Goal: Task Accomplishment & Management: Manage account settings

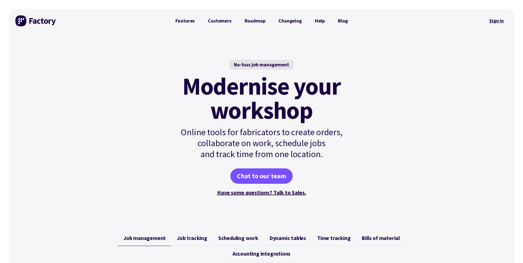
click at [506, 21] on link "Sign in" at bounding box center [497, 21] width 22 height 13
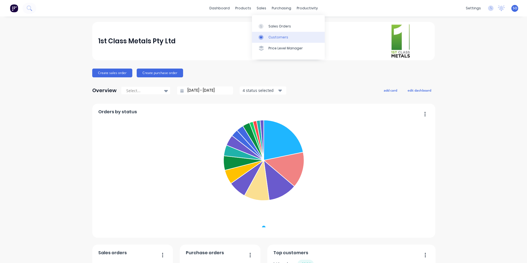
drag, startPoint x: 264, startPoint y: 29, endPoint x: 296, endPoint y: 38, distance: 34.0
click at [264, 29] on div at bounding box center [263, 26] width 8 height 5
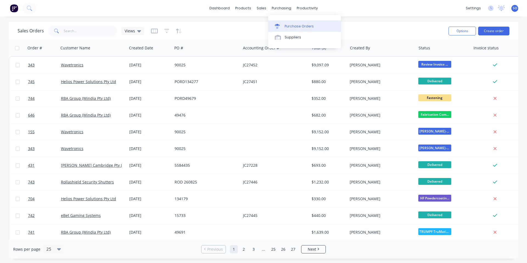
click at [289, 25] on div "Purchase Orders" at bounding box center [299, 26] width 29 height 5
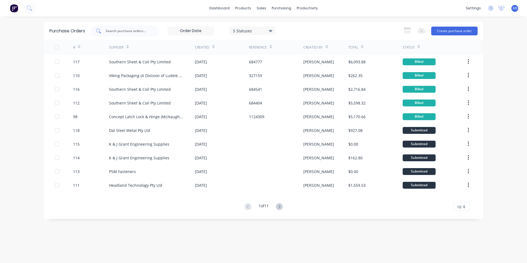
click at [139, 29] on input "text" at bounding box center [128, 30] width 46 height 5
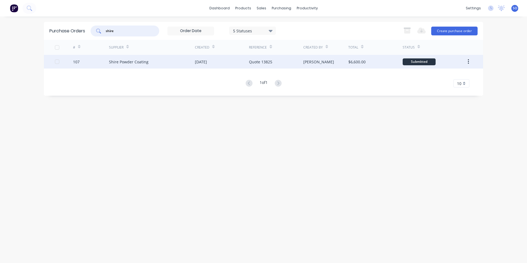
type input "shire"
click at [145, 65] on div "Shire Powder Coating" at bounding box center [152, 62] width 86 height 14
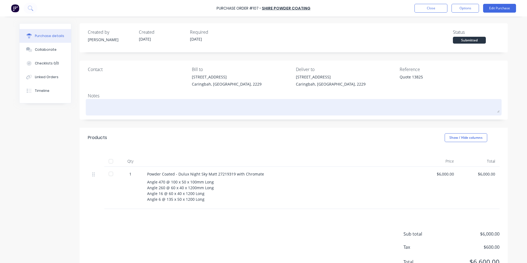
scroll to position [24, 0]
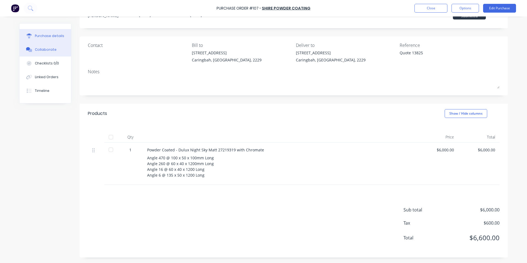
click at [48, 45] on button "Collaborate" at bounding box center [46, 50] width 52 height 14
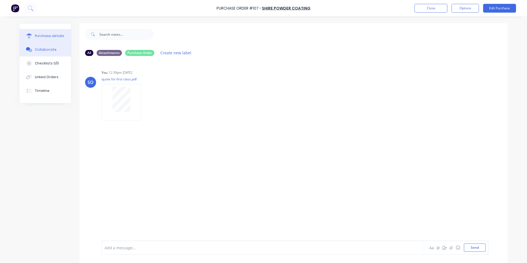
click at [46, 38] on div "Purchase details" at bounding box center [49, 36] width 29 height 5
type textarea "x"
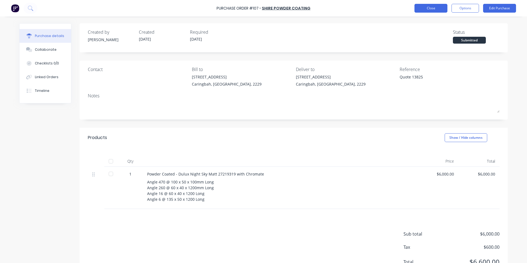
click at [429, 7] on button "Close" at bounding box center [431, 8] width 33 height 9
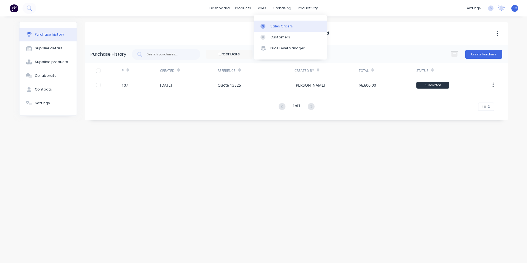
click at [264, 26] on icon at bounding box center [263, 26] width 5 height 5
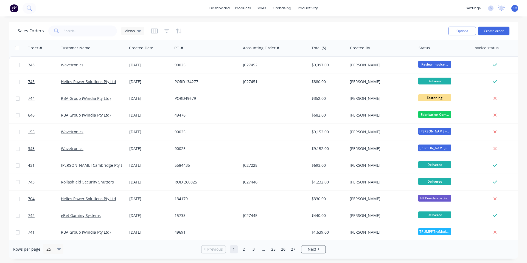
click at [268, 23] on div "Sales Orders Views Options Create order" at bounding box center [264, 31] width 510 height 18
click at [502, 34] on button "Create order" at bounding box center [494, 31] width 31 height 9
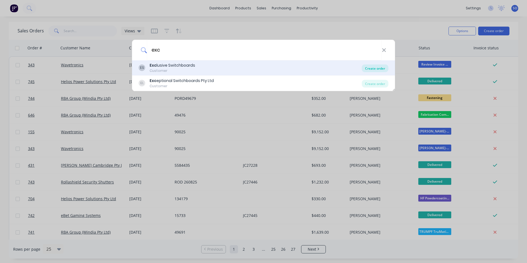
type input "exc"
click at [378, 65] on div "Create order" at bounding box center [375, 69] width 27 height 8
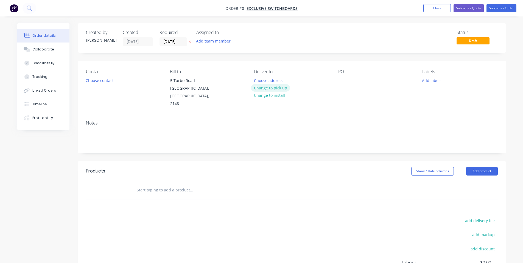
click at [262, 85] on button "Change to pick up" at bounding box center [270, 87] width 39 height 7
click at [85, 79] on button "Choose contact" at bounding box center [100, 80] width 34 height 7
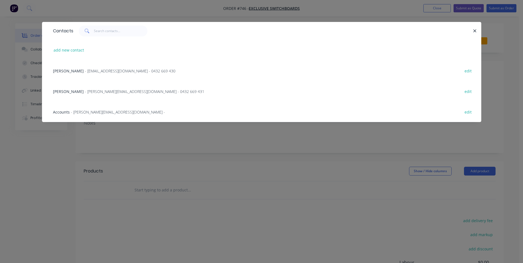
click at [92, 70] on span "- will@exclusiveswitchboards.com.au - 0432 669 430" at bounding box center [130, 70] width 91 height 5
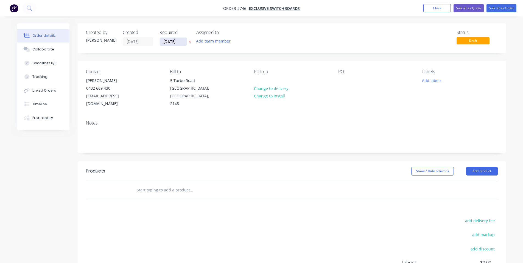
drag, startPoint x: 160, startPoint y: 39, endPoint x: 163, endPoint y: 40, distance: 2.9
click at [160, 39] on input "28/08/25" at bounding box center [173, 42] width 27 height 8
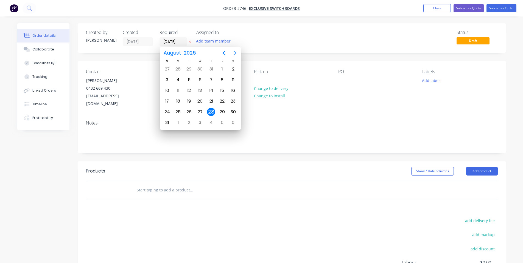
click at [237, 51] on icon "Next page" at bounding box center [235, 53] width 7 height 7
drag, startPoint x: 200, startPoint y: 91, endPoint x: 202, endPoint y: 85, distance: 6.6
click at [201, 91] on div "17" at bounding box center [200, 91] width 8 height 8
type input "17/09/25"
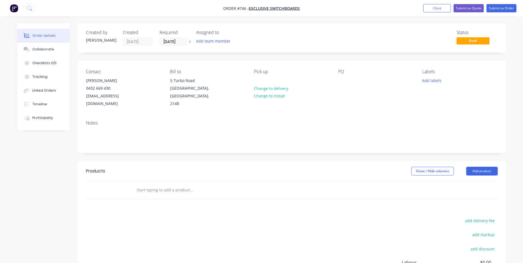
click at [249, 49] on div "Created by Shane Created 28/08/25 Required 17/09/25 Assigned to Add team member…" at bounding box center [292, 37] width 429 height 29
click at [343, 81] on div at bounding box center [342, 81] width 9 height 8
drag, startPoint x: 351, startPoint y: 80, endPoint x: 335, endPoint y: 80, distance: 15.1
click at [336, 80] on div "Contact Will Harris 0432 669 430 will@exclusiveswitchboards.com.au Bill to 5 Tu…" at bounding box center [292, 88] width 429 height 55
copy div "1545-83"
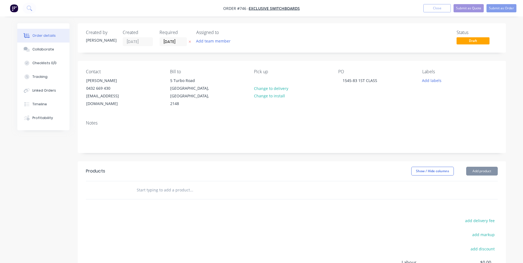
click at [213, 186] on input "text" at bounding box center [192, 190] width 110 height 11
paste input "1545-83"
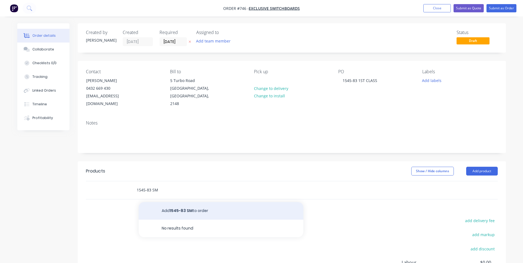
type input "1545-83 SM"
click at [207, 205] on button "Add 1545-83 SM to order" at bounding box center [221, 211] width 165 height 18
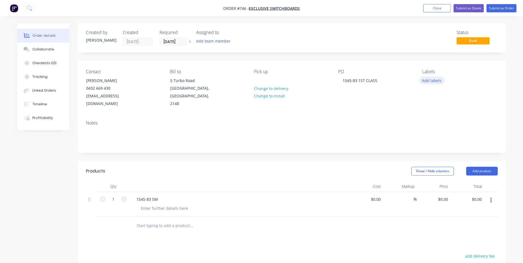
click at [441, 83] on button "Add labels" at bounding box center [432, 80] width 25 height 7
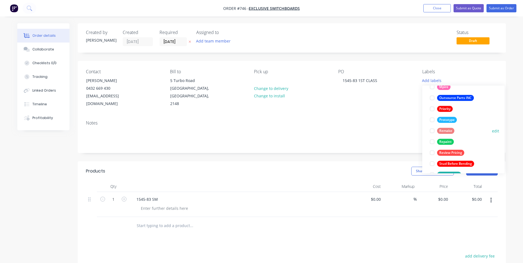
scroll to position [143, 0]
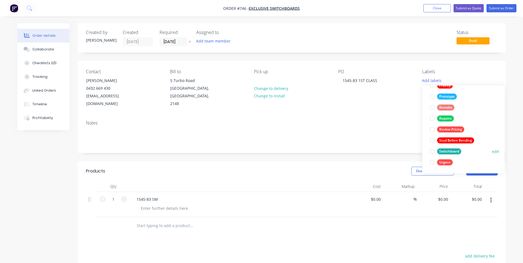
click at [440, 152] on div "Switchboard" at bounding box center [449, 152] width 24 height 6
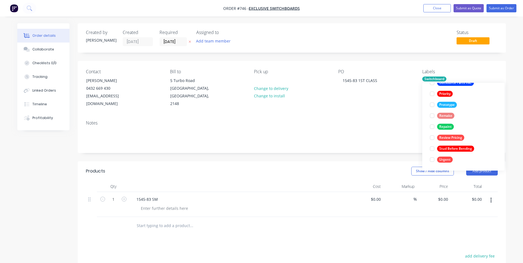
scroll to position [0, 0]
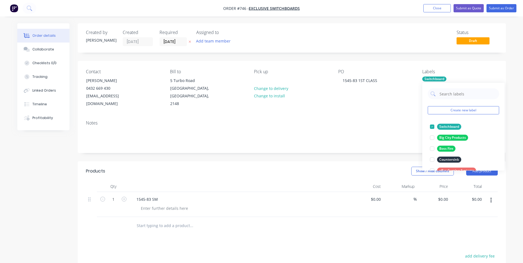
click at [370, 119] on div "Notes" at bounding box center [292, 134] width 429 height 37
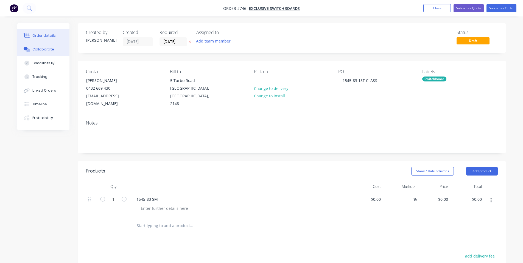
click at [46, 52] on button "Collaborate" at bounding box center [43, 50] width 52 height 14
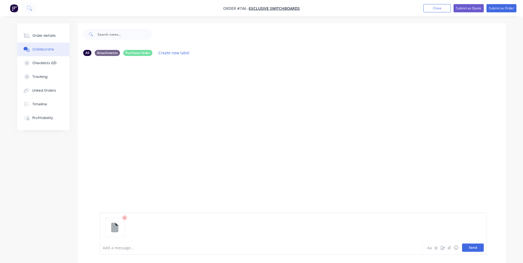
click at [481, 246] on button "Send" at bounding box center [473, 248] width 22 height 8
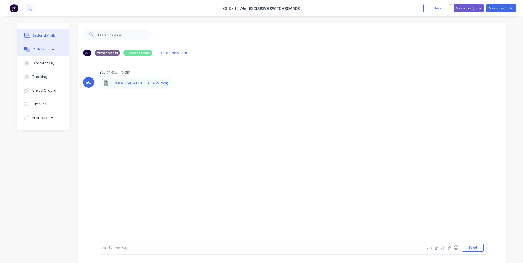
click at [29, 38] on button "Order details" at bounding box center [43, 36] width 52 height 14
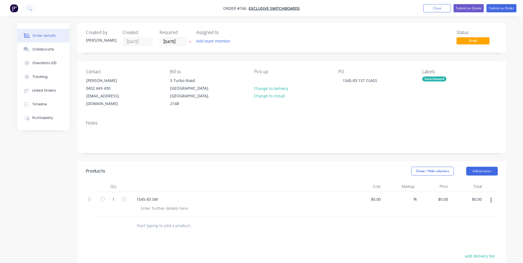
scroll to position [73, 0]
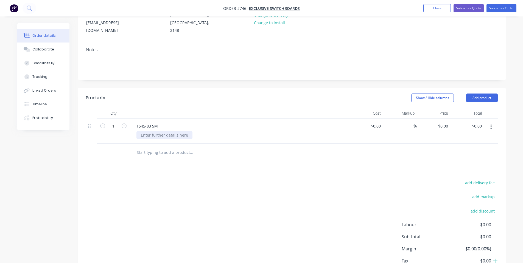
click at [179, 131] on div at bounding box center [165, 135] width 56 height 8
click at [218, 122] on div "1545-83 SM" at bounding box center [239, 126] width 215 height 8
click at [270, 217] on div "add delivery fee add markup add discount Labour $0.00 Sub total $0.00 Margin $0…" at bounding box center [292, 232] width 412 height 106
click at [444, 122] on div "0 $0.00" at bounding box center [444, 126] width 13 height 8
type input "$1,530.00"
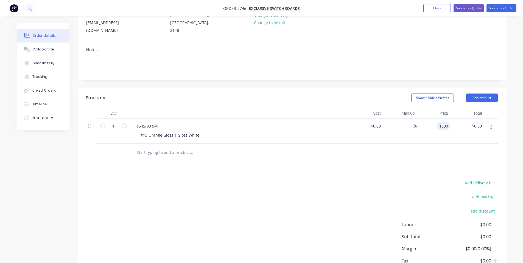
type input "$1,530.00"
drag, startPoint x: 228, startPoint y: 107, endPoint x: 60, endPoint y: 68, distance: 172.0
click at [228, 108] on div at bounding box center [240, 113] width 220 height 11
click at [55, 53] on button "Collaborate" at bounding box center [43, 50] width 52 height 14
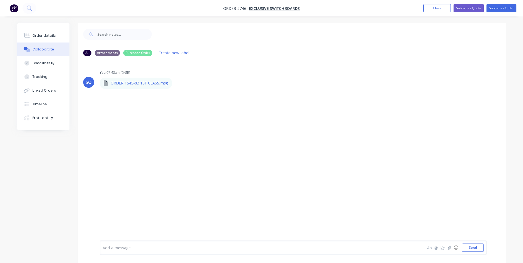
click at [163, 250] on div at bounding box center [246, 248] width 286 height 6
click at [128, 111] on div "Labels Edit Delete" at bounding box center [126, 111] width 3 height 8
click at [124, 113] on div "$1530.-- Labels Edit Delete" at bounding box center [186, 110] width 172 height 11
click at [127, 112] on icon "button" at bounding box center [127, 110] width 2 height 6
click at [132, 118] on button "Edit" at bounding box center [146, 120] width 35 height 9
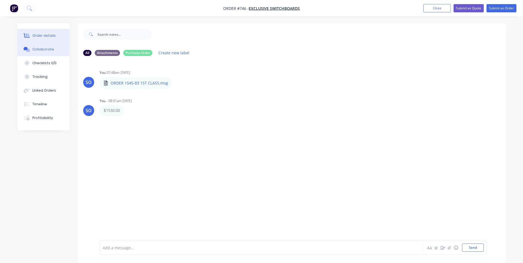
click at [41, 35] on div "Order details" at bounding box center [43, 35] width 23 height 5
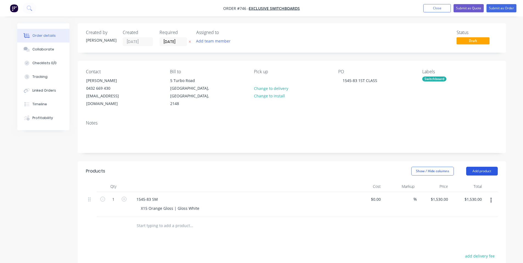
click at [479, 167] on button "Add product" at bounding box center [482, 171] width 32 height 9
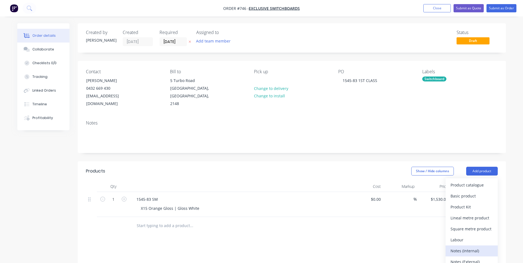
click at [457, 247] on div "Notes (Internal)" at bounding box center [472, 251] width 42 height 8
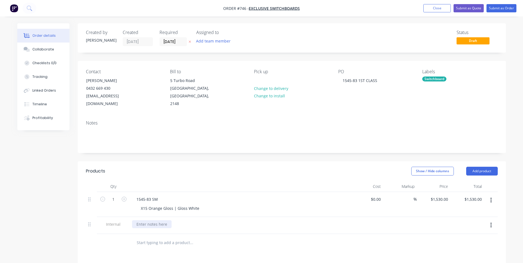
click at [154, 221] on div at bounding box center [152, 225] width 40 height 8
click at [258, 151] on div "Created by Shane Created 28/08/25 Required 17/09/25 Assigned to Add team member…" at bounding box center [292, 203] width 429 height 361
click at [495, 6] on button "Submit as Order" at bounding box center [502, 8] width 30 height 8
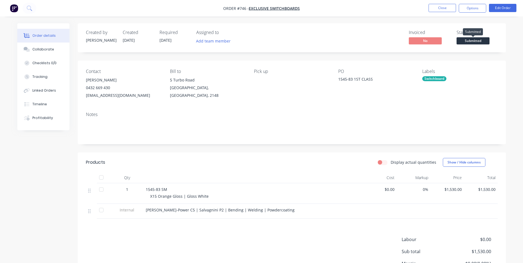
click at [479, 41] on span "Submitted" at bounding box center [473, 40] width 33 height 7
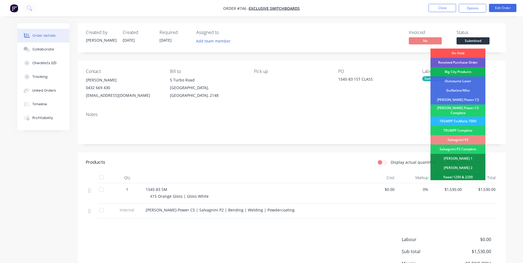
click at [472, 66] on div "Received Purchase Order" at bounding box center [458, 62] width 55 height 9
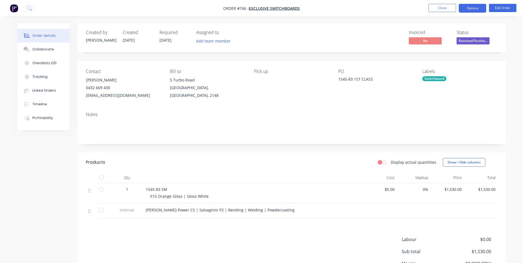
click at [467, 5] on button "Options" at bounding box center [472, 8] width 27 height 9
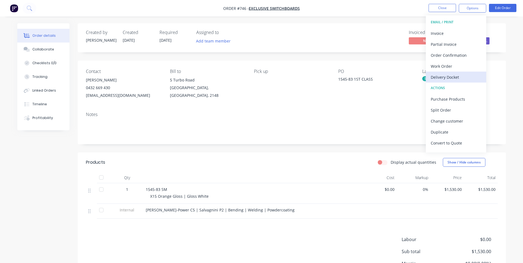
click at [445, 72] on button "Delivery Docket" at bounding box center [456, 77] width 60 height 11
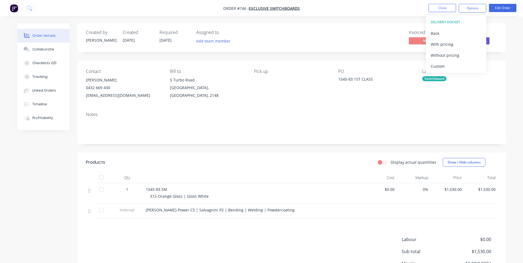
drag, startPoint x: 407, startPoint y: 65, endPoint x: 410, endPoint y: 63, distance: 3.7
click at [408, 65] on div "Contact Will Harris 0432 669 430 will@exclusiveswitchboards.com.au Bill to 5 Tu…" at bounding box center [292, 84] width 429 height 47
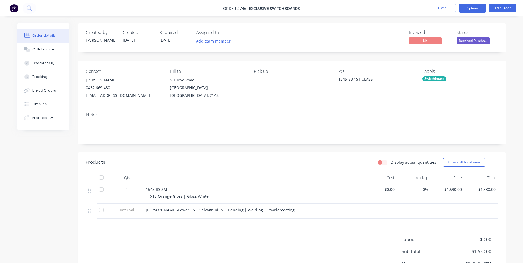
click at [467, 9] on button "Options" at bounding box center [472, 8] width 27 height 9
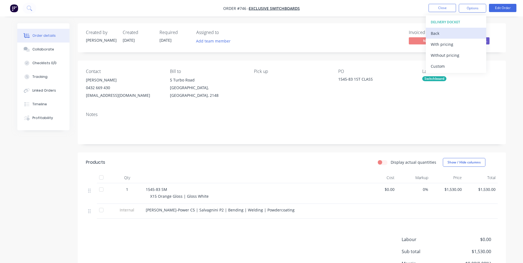
click at [442, 28] on button "Back" at bounding box center [456, 33] width 60 height 11
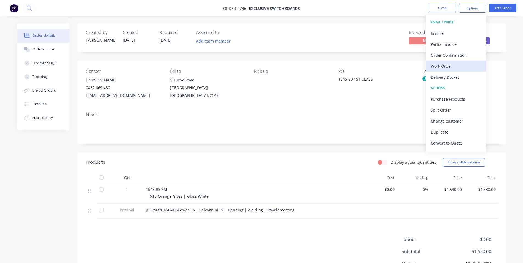
click at [459, 67] on div "Work Order" at bounding box center [456, 66] width 51 height 8
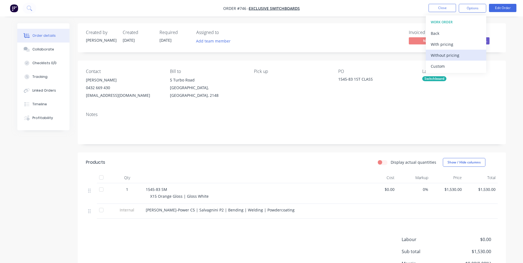
click at [455, 57] on div "Without pricing" at bounding box center [456, 55] width 51 height 8
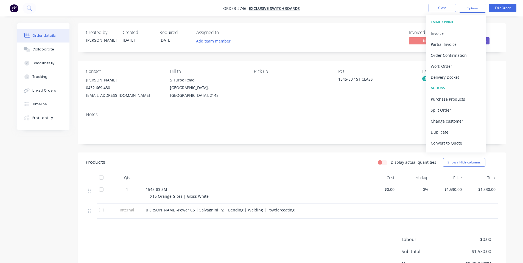
click at [357, 44] on div "Invoiced No Status Received Purcha..." at bounding box center [374, 38] width 247 height 16
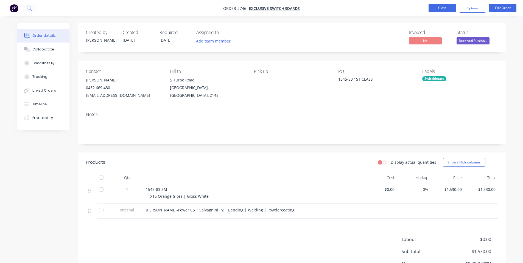
click at [449, 7] on button "Close" at bounding box center [442, 8] width 27 height 8
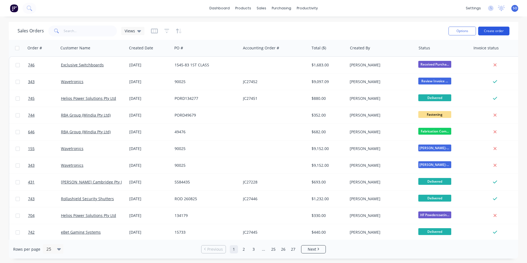
click at [483, 35] on button "Create order" at bounding box center [494, 31] width 31 height 9
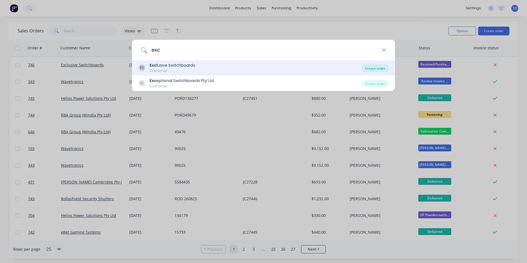
type input "exc"
click at [376, 65] on div "Create order" at bounding box center [375, 69] width 27 height 8
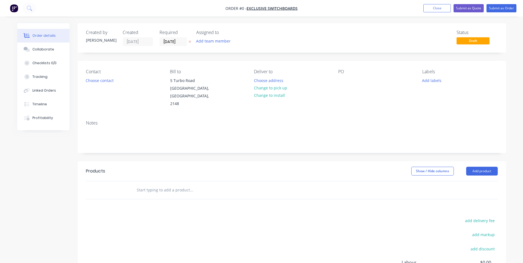
click at [177, 47] on div "Created by Shane Created 28/08/25 Required 28/08/25 Assigned to Add team member…" at bounding box center [292, 37] width 429 height 29
click at [176, 41] on input "28/08/25" at bounding box center [173, 42] width 27 height 8
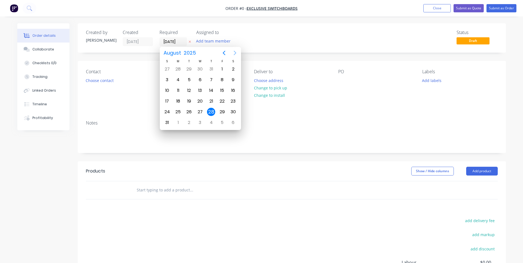
click at [234, 53] on icon "Next page" at bounding box center [235, 53] width 7 height 7
click at [199, 93] on div "17" at bounding box center [200, 91] width 8 height 8
type input "17/09/25"
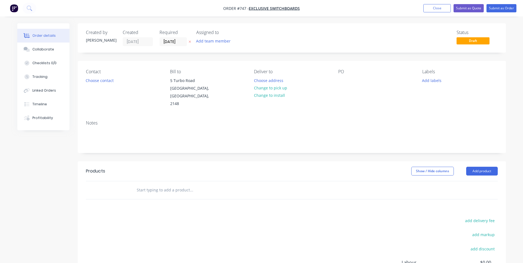
click at [223, 63] on div "Contact Choose contact Bill to 5 Turbo Road Kings Park, New South Wales, 2148 D…" at bounding box center [292, 88] width 429 height 55
click at [277, 90] on button "Change to pick up" at bounding box center [270, 87] width 39 height 7
click at [94, 79] on button "Choose contact" at bounding box center [100, 80] width 34 height 7
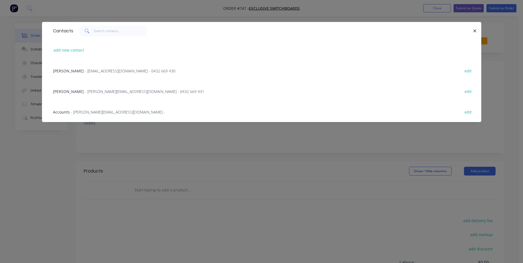
click at [98, 75] on div "Will Harris - will@exclusiveswitchboards.com.au - 0432 669 430 edit" at bounding box center [261, 70] width 423 height 21
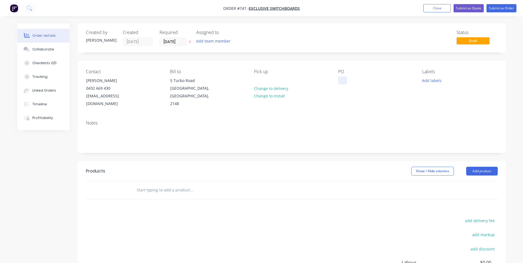
click at [344, 81] on div at bounding box center [342, 81] width 9 height 8
click at [353, 63] on div "Contact Will Harris 0432 669 430 will@exclusiveswitchboards.com.au Bill to 5 Tu…" at bounding box center [292, 88] width 429 height 55
click at [429, 80] on button "Add labels" at bounding box center [432, 80] width 25 height 7
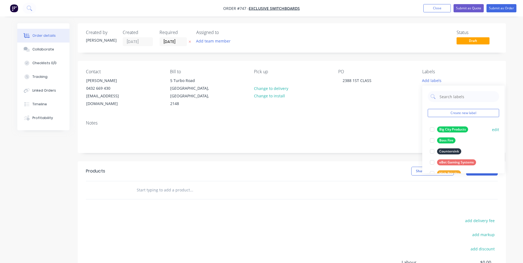
scroll to position [143, 0]
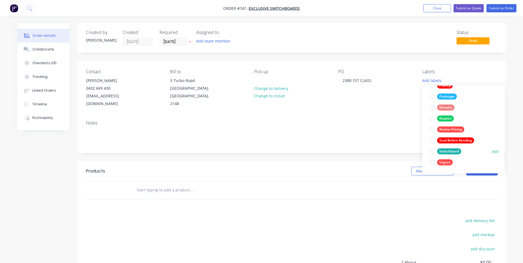
click at [442, 153] on div "Switchboard" at bounding box center [449, 152] width 24 height 6
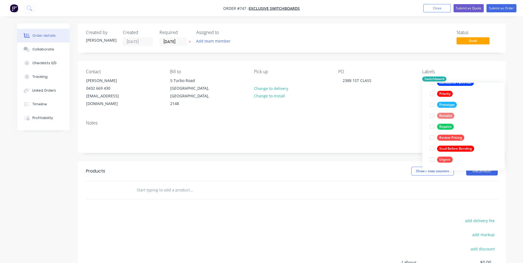
scroll to position [0, 0]
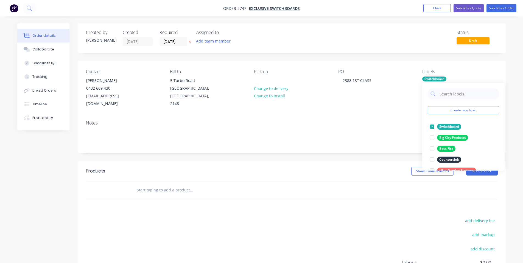
click at [390, 116] on div "Notes" at bounding box center [292, 134] width 429 height 37
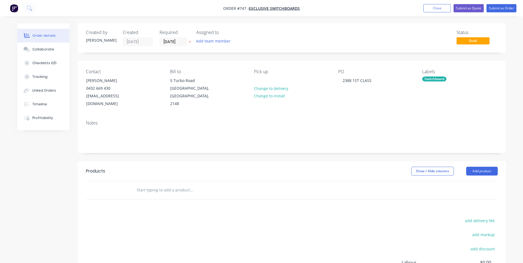
click at [198, 52] on div "Created by Shane Created 28/08/25 Required 17/09/25 Assigned to Add team member…" at bounding box center [292, 37] width 429 height 29
click at [56, 47] on button "Collaborate" at bounding box center [43, 50] width 52 height 14
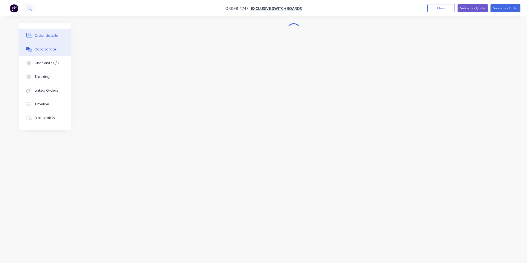
click at [27, 36] on icon at bounding box center [29, 35] width 6 height 4
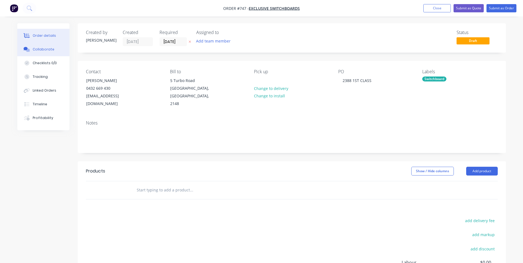
click at [27, 48] on icon at bounding box center [26, 48] width 4 height 3
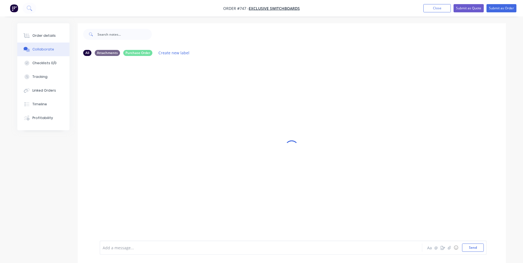
click at [463, 83] on div at bounding box center [292, 147] width 429 height 248
click at [467, 241] on div at bounding box center [293, 230] width 381 height 28
click at [469, 249] on button "Send" at bounding box center [473, 248] width 22 height 8
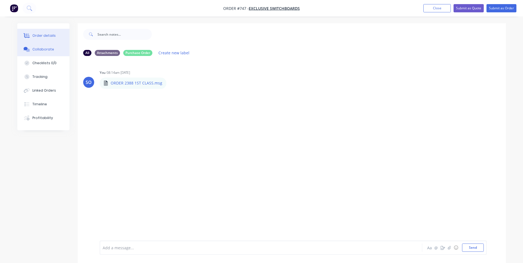
click at [39, 37] on div "Order details" at bounding box center [43, 35] width 23 height 5
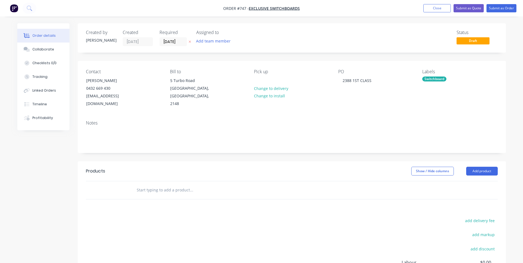
click at [198, 185] on input "text" at bounding box center [192, 190] width 110 height 11
click at [51, 48] on div "Collaborate" at bounding box center [43, 49] width 22 height 5
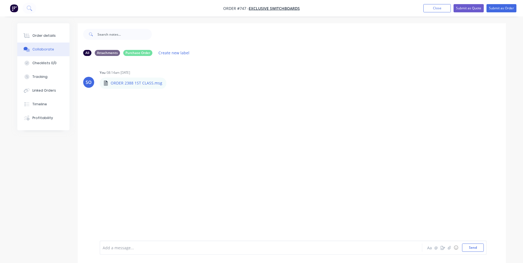
click at [119, 242] on div "Add a message... Aa @ ☺ Send" at bounding box center [293, 248] width 387 height 14
click at [119, 243] on div "Add a message... Aa @ ☺ Send" at bounding box center [293, 248] width 387 height 14
click at [117, 251] on div "Add a message..." at bounding box center [246, 248] width 286 height 8
click at [35, 34] on div "Order details" at bounding box center [43, 35] width 23 height 5
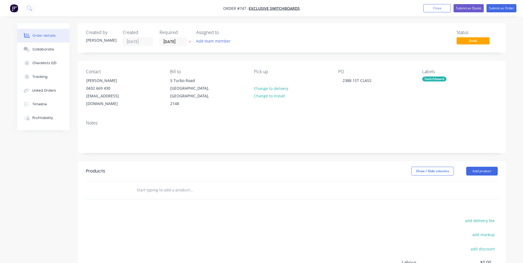
click at [193, 185] on input "text" at bounding box center [192, 190] width 110 height 11
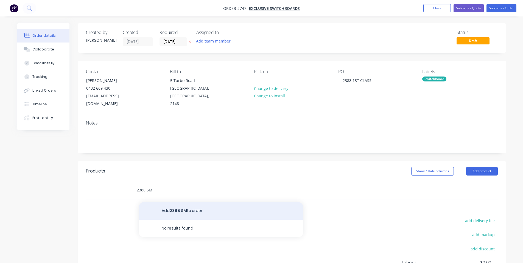
type input "2388 SM"
click at [211, 207] on button "Add 2388 SM to order" at bounding box center [221, 211] width 165 height 18
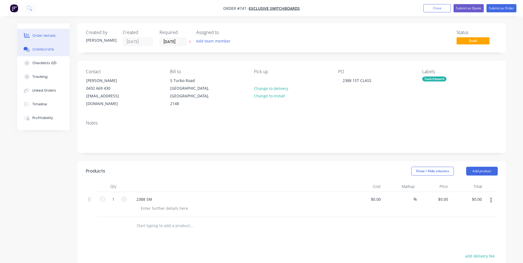
click at [53, 52] on button "Collaborate" at bounding box center [43, 50] width 52 height 14
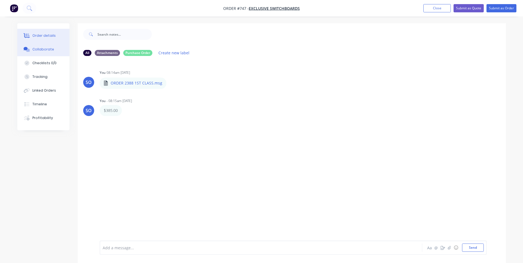
click at [52, 36] on div "Order details" at bounding box center [43, 35] width 23 height 5
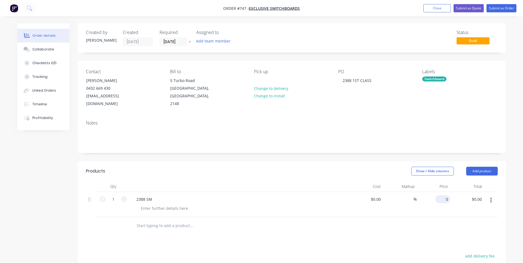
click at [446, 196] on input "0" at bounding box center [444, 200] width 13 height 8
type input "$385.00"
click at [410, 243] on div "Products Show / Hide columns Add product Qty Cost Markup Price Total 1 2388 SM …" at bounding box center [292, 264] width 429 height 205
click at [150, 205] on div at bounding box center [165, 209] width 56 height 8
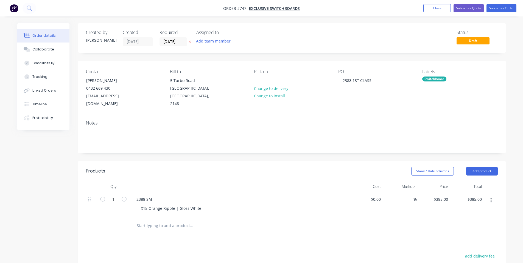
click at [217, 167] on div "Show / Hide columns Add product" at bounding box center [335, 171] width 324 height 9
drag, startPoint x: 482, startPoint y: 161, endPoint x: 480, endPoint y: 165, distance: 5.0
click at [482, 167] on button "Add product" at bounding box center [482, 171] width 32 height 9
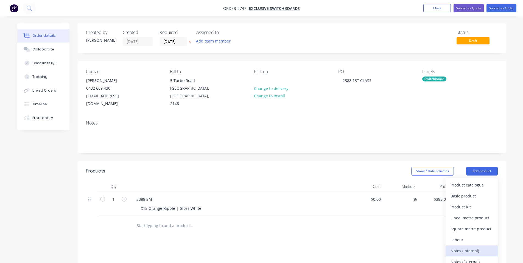
click at [483, 247] on div "Notes (Internal)" at bounding box center [472, 251] width 42 height 8
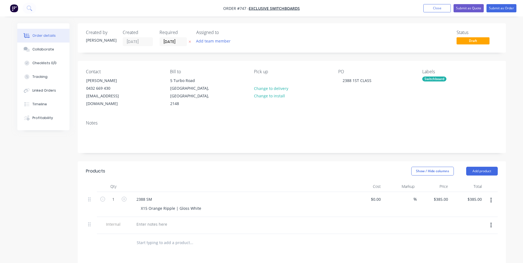
scroll to position [73, 0]
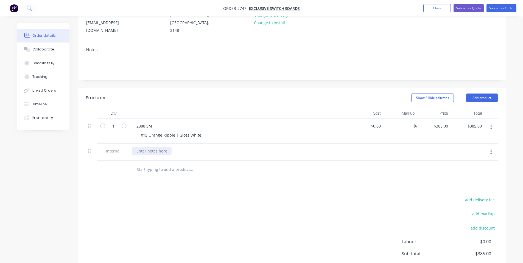
click at [149, 147] on div at bounding box center [152, 151] width 40 height 8
click at [268, 216] on div "add delivery fee add markup add discount Labour $0.00 Sub total $385.00 Margin …" at bounding box center [292, 249] width 412 height 106
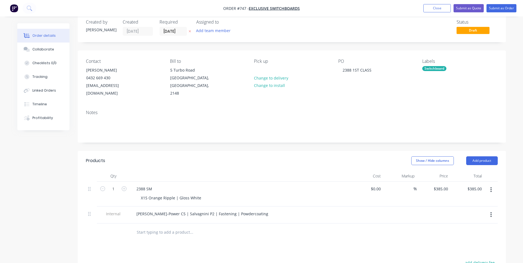
scroll to position [0, 0]
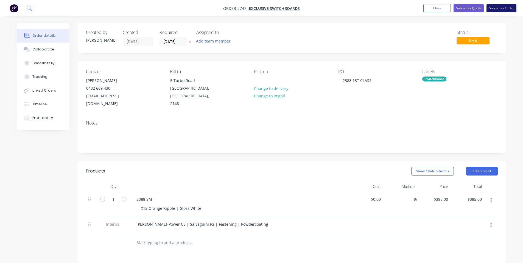
click at [495, 8] on button "Submit as Order" at bounding box center [502, 8] width 30 height 8
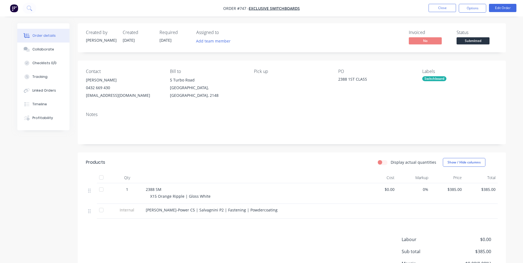
click at [471, 35] on div "Status Submitted" at bounding box center [477, 38] width 41 height 16
click at [469, 41] on span "Submitted" at bounding box center [473, 40] width 33 height 7
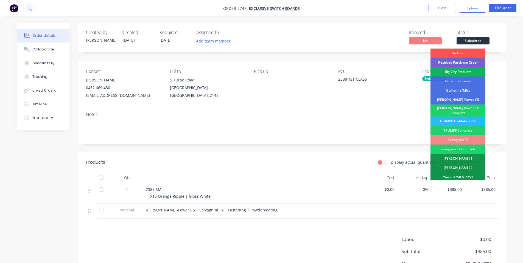
click at [473, 62] on div "Received Purchase Order" at bounding box center [458, 62] width 55 height 9
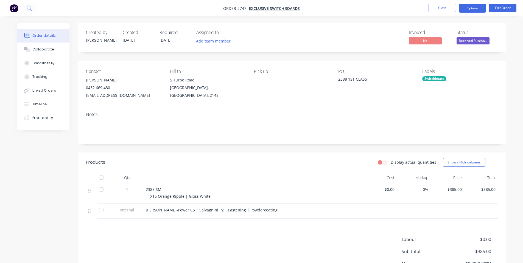
click at [472, 9] on button "Options" at bounding box center [472, 8] width 27 height 9
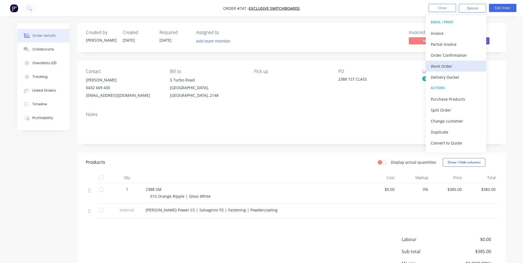
click at [456, 68] on div "Work Order" at bounding box center [456, 66] width 51 height 8
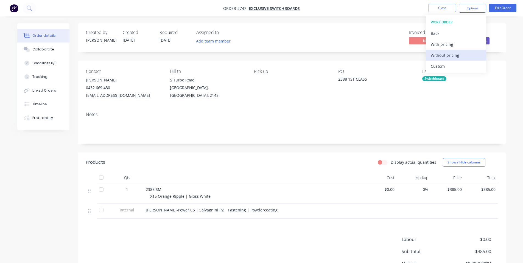
click at [452, 52] on div "Without pricing" at bounding box center [456, 55] width 51 height 8
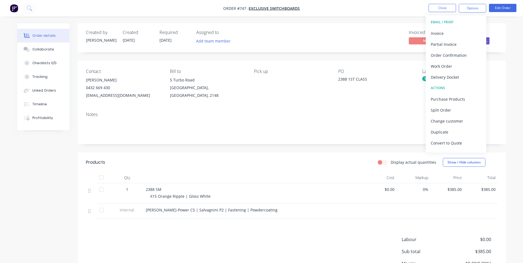
drag, startPoint x: 385, startPoint y: 66, endPoint x: 404, endPoint y: 31, distance: 39.4
click at [385, 66] on div "Contact Will Harris 0432 669 430 will@exclusiveswitchboards.com.au Bill to 5 Tu…" at bounding box center [292, 84] width 429 height 47
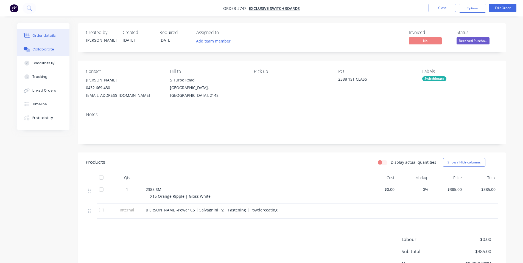
click at [54, 49] on button "Collaborate" at bounding box center [43, 50] width 52 height 14
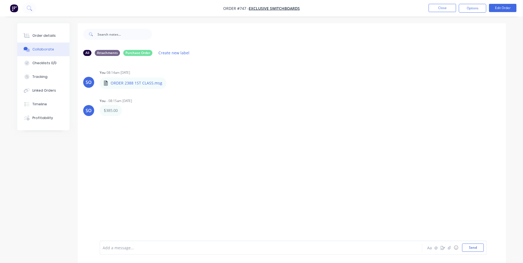
click at [325, 44] on div at bounding box center [329, 34] width 354 height 22
click at [453, 7] on button "Close" at bounding box center [442, 8] width 27 height 8
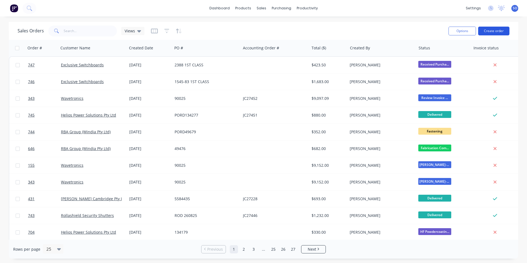
click at [490, 29] on button "Create order" at bounding box center [494, 31] width 31 height 9
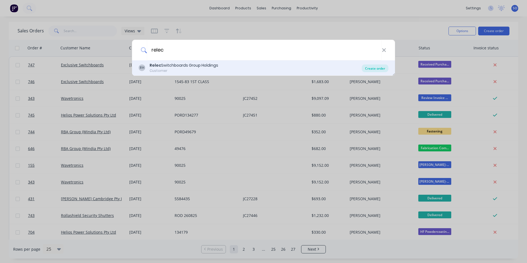
type input "relec"
click at [380, 69] on div "Create order" at bounding box center [375, 69] width 27 height 8
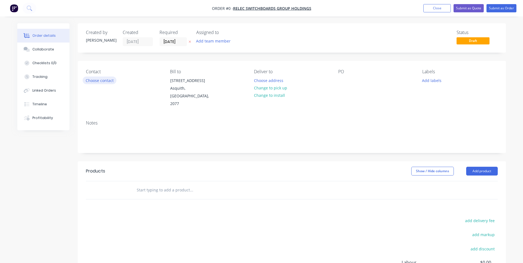
click at [93, 77] on div "Contact Choose contact" at bounding box center [123, 88] width 75 height 39
click at [94, 79] on button "Choose contact" at bounding box center [100, 80] width 34 height 7
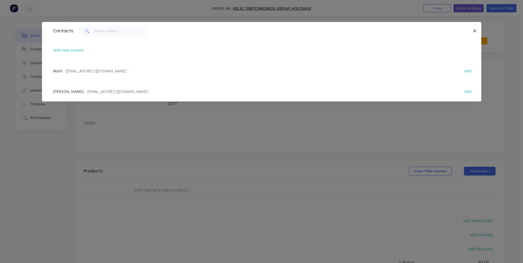
click at [84, 87] on div "Jon Byrne - CAD@relec.com.au - edit" at bounding box center [261, 91] width 423 height 21
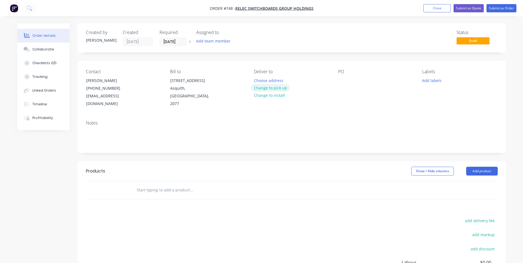
click at [268, 89] on button "Change to pick up" at bounding box center [270, 87] width 39 height 7
click at [344, 80] on div at bounding box center [342, 81] width 9 height 8
click at [341, 78] on div at bounding box center [342, 81] width 9 height 8
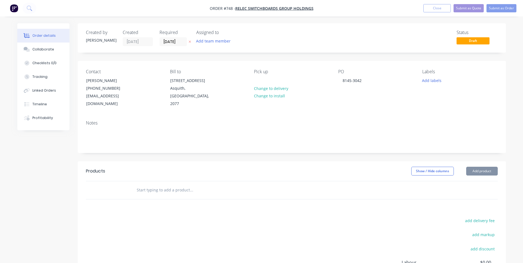
click at [409, 93] on div "PO 8145-3042" at bounding box center [375, 88] width 75 height 39
click at [435, 79] on button "Add labels" at bounding box center [432, 80] width 25 height 7
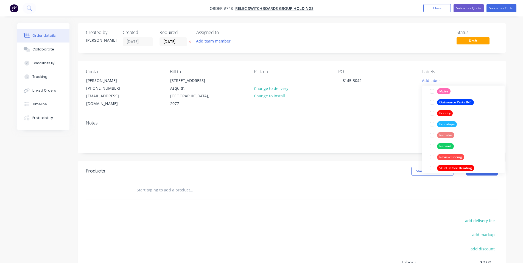
scroll to position [143, 0]
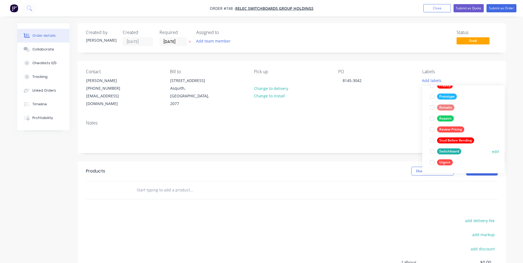
click at [449, 154] on div "Switchboard" at bounding box center [449, 152] width 24 height 6
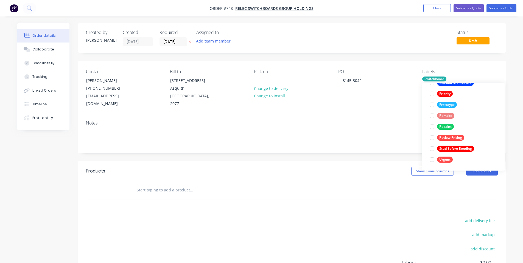
scroll to position [0, 0]
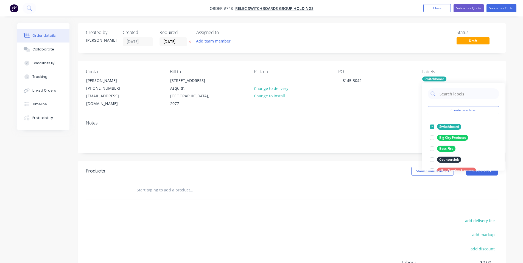
click at [378, 141] on div "Notes" at bounding box center [292, 134] width 429 height 37
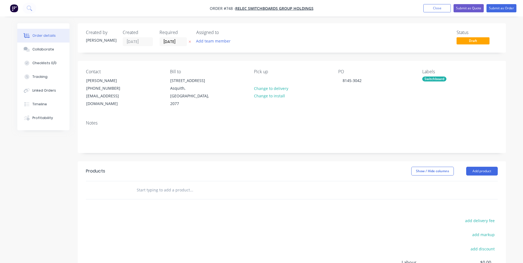
scroll to position [69, 0]
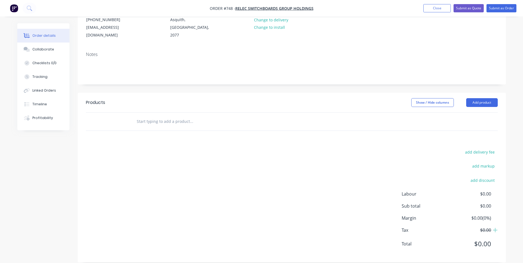
click at [252, 154] on div "add delivery fee add markup add discount Labour $0.00 Sub total $0.00 Margin $0…" at bounding box center [292, 202] width 412 height 106
click at [164, 116] on input "text" at bounding box center [192, 121] width 110 height 11
click at [39, 49] on div "Collaborate" at bounding box center [43, 49] width 22 height 5
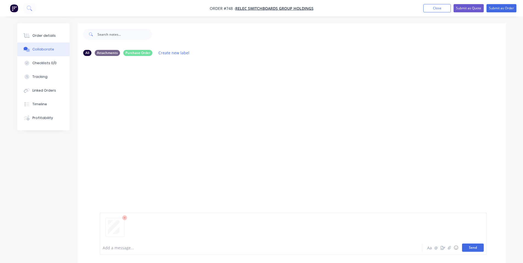
click at [476, 250] on button "Send" at bounding box center [473, 248] width 22 height 8
click at [37, 44] on button "Collaborate" at bounding box center [43, 50] width 52 height 14
click at [39, 40] on button "Order details" at bounding box center [43, 36] width 52 height 14
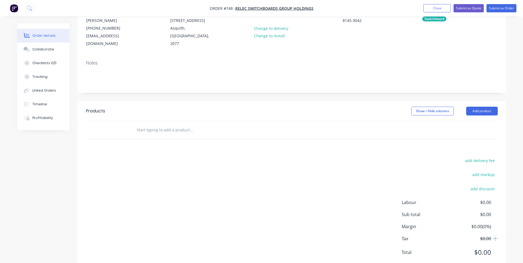
scroll to position [69, 0]
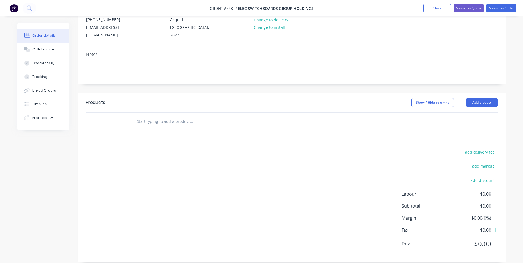
click at [161, 116] on input "text" at bounding box center [192, 121] width 110 height 11
click at [163, 116] on input "text" at bounding box center [192, 121] width 110 height 11
paste input "1545-83"
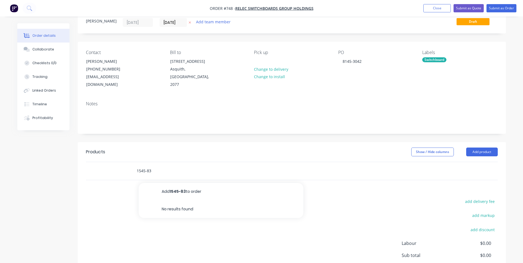
scroll to position [0, 0]
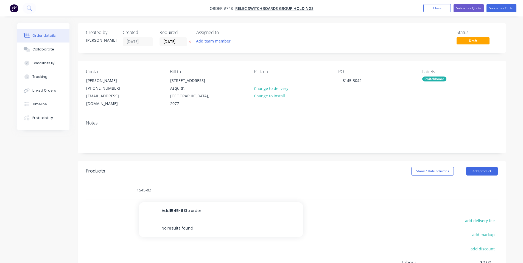
drag, startPoint x: 183, startPoint y: 181, endPoint x: 1, endPoint y: 184, distance: 181.6
click at [0, 184] on div "Order details Collaborate Checklists 0/0 Tracking Linked Orders Timeline Profit…" at bounding box center [261, 170] width 523 height 340
paste input "D600-54 LO"
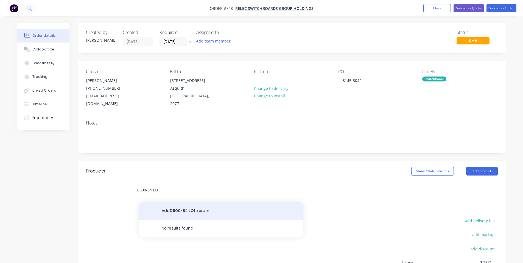
type input "D600-54 LO"
click at [169, 202] on button "Add D600-54 LO to order" at bounding box center [221, 211] width 165 height 18
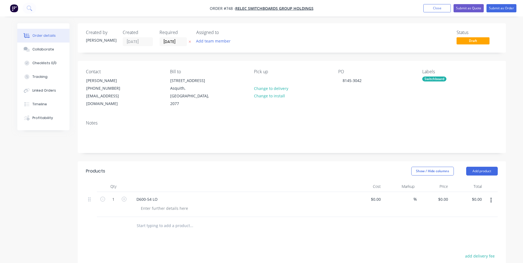
click at [148, 221] on input "text" at bounding box center [192, 226] width 110 height 11
paste input "D600-48 LO"
type input "D600-48 LO"
click at [177, 241] on div "Products Show / Hide columns Add product Qty Cost Markup Price Total 1 D600-54 …" at bounding box center [292, 264] width 429 height 205
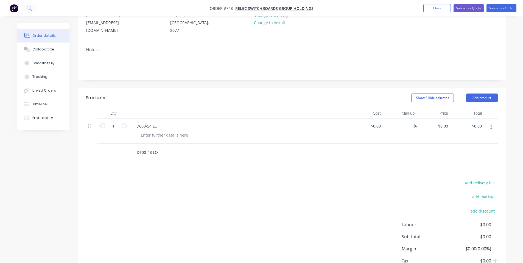
click at [163, 147] on input "D600-48 LO" at bounding box center [192, 152] width 110 height 11
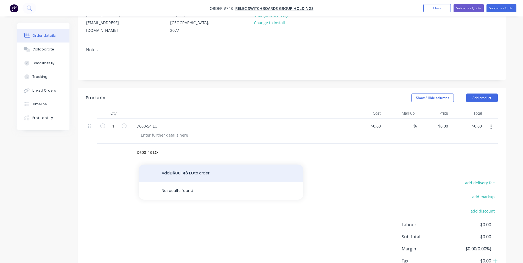
click at [179, 168] on button "Add D600-48 LO to order" at bounding box center [221, 174] width 165 height 18
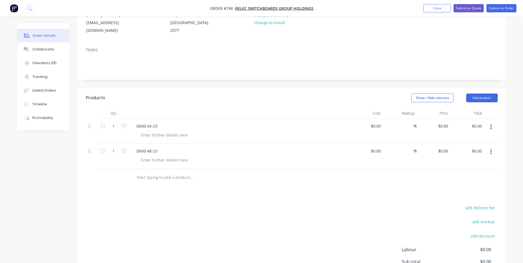
click at [147, 172] on input "text" at bounding box center [192, 177] width 110 height 11
paste input "D600-24 LO"
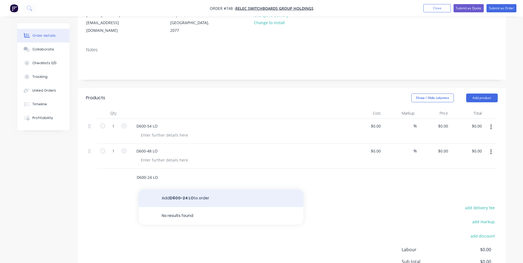
type input "D600-24 LO"
click at [177, 196] on button "Add D600-24 LO to order" at bounding box center [221, 199] width 165 height 18
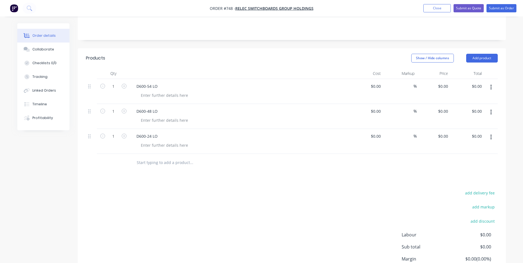
scroll to position [146, 0]
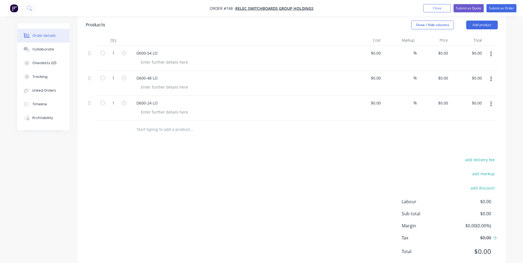
click at [161, 121] on div at bounding box center [229, 130] width 198 height 18
click at [161, 124] on input "text" at bounding box center [192, 129] width 110 height 11
paste input "D600-24SD LO"
type input "D600-24SD LO"
click at [195, 144] on button "Add D600-24SD LO to order" at bounding box center [221, 151] width 165 height 18
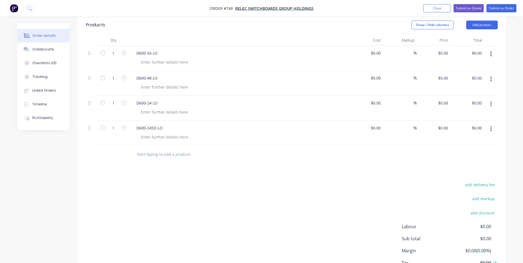
click at [190, 151] on input "text" at bounding box center [192, 154] width 110 height 11
paste input "D600-18 LO"
type input "D600-18 LO"
click at [195, 170] on button "Add D600-18 LO to order" at bounding box center [221, 176] width 165 height 18
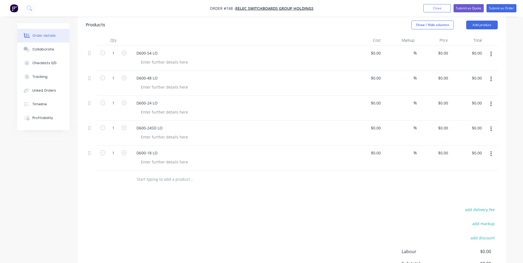
click at [175, 174] on input "text" at bounding box center [192, 179] width 110 height 11
paste input "D600-24M LO"
type input "D600-24M LO"
click at [185, 190] on div "Products Show / Hide columns Add product Qty Cost Markup Price Total 1 D600-54 …" at bounding box center [292, 167] width 429 height 305
click at [177, 174] on input "D600-24M LO" at bounding box center [192, 179] width 110 height 11
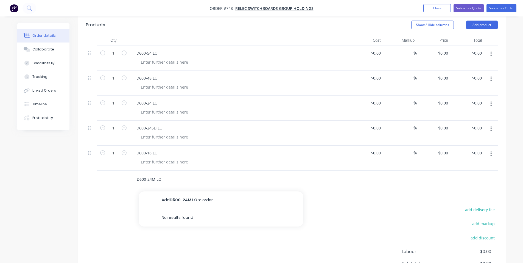
click at [186, 192] on button "Add D600-24M LO to order" at bounding box center [221, 201] width 165 height 18
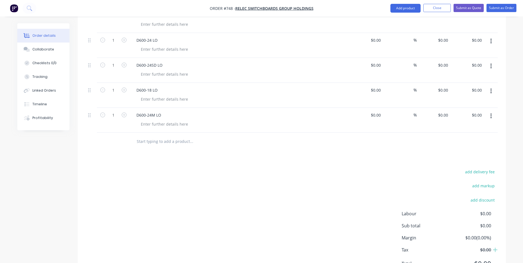
scroll to position [220, 0]
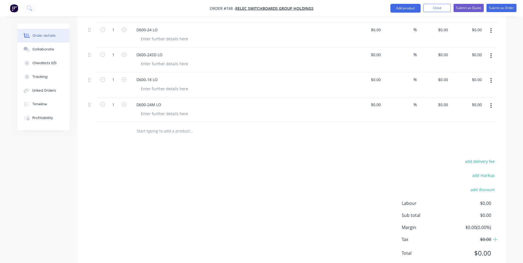
click at [164, 126] on input "text" at bounding box center [192, 131] width 110 height 11
paste input "D600-24C LO"
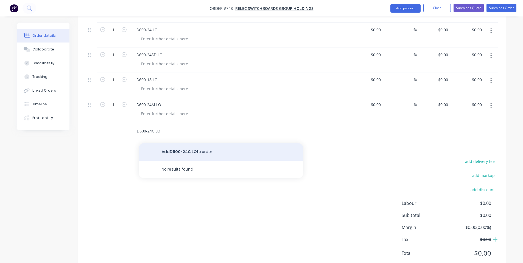
type input "D600-24C LO"
click at [182, 143] on button "Add D600-24C LO to order" at bounding box center [221, 152] width 165 height 18
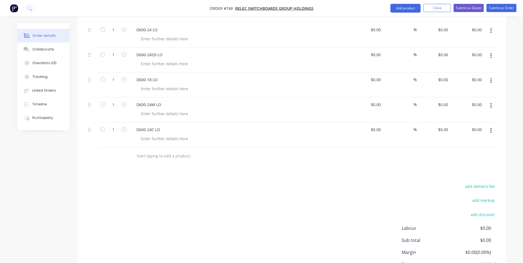
click at [172, 151] on input "text" at bounding box center [192, 156] width 110 height 11
paste input "D600-30 LO"
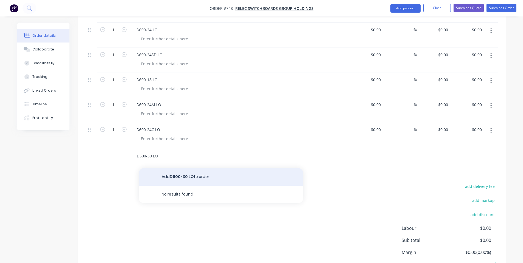
type input "D600-30 LO"
drag, startPoint x: 187, startPoint y: 168, endPoint x: 240, endPoint y: 166, distance: 53.3
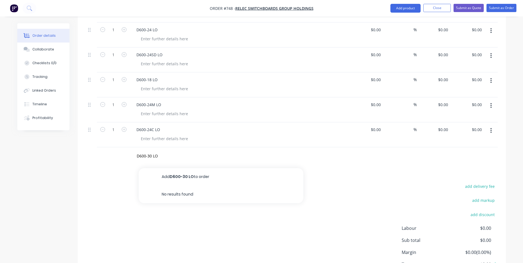
click at [188, 168] on button "Add D600-30 LO to order" at bounding box center [221, 177] width 165 height 18
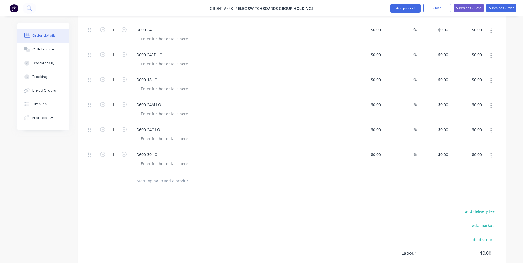
click at [177, 176] on input "text" at bounding box center [192, 181] width 110 height 11
paste input "D600-48M LO"
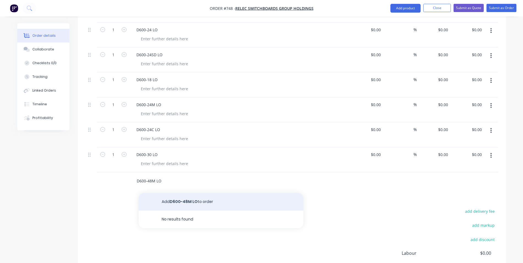
type input "D600-48M LO"
click at [171, 193] on button "Add D600-48M LO to order" at bounding box center [221, 202] width 165 height 18
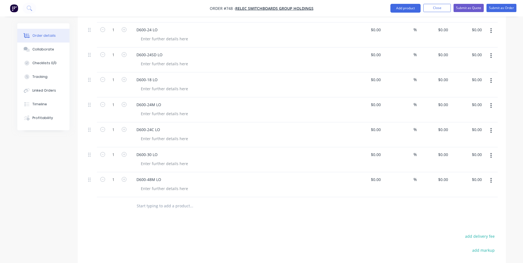
click at [185, 201] on input "text" at bounding box center [192, 206] width 110 height 11
paste input "D600-204 LO"
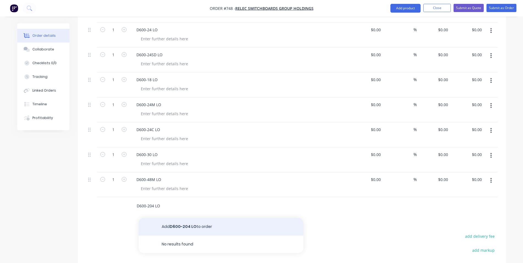
type input "D600-204 LO"
click at [189, 220] on button "Add D600-204 LO to order" at bounding box center [221, 227] width 165 height 18
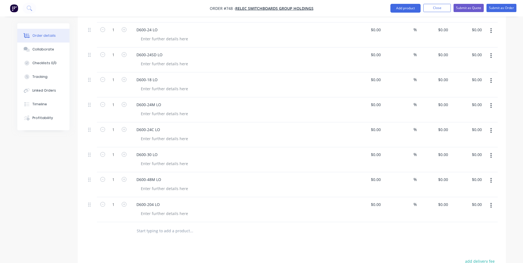
click at [181, 226] on input "text" at bounding box center [192, 231] width 110 height 11
paste input "D600-72 LO"
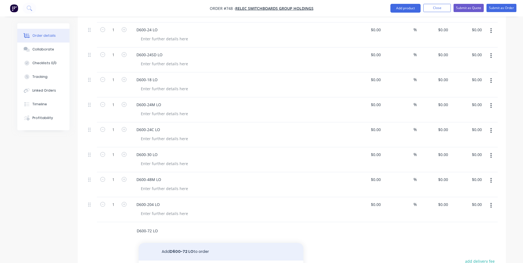
type input "D600-72 LO"
click at [185, 243] on button "Add D600-72 LO to order" at bounding box center [221, 252] width 165 height 18
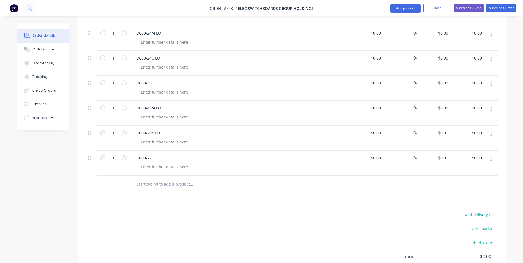
scroll to position [293, 0]
click at [169, 177] on input "text" at bounding box center [192, 182] width 110 height 11
paste input "LO COVER METER BRACKET 1"
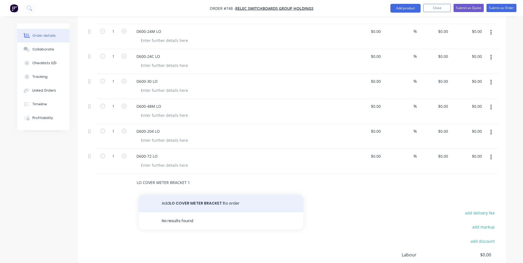
type input "LO COVER METER BRACKET 1"
click at [188, 195] on button "Add LO COVER METER BRACKET 1 to order" at bounding box center [221, 204] width 165 height 18
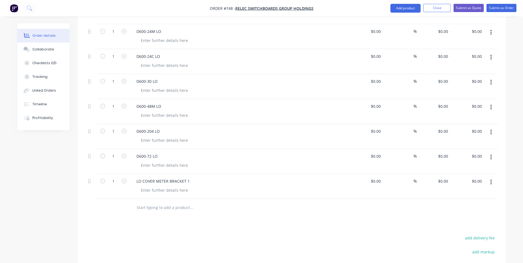
scroll to position [366, 0]
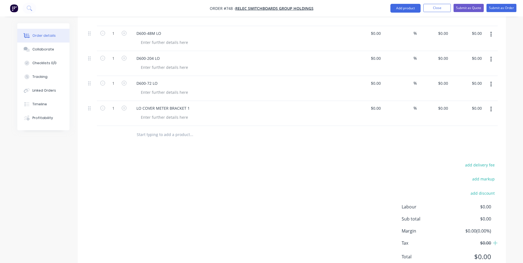
click at [170, 129] on input "text" at bounding box center [192, 134] width 110 height 11
paste input "LO COVER METER BRACKET 2"
type input "LO COVER METER BRACKET 2"
click at [181, 148] on button "Add LO COVER METER BRACKET 2 to order" at bounding box center [221, 156] width 165 height 18
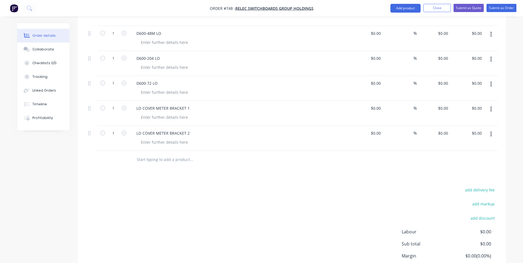
click at [267, 168] on div "Products Show / Hide columns Add product Qty Cost Markup Price Total 1 D600-54 …" at bounding box center [292, 48] width 429 height 506
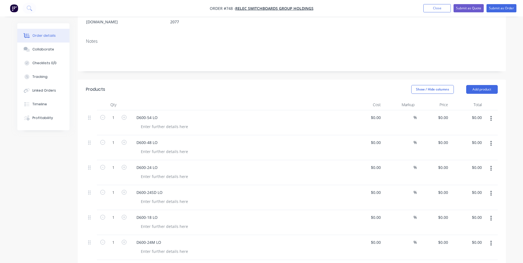
scroll to position [73, 0]
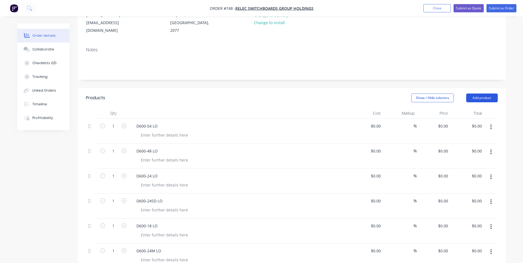
click at [478, 94] on button "Add product" at bounding box center [482, 98] width 32 height 9
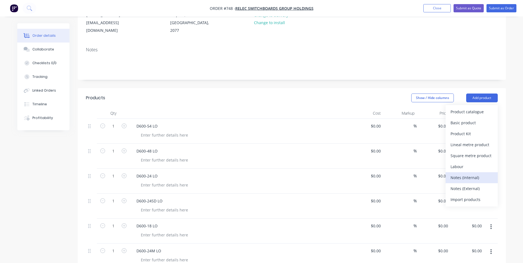
click at [475, 174] on button "Notes (Internal)" at bounding box center [472, 178] width 52 height 11
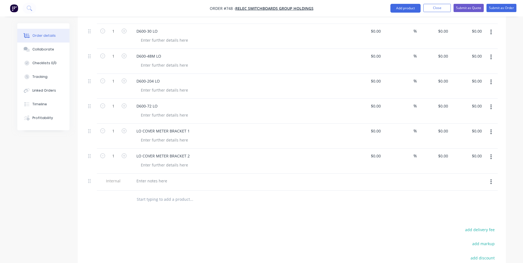
scroll to position [366, 0]
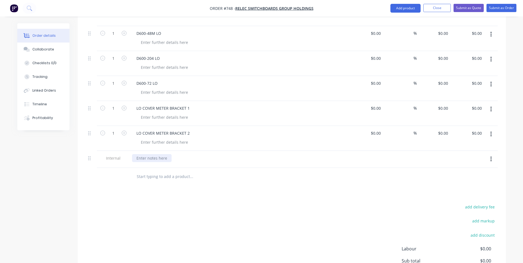
click at [149, 154] on div at bounding box center [152, 158] width 40 height 8
click at [177, 138] on div at bounding box center [165, 142] width 56 height 8
copy div "X15 Orange Wrinkle"
click at [145, 113] on div at bounding box center [165, 117] width 56 height 8
paste div
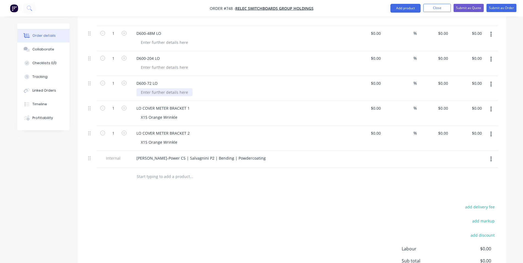
click at [155, 88] on div at bounding box center [165, 92] width 56 height 8
paste div
click at [167, 63] on div at bounding box center [165, 67] width 56 height 8
paste div
click at [174, 38] on div at bounding box center [165, 42] width 56 height 8
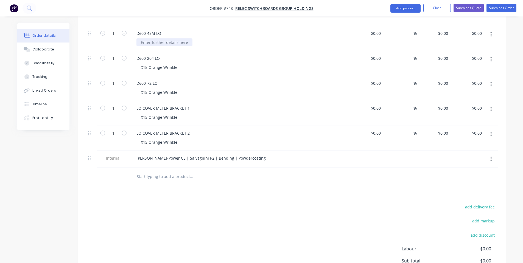
paste div
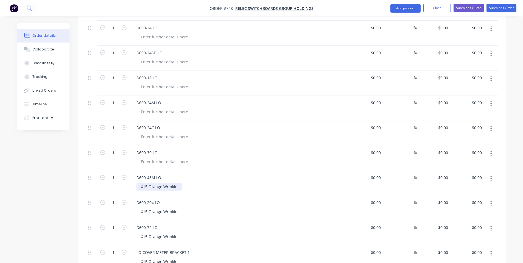
scroll to position [220, 0]
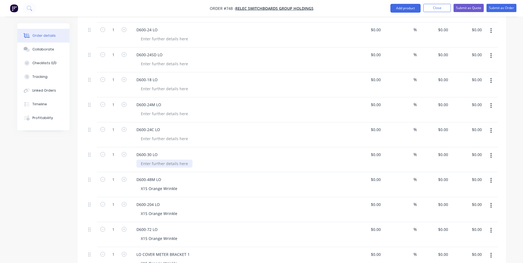
click at [168, 160] on div at bounding box center [165, 164] width 56 height 8
paste div
click at [173, 135] on div at bounding box center [165, 139] width 56 height 8
paste div
click at [174, 110] on div at bounding box center [165, 114] width 56 height 8
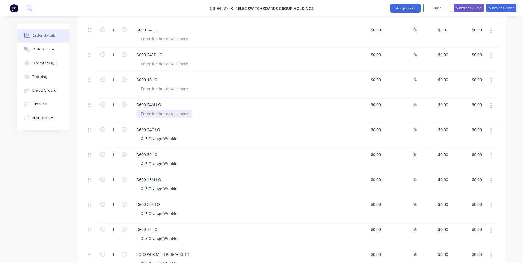
paste div
click at [175, 85] on div at bounding box center [165, 89] width 56 height 8
paste div
drag, startPoint x: 166, startPoint y: 56, endPoint x: 167, endPoint y: 53, distance: 3.0
click at [166, 60] on div at bounding box center [165, 64] width 56 height 8
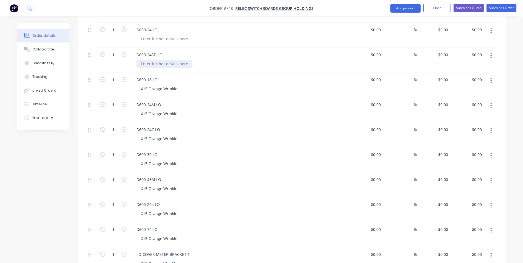
paste div
click at [168, 35] on div at bounding box center [165, 39] width 56 height 8
paste div
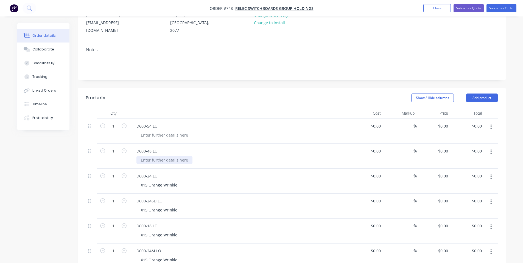
click at [158, 156] on div at bounding box center [165, 160] width 56 height 8
paste div
click at [170, 131] on div at bounding box center [165, 135] width 56 height 8
paste div
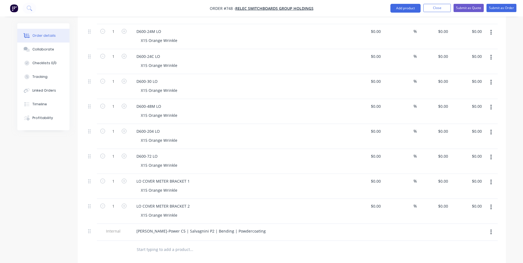
scroll to position [0, 0]
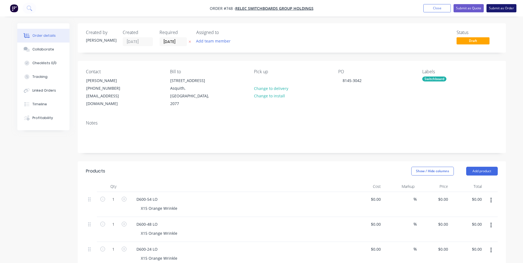
click at [494, 7] on button "Submit as Order" at bounding box center [502, 8] width 30 height 8
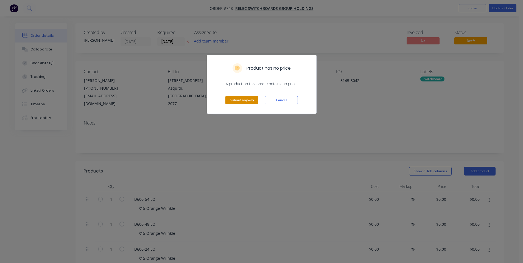
click at [245, 101] on button "Submit anyway" at bounding box center [242, 100] width 33 height 8
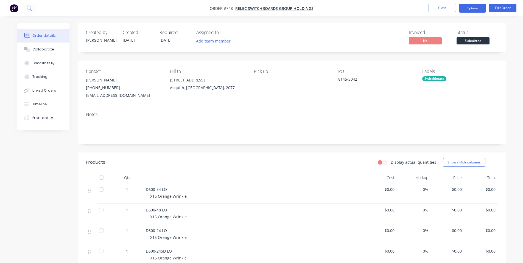
click at [467, 10] on button "Options" at bounding box center [472, 8] width 27 height 9
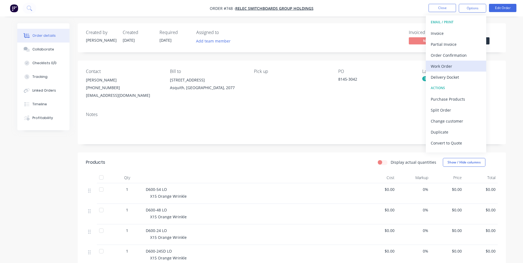
click at [460, 65] on div "Work Order" at bounding box center [456, 66] width 51 height 8
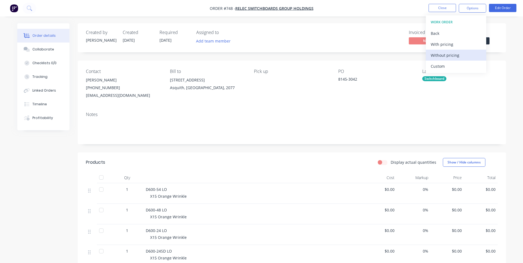
click at [454, 57] on div "Without pricing" at bounding box center [456, 55] width 51 height 8
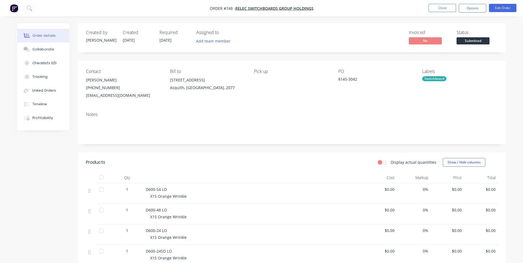
click at [396, 94] on div "PO 8145-3042" at bounding box center [375, 84] width 75 height 30
click at [498, 11] on button "Edit Order" at bounding box center [502, 8] width 27 height 8
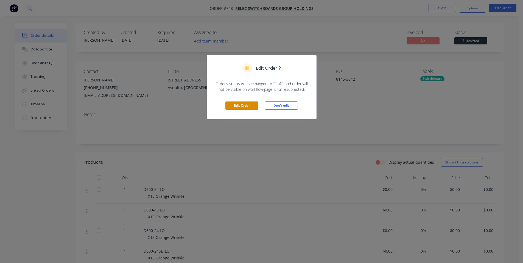
click at [246, 105] on button "Edit Order" at bounding box center [242, 106] width 33 height 8
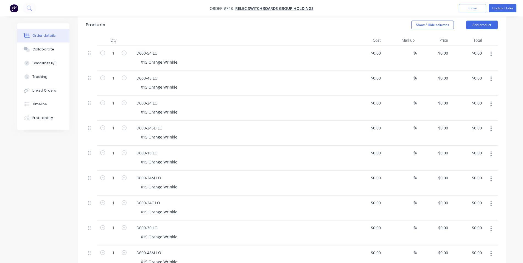
scroll to position [73, 0]
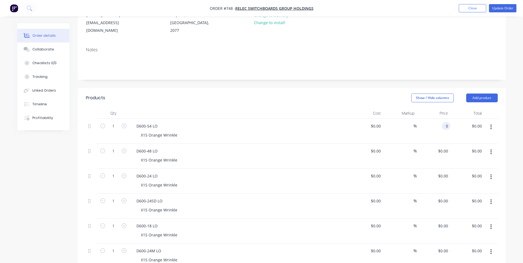
click at [446, 122] on input "0" at bounding box center [447, 126] width 6 height 8
type input "$95.00"
click at [445, 144] on div "$0.00 $0.00" at bounding box center [434, 156] width 34 height 25
click at [445, 147] on div "0 $0.00" at bounding box center [444, 151] width 13 height 8
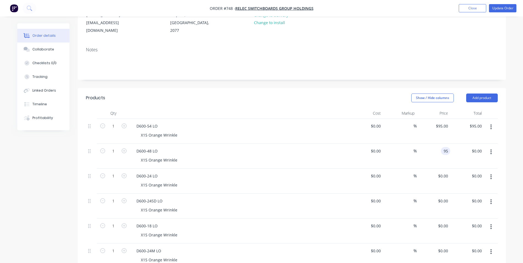
type input "$95.00"
click at [412, 144] on div "%" at bounding box center [400, 156] width 34 height 25
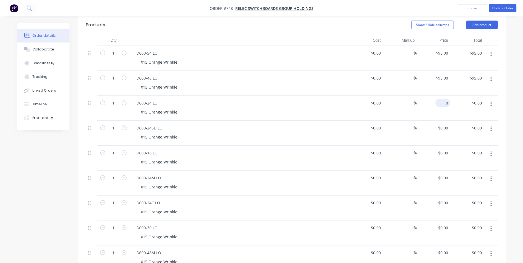
click at [445, 99] on input "0" at bounding box center [444, 103] width 13 height 8
type input "$80.00"
click at [450, 124] on div "0 $0.00" at bounding box center [444, 128] width 13 height 8
type input "$80.00"
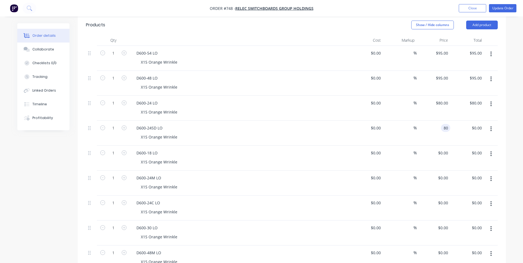
type input "$80.00"
click at [440, 148] on div "0 $0.00" at bounding box center [434, 158] width 34 height 25
type input "$80.00"
click at [424, 160] on div "$80.00 $80.00" at bounding box center [434, 158] width 34 height 25
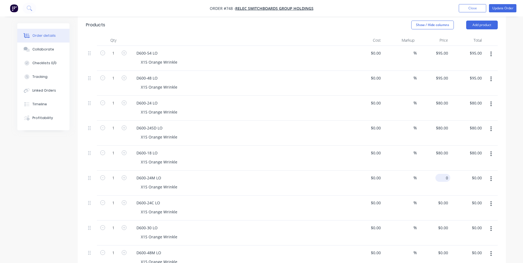
click at [443, 174] on div "0 $0.00" at bounding box center [443, 178] width 15 height 8
click at [416, 177] on div "%" at bounding box center [400, 183] width 34 height 25
type input "$80.00"
drag, startPoint x: 445, startPoint y: 195, endPoint x: 441, endPoint y: 197, distance: 4.8
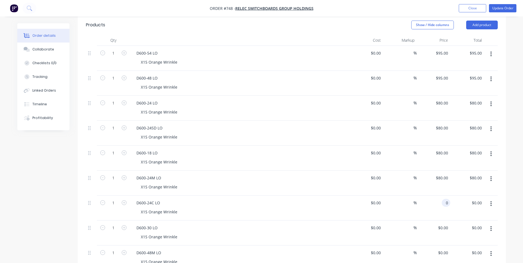
click at [445, 199] on input "0" at bounding box center [447, 203] width 6 height 8
type input "$80.00"
click at [388, 208] on div "%" at bounding box center [400, 208] width 34 height 25
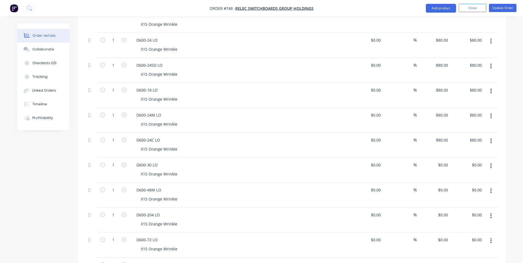
scroll to position [220, 0]
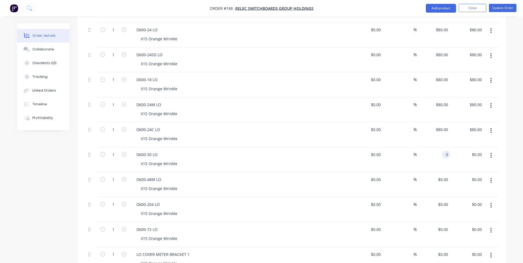
click at [444, 151] on div "0 0" at bounding box center [446, 155] width 9 height 8
type input "$105.00"
click at [446, 173] on div "$0.00 $0.00" at bounding box center [434, 185] width 34 height 25
click at [444, 176] on input "0" at bounding box center [444, 180] width 13 height 8
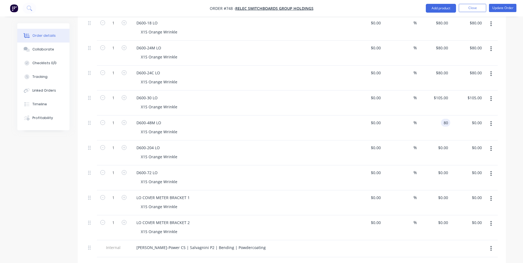
scroll to position [293, 0]
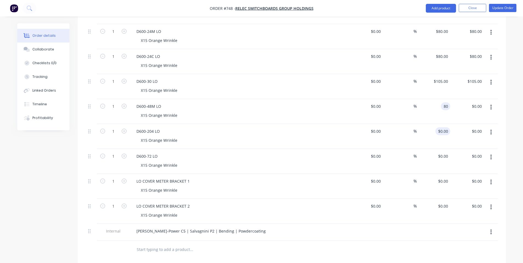
type input "$80.00"
click at [446, 127] on input "0" at bounding box center [447, 131] width 6 height 8
type input "$85.00"
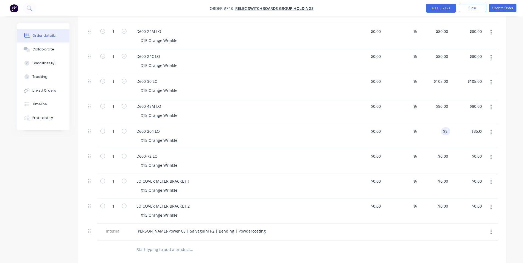
click at [448, 155] on div "$0.00 $0.00" at bounding box center [434, 161] width 34 height 25
type input "0"
click at [446, 152] on input "0" at bounding box center [447, 156] width 6 height 8
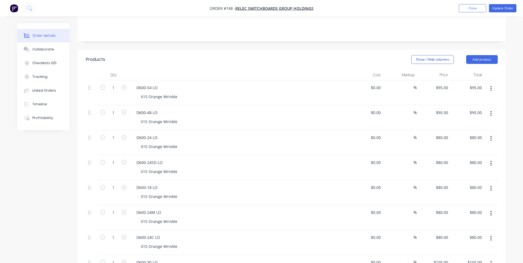
scroll to position [146, 0]
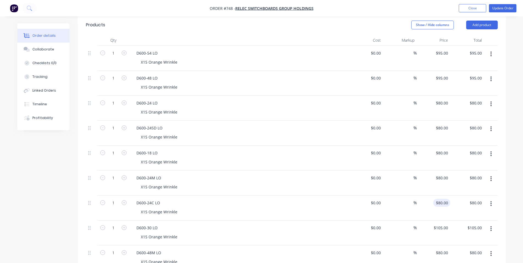
type input "80"
type input "$0.00"
click at [444, 199] on input "80" at bounding box center [443, 203] width 15 height 8
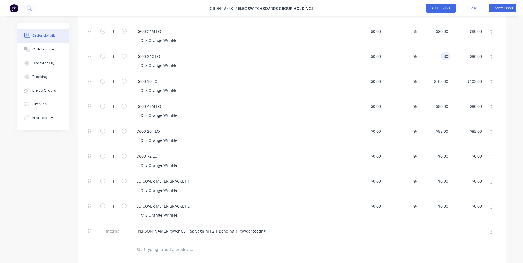
scroll to position [220, 0]
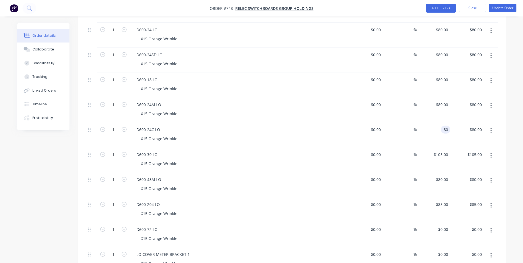
type input "$80.00"
click at [438, 127] on div "$80.00 80" at bounding box center [434, 135] width 34 height 25
click at [448, 151] on input "105" at bounding box center [442, 155] width 17 height 8
type input "$105.00"
click at [449, 226] on input "0" at bounding box center [444, 230] width 13 height 8
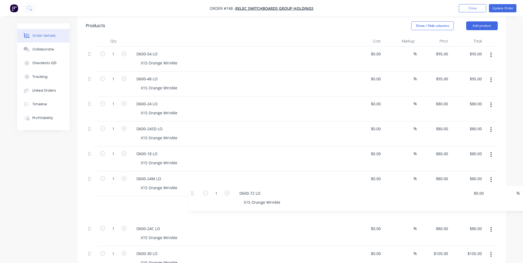
scroll to position [147, 0]
drag, startPoint x: 90, startPoint y: 167, endPoint x: 194, endPoint y: 193, distance: 107.7
click at [194, 193] on div "1 D600-54 LO X15 Orange Wrinkle $0.00 $0.00 % $95.00 $95.00 $95.00 $95.00 1 D60…" at bounding box center [292, 217] width 412 height 342
click at [388, 197] on div "%" at bounding box center [400, 208] width 34 height 25
type input "$105.00"
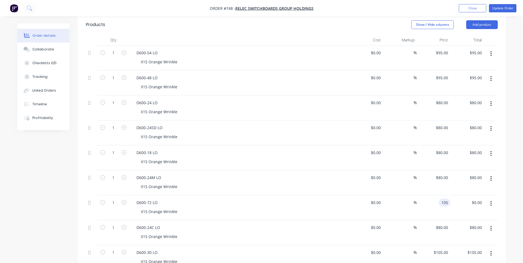
type input "$105.00"
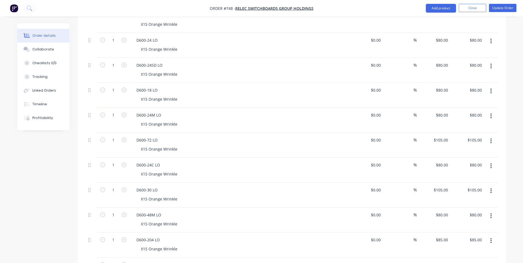
scroll to position [220, 0]
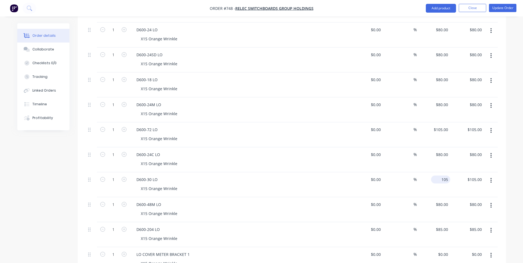
click at [446, 176] on input "105" at bounding box center [442, 180] width 17 height 8
type input "$85.00"
click at [446, 201] on input "80" at bounding box center [446, 205] width 7 height 8
type input "$95.00"
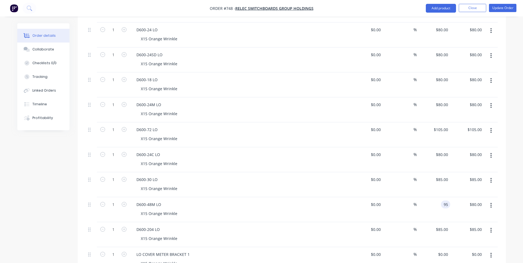
type input "$95.00"
click at [429, 176] on div "$85.00 $85.00" at bounding box center [434, 185] width 34 height 25
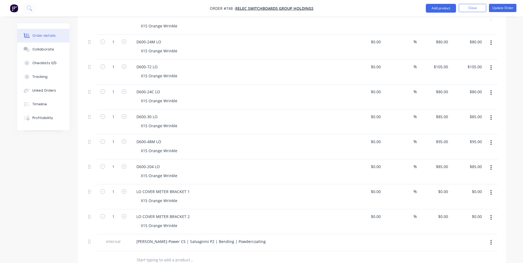
scroll to position [293, 0]
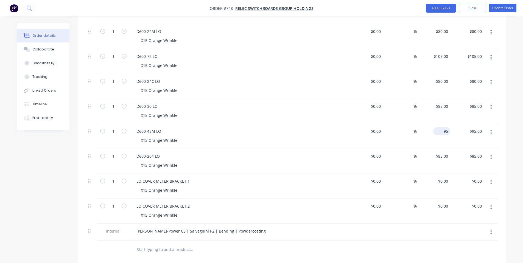
click at [442, 127] on div "95 $95.00" at bounding box center [442, 131] width 17 height 8
type input "$95.00"
click at [447, 152] on input "85" at bounding box center [443, 156] width 15 height 8
type input "175"
type input "0"
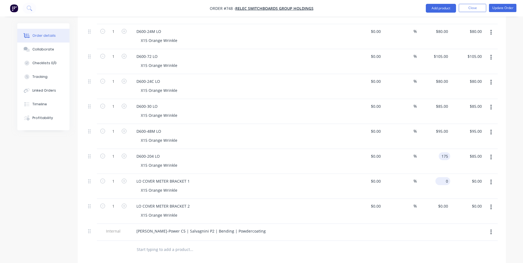
type input "$175.00"
click at [446, 177] on input "0" at bounding box center [444, 181] width 13 height 8
click at [446, 202] on input "$0.00" at bounding box center [444, 206] width 13 height 8
type input "$55.00"
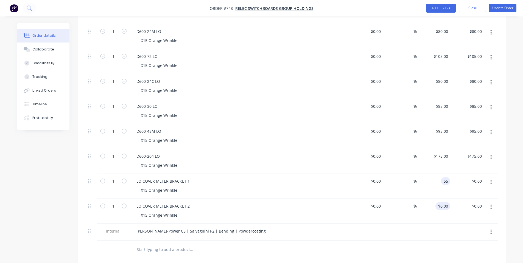
type input "$55.00"
click at [325, 216] on div "LO COVER METER BRACKET 2 X15 Orange Wrinkle" at bounding box center [240, 211] width 220 height 25
type input "$42.50"
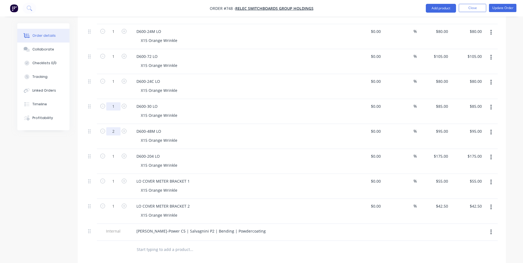
type input "2"
type input "$190.00"
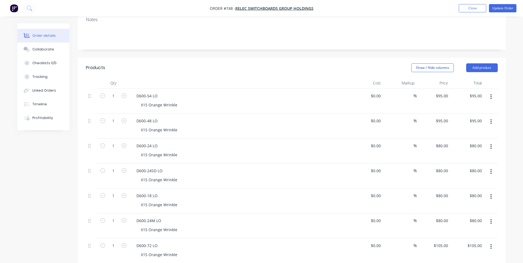
scroll to position [0, 0]
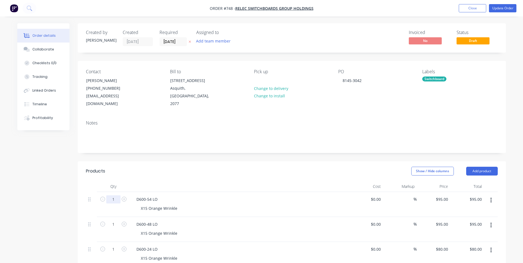
type input "2"
type input "$170.00"
click at [117, 196] on input "1" at bounding box center [113, 200] width 14 height 8
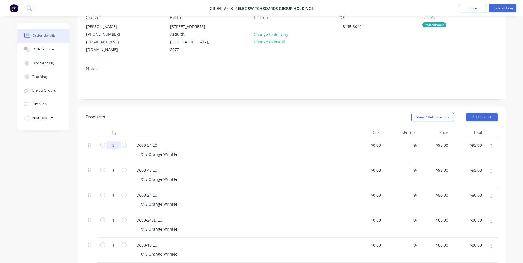
scroll to position [73, 0]
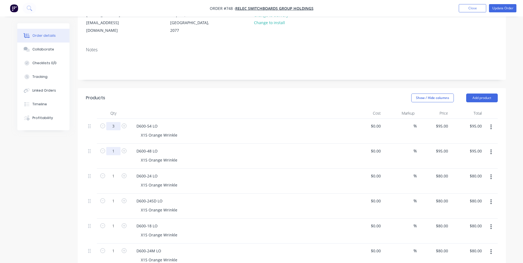
type input "3"
type input "$285.00"
click at [115, 130] on input "1" at bounding box center [113, 126] width 14 height 8
type input "2"
type input "$190.00"
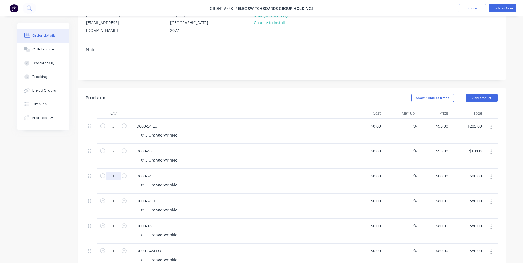
click at [113, 130] on input "1" at bounding box center [113, 126] width 14 height 8
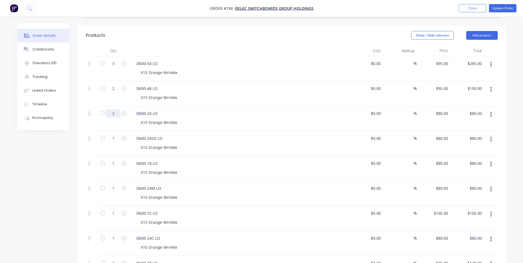
scroll to position [147, 0]
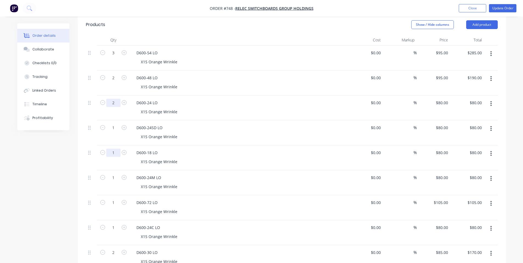
type input "2"
type input "$160.00"
click at [113, 57] on input "1" at bounding box center [113, 53] width 14 height 8
type input "3"
type input "$240.00"
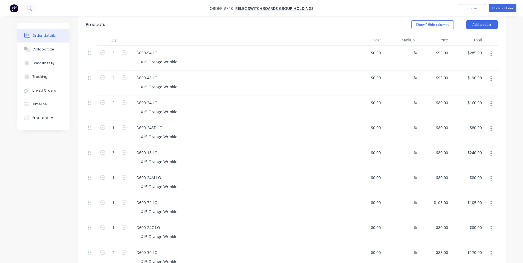
click at [113, 156] on div "3" at bounding box center [113, 158] width 33 height 25
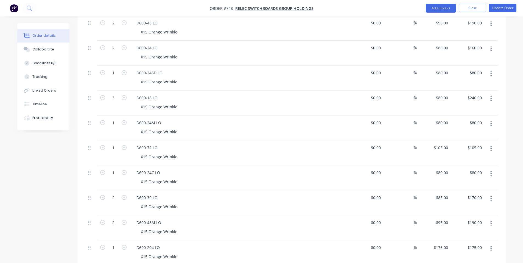
scroll to position [220, 0]
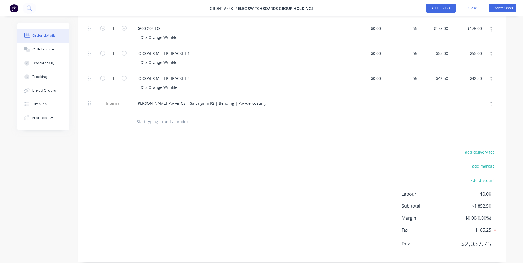
click at [182, 170] on div "add delivery fee add markup add discount Labour $0.00 Sub total $1,852.50 Margi…" at bounding box center [292, 202] width 412 height 106
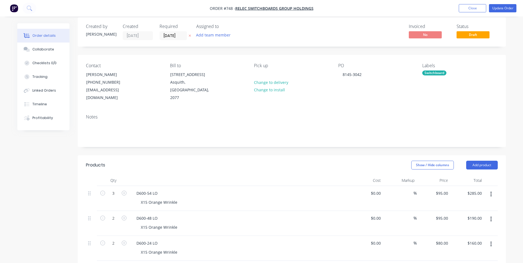
scroll to position [0, 0]
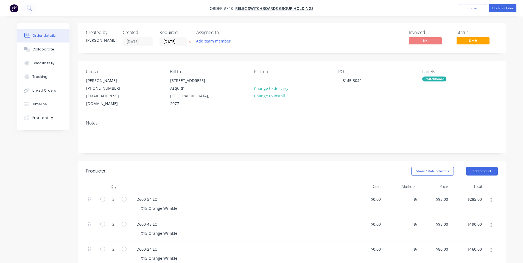
click at [174, 36] on div "Required 28/08/25" at bounding box center [175, 38] width 30 height 16
click at [171, 41] on input "28/08/25" at bounding box center [173, 42] width 27 height 8
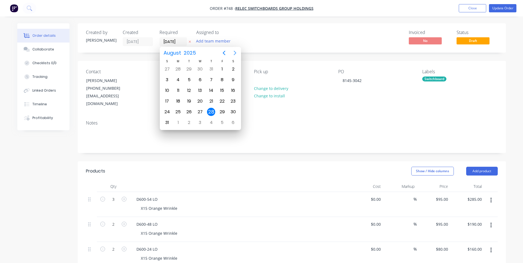
click at [235, 54] on icon "Next page" at bounding box center [235, 53] width 2 height 4
click at [198, 90] on div "17" at bounding box center [200, 91] width 8 height 8
type input "17/09/25"
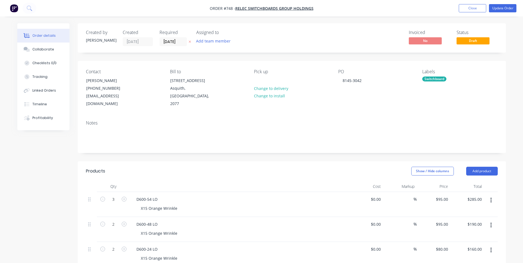
click at [299, 44] on div "Invoiced No Status Draft" at bounding box center [374, 38] width 247 height 16
click at [508, 8] on button "Update Order" at bounding box center [502, 8] width 27 height 8
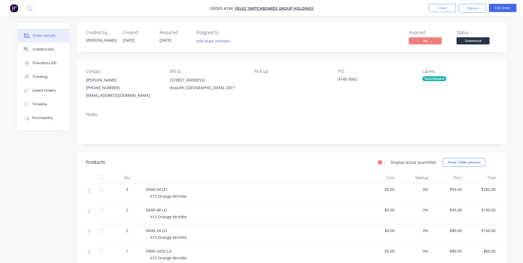
drag, startPoint x: 475, startPoint y: 42, endPoint x: 468, endPoint y: 47, distance: 8.6
click at [472, 36] on div "Submitted" at bounding box center [473, 32] width 20 height 11
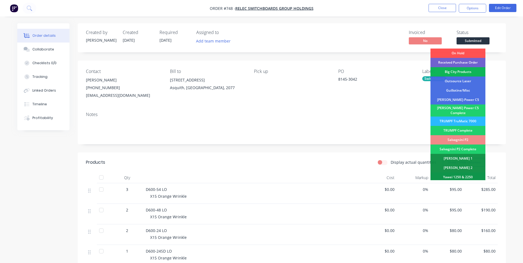
click at [462, 62] on div "Received Purchase Order" at bounding box center [458, 62] width 55 height 9
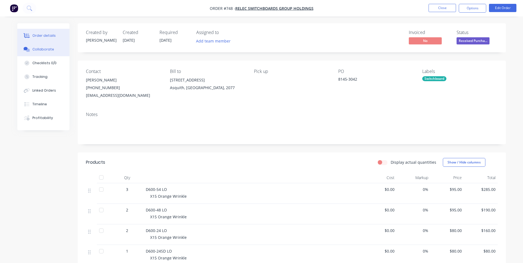
click at [33, 50] on div "Collaborate" at bounding box center [43, 49] width 22 height 5
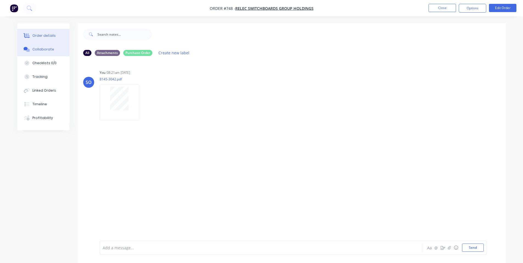
click at [40, 37] on div "Order details" at bounding box center [43, 35] width 23 height 5
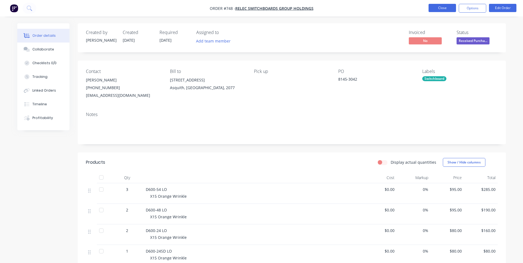
click at [449, 10] on button "Close" at bounding box center [442, 8] width 27 height 8
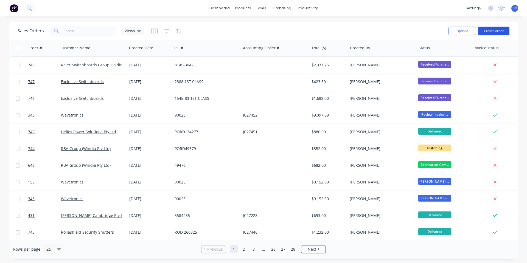
click at [491, 31] on button "Create order" at bounding box center [494, 31] width 31 height 9
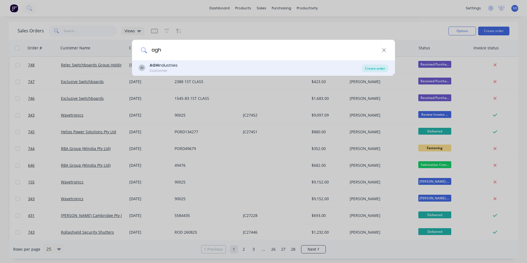
type input "agh"
click at [373, 68] on div "Create order" at bounding box center [375, 69] width 27 height 8
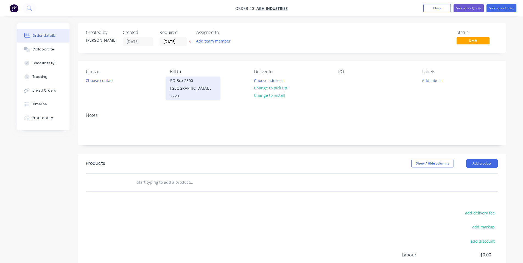
click at [195, 81] on div "PO Box 2500" at bounding box center [193, 81] width 46 height 8
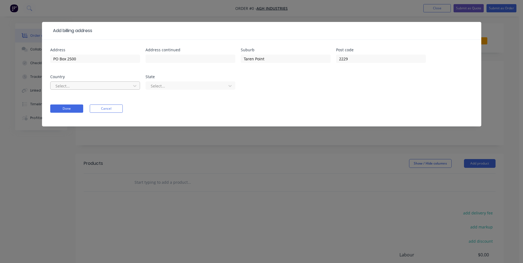
click at [80, 87] on div at bounding box center [91, 86] width 73 height 7
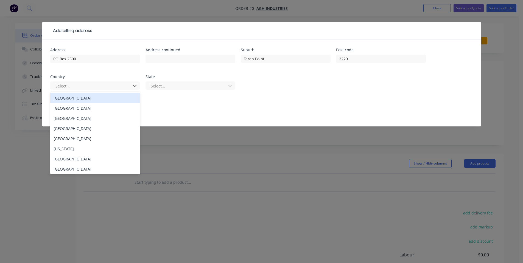
click at [80, 97] on div "Australia" at bounding box center [95, 98] width 90 height 10
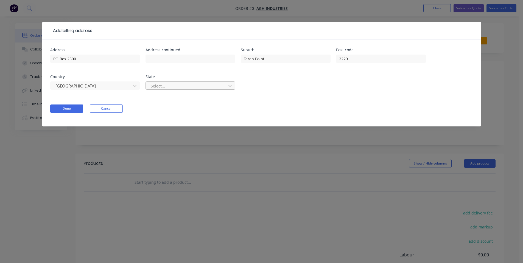
click at [197, 88] on div at bounding box center [186, 86] width 73 height 7
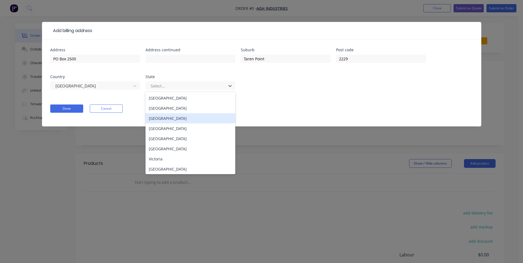
click at [184, 111] on div "New South Wales" at bounding box center [191, 108] width 90 height 10
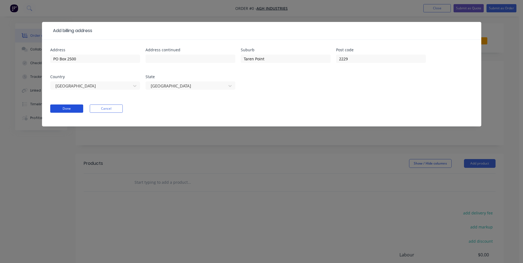
click at [70, 108] on button "Done" at bounding box center [66, 109] width 33 height 8
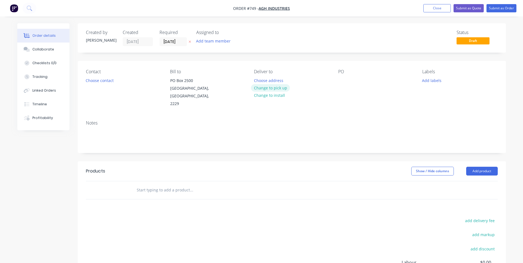
click at [277, 89] on button "Change to pick up" at bounding box center [270, 87] width 39 height 7
click at [98, 80] on button "Choose contact" at bounding box center [100, 80] width 34 height 7
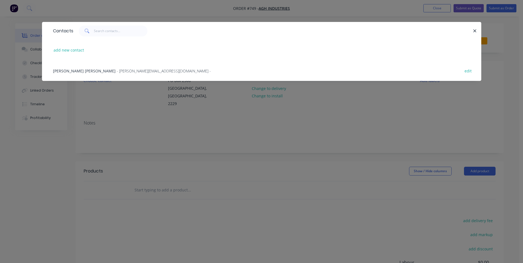
click at [105, 74] on div "Geoff Heather - geoff@agh.net.au - edit" at bounding box center [261, 70] width 423 height 21
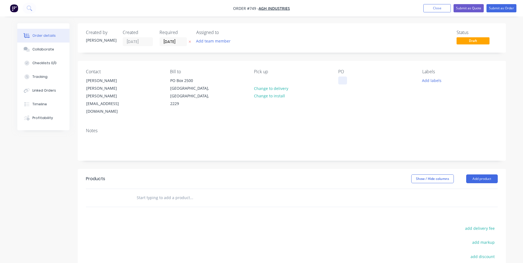
click at [344, 79] on div at bounding box center [342, 81] width 9 height 8
click at [435, 80] on button "Add labels" at bounding box center [432, 80] width 25 height 7
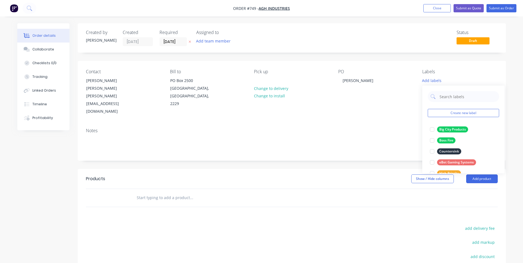
click at [365, 124] on div "Notes" at bounding box center [292, 142] width 429 height 37
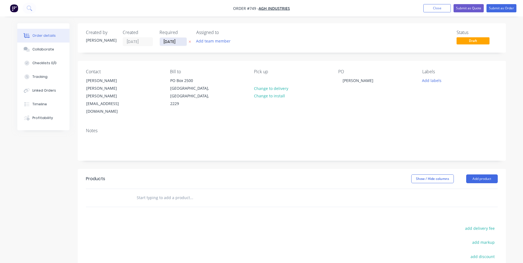
click at [175, 45] on input "28/08/25" at bounding box center [173, 42] width 27 height 8
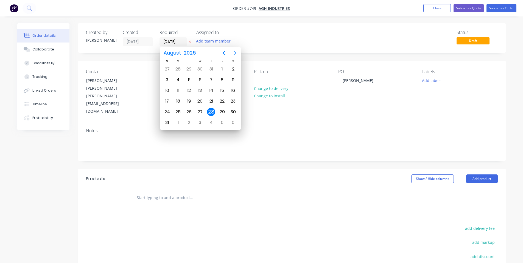
click at [237, 50] on icon "Next page" at bounding box center [235, 53] width 7 height 7
click at [179, 92] on div "15" at bounding box center [178, 91] width 8 height 8
type input "15/09/25"
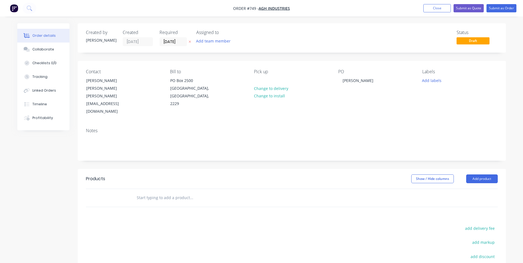
click at [271, 44] on div "Status Draft" at bounding box center [374, 38] width 247 height 16
click at [473, 42] on span "Draft" at bounding box center [473, 40] width 33 height 7
click at [205, 35] on div "Assigned to" at bounding box center [223, 32] width 55 height 5
click at [253, 41] on div "Status Draft" at bounding box center [374, 38] width 247 height 16
click at [44, 50] on div "Collaborate" at bounding box center [43, 49] width 22 height 5
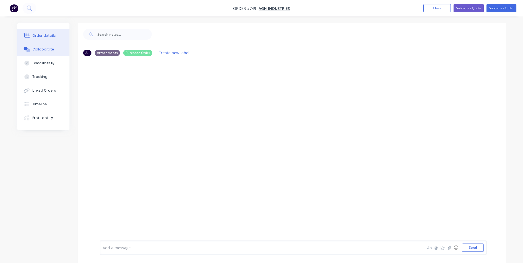
click at [19, 37] on button "Order details" at bounding box center [43, 36] width 52 height 14
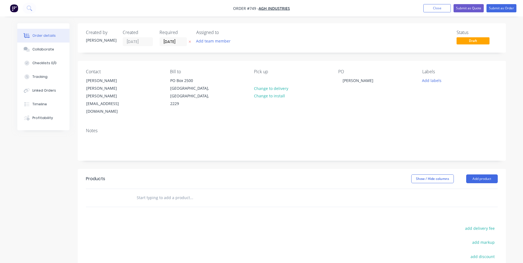
click at [151, 193] on input "text" at bounding box center [192, 198] width 110 height 11
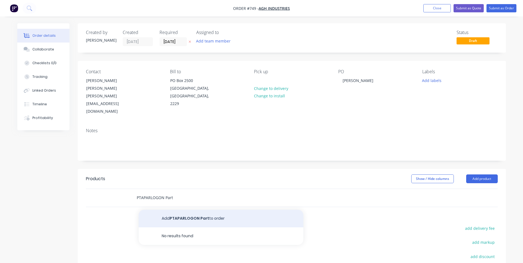
type input "PTAPARLOGON Part"
click at [165, 210] on button "Add PTAPARLOGON Part to order" at bounding box center [221, 219] width 165 height 18
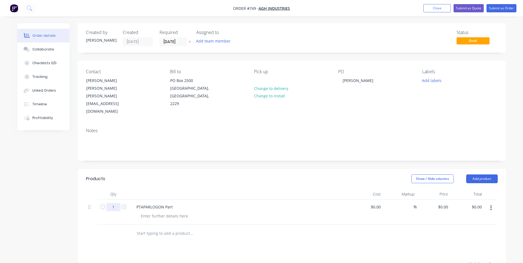
click at [113, 203] on input "1" at bounding box center [113, 207] width 14 height 8
type input "3"
click at [177, 175] on div "Show / Hide columns Add product" at bounding box center [335, 179] width 324 height 9
click at [446, 203] on input "0" at bounding box center [444, 207] width 13 height 8
type input "$90.00"
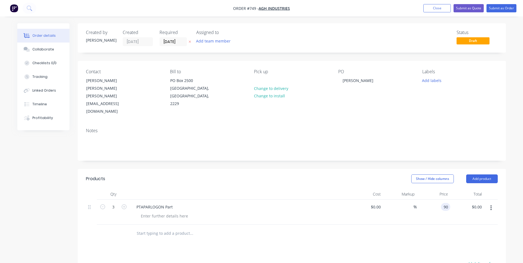
type input "$270.00"
click at [360, 171] on header "Products Show / Hide columns Add product" at bounding box center [292, 179] width 429 height 20
click at [163, 212] on div at bounding box center [165, 216] width 56 height 8
drag, startPoint x: 165, startPoint y: 190, endPoint x: 187, endPoint y: 190, distance: 21.7
click at [187, 203] on div "PTAPARLOGON Part" at bounding box center [239, 207] width 215 height 8
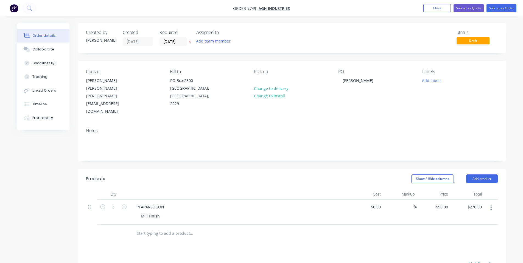
click at [186, 189] on div at bounding box center [240, 194] width 220 height 11
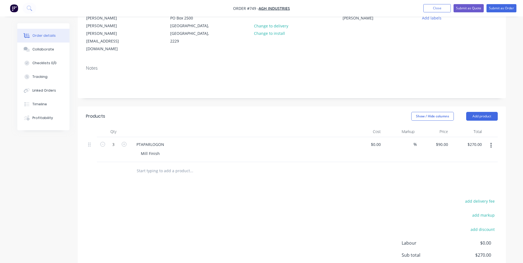
scroll to position [73, 0]
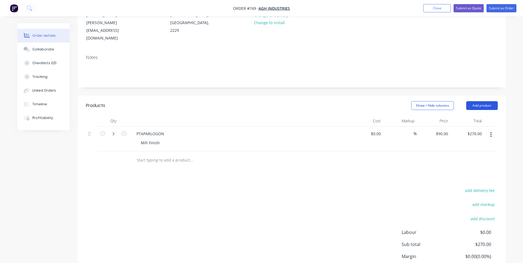
click at [485, 101] on button "Add product" at bounding box center [482, 105] width 32 height 9
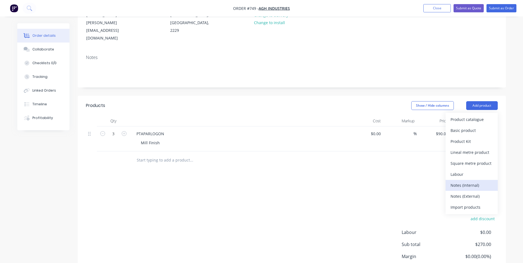
click at [471, 182] on div "Notes (Internal)" at bounding box center [472, 186] width 42 height 8
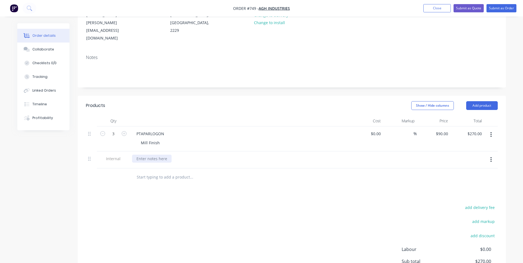
click at [156, 155] on div at bounding box center [152, 159] width 40 height 8
click at [160, 101] on div "Products" at bounding box center [130, 105] width 88 height 9
drag, startPoint x: 29, startPoint y: 49, endPoint x: 42, endPoint y: 52, distance: 13.7
click at [29, 49] on icon at bounding box center [27, 49] width 6 height 5
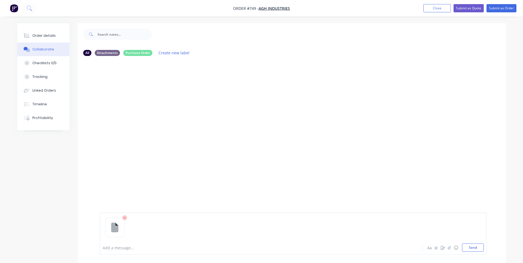
drag, startPoint x: 414, startPoint y: 141, endPoint x: 441, endPoint y: 163, distance: 34.9
click at [414, 141] on div at bounding box center [292, 150] width 429 height 180
click at [476, 250] on button "Send" at bounding box center [473, 248] width 22 height 8
click at [115, 249] on div at bounding box center [246, 248] width 286 height 6
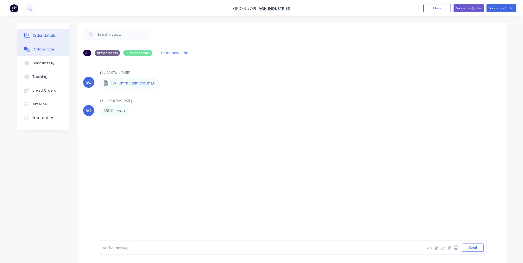
click at [36, 39] on button "Order details" at bounding box center [43, 36] width 52 height 14
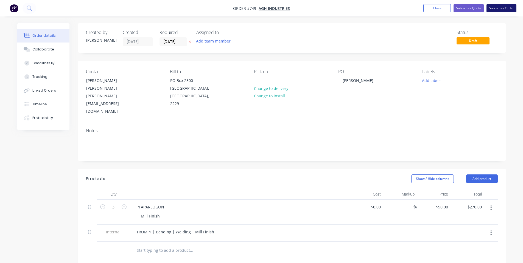
click at [492, 9] on button "Submit as Order" at bounding box center [502, 8] width 30 height 8
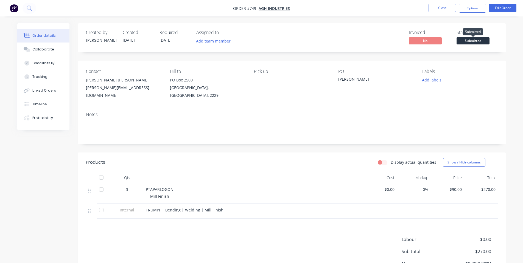
click at [473, 46] on button "Submitted" at bounding box center [473, 41] width 33 height 8
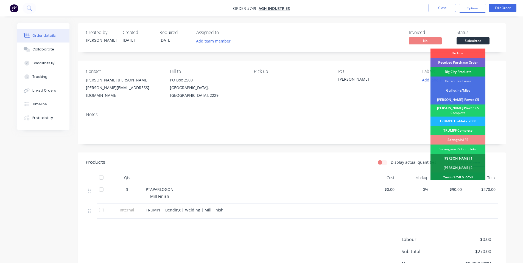
click at [468, 119] on div "TRUMPF TruMatic 7000" at bounding box center [458, 121] width 55 height 9
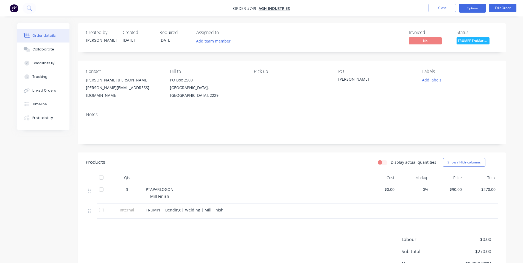
click at [470, 4] on button "Options" at bounding box center [472, 8] width 27 height 9
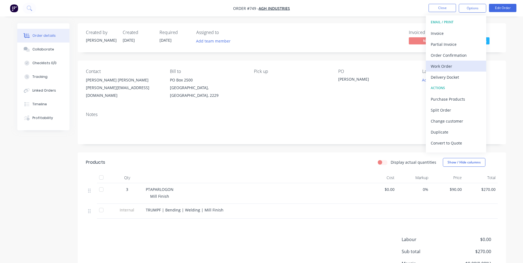
click at [464, 66] on div "Work Order" at bounding box center [456, 66] width 51 height 8
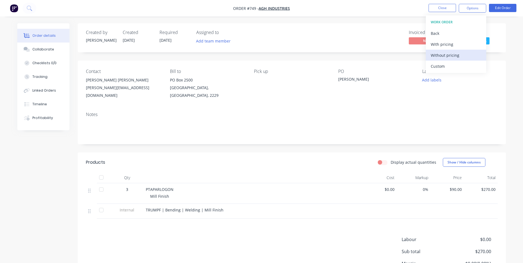
click at [453, 55] on div "Without pricing" at bounding box center [456, 55] width 51 height 8
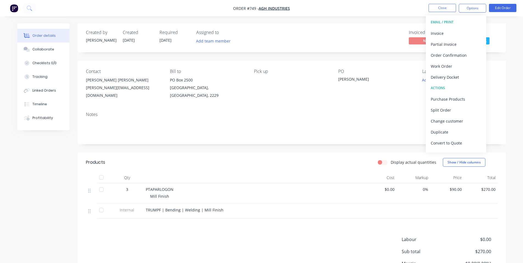
click at [373, 27] on div "Created by Shane Created 28/08/25 Required 15/09/25 Assigned to Add team member…" at bounding box center [292, 37] width 429 height 29
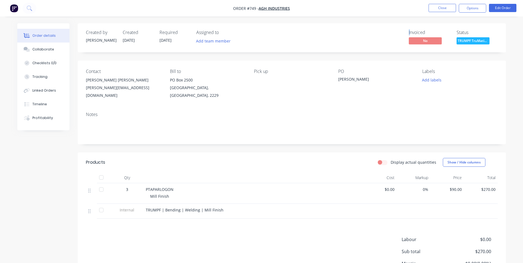
click at [410, 18] on div "Order details Collaborate Checklists 0/0 Tracking Linked Orders Timeline Profit…" at bounding box center [261, 158] width 523 height 317
click at [425, 12] on ul "Close Options Edit Order" at bounding box center [472, 8] width 101 height 9
click at [443, 6] on button "Close" at bounding box center [442, 8] width 27 height 8
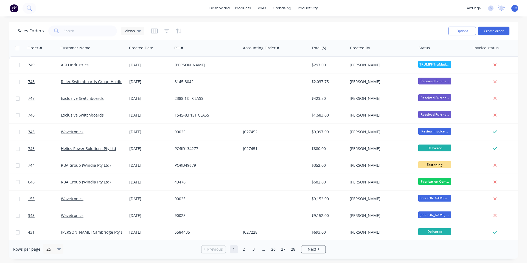
click at [507, 26] on div "Options Create order" at bounding box center [478, 30] width 63 height 13
click at [506, 31] on button "Create order" at bounding box center [494, 31] width 31 height 9
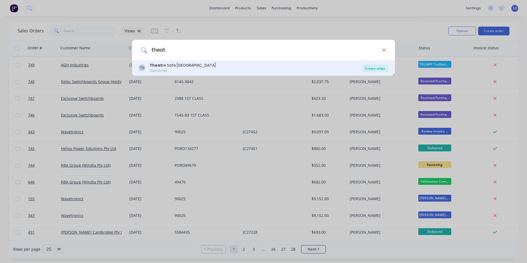
type input "theat"
click at [385, 70] on div "Create order" at bounding box center [375, 69] width 27 height 8
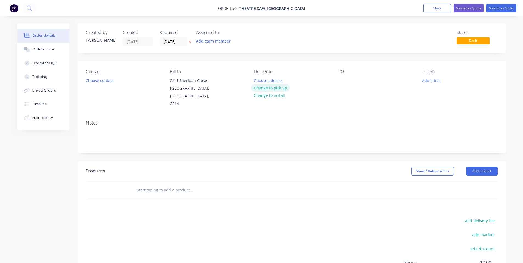
click at [277, 91] on button "Change to pick up" at bounding box center [270, 87] width 39 height 7
click at [268, 87] on button "Change to delivery" at bounding box center [271, 88] width 40 height 7
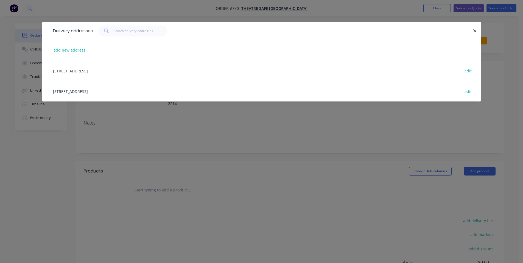
click at [128, 67] on div "2/14 Sheridan Close, Milperra, New South Wales, Australia, 2214 edit" at bounding box center [261, 70] width 423 height 21
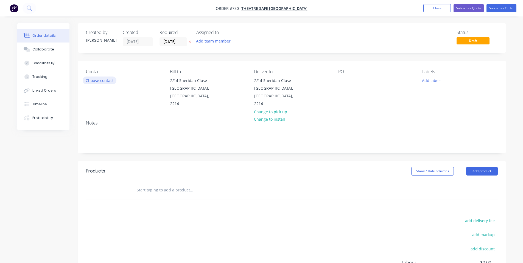
click at [114, 79] on button "Choose contact" at bounding box center [100, 80] width 34 height 7
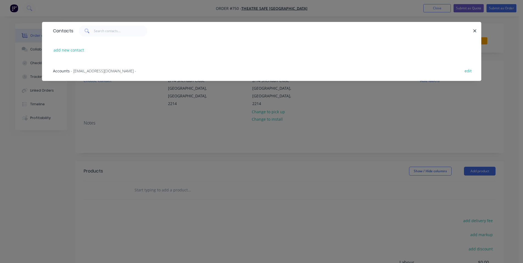
click at [116, 69] on span "- accounts@theatresafe.com.au -" at bounding box center [103, 70] width 65 height 5
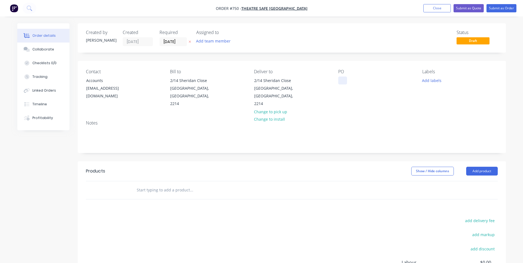
click at [341, 82] on div at bounding box center [342, 81] width 9 height 8
click at [365, 101] on div "Contact Accounts accounts@theatresafe.com.au Bill to 2/14 Sheridan Close Milper…" at bounding box center [292, 88] width 429 height 55
click at [173, 42] on input "28/08/25" at bounding box center [173, 42] width 27 height 8
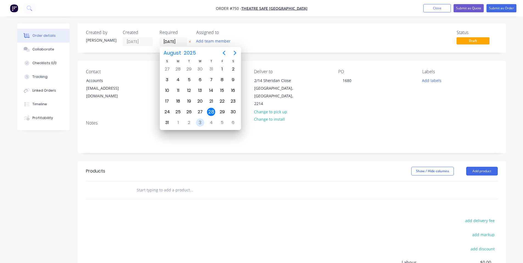
click at [199, 122] on div "3" at bounding box center [200, 123] width 8 height 8
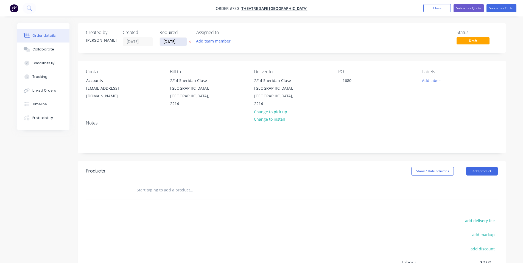
click at [166, 41] on input "03/09/25" at bounding box center [173, 42] width 27 height 8
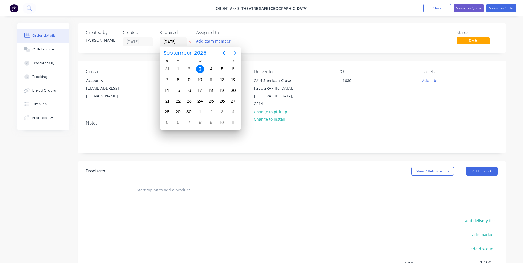
click at [234, 55] on icon "Next page" at bounding box center [235, 53] width 7 height 7
click at [209, 90] on div "16" at bounding box center [211, 91] width 8 height 8
type input "16/10/25"
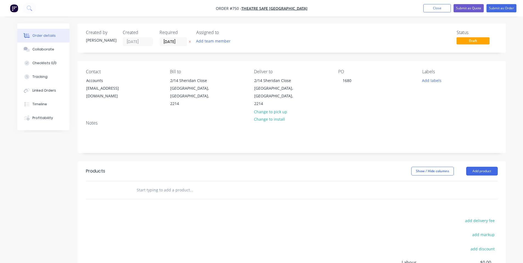
click at [373, 70] on div "PO" at bounding box center [375, 71] width 75 height 5
click at [34, 45] on button "Collaborate" at bounding box center [43, 50] width 52 height 14
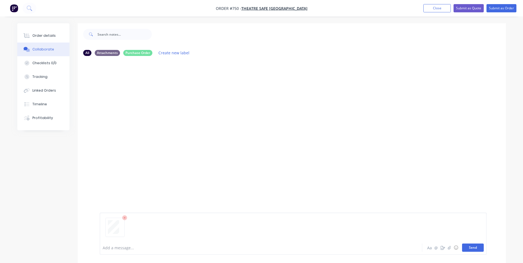
click at [474, 248] on button "Send" at bounding box center [473, 248] width 22 height 8
drag, startPoint x: 164, startPoint y: 124, endPoint x: 164, endPoint y: 127, distance: 3.9
click at [164, 127] on div "SO You 09:18am 28/08/25 Purchase Order 1680.pdf Labels Download Delete" at bounding box center [292, 150] width 429 height 180
click at [49, 31] on button "Order details" at bounding box center [43, 36] width 52 height 14
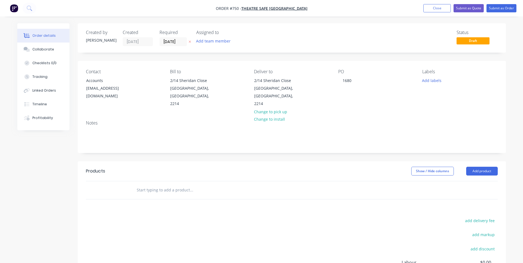
click at [181, 182] on div at bounding box center [229, 191] width 198 height 18
click at [180, 185] on input "text" at bounding box center [192, 190] width 110 height 11
click at [194, 153] on div "Created by Shane Created 28/08/25 Required 16/10/25 Assigned to Add team member…" at bounding box center [292, 177] width 429 height 308
click at [182, 185] on input "text" at bounding box center [192, 190] width 110 height 11
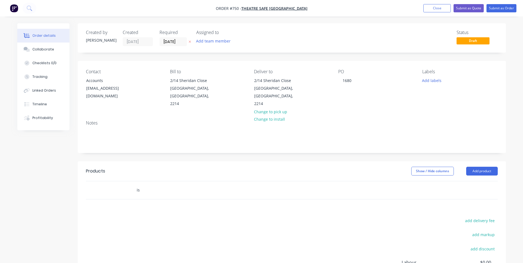
type input "i"
click at [182, 185] on input "ISP30-" at bounding box center [192, 190] width 110 height 11
drag, startPoint x: 180, startPoint y: 181, endPoint x: 85, endPoint y: 185, distance: 94.9
click at [85, 185] on div "ISP30-101098 Add ISP30-101098 to order No results found" at bounding box center [292, 190] width 429 height 18
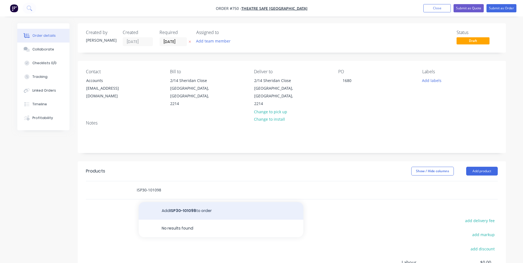
type input "ISP30-101098"
click at [163, 202] on button "Add ISP30-101098 to order" at bounding box center [221, 211] width 165 height 18
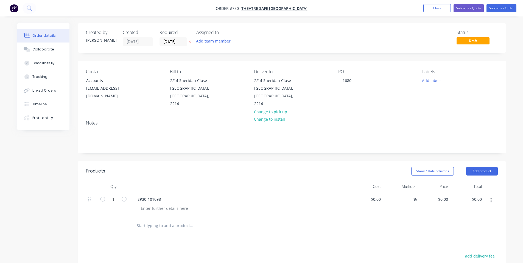
click at [163, 221] on input "text" at bounding box center [192, 226] width 110 height 11
paste input "ISP30-101098"
drag, startPoint x: 164, startPoint y: 214, endPoint x: 159, endPoint y: 215, distance: 4.5
click at [159, 221] on input "ISP30-101098" at bounding box center [192, 226] width 110 height 11
type input "ISP30-101099"
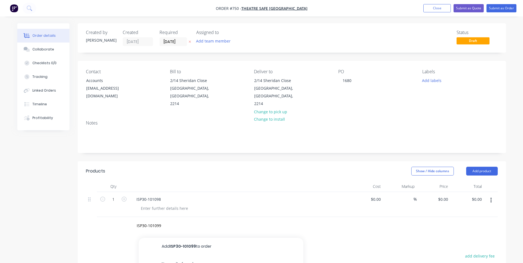
click at [167, 238] on button "Add ISP30-101099 to order" at bounding box center [221, 247] width 165 height 18
drag, startPoint x: 157, startPoint y: 240, endPoint x: 155, endPoint y: 244, distance: 4.9
click at [155, 246] on input "text" at bounding box center [192, 251] width 110 height 11
paste input "ISP30-101098"
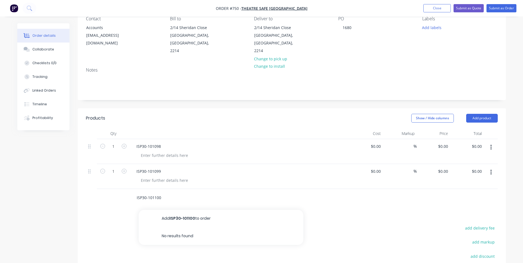
scroll to position [73, 0]
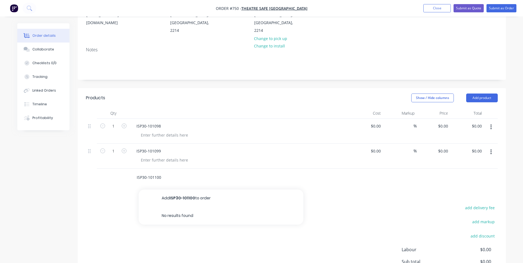
drag, startPoint x: 168, startPoint y: 168, endPoint x: 7, endPoint y: 171, distance: 161.6
click at [7, 171] on div "Order details Collaborate Checklists 0/0 Tracking Linked Orders Timeline Profit…" at bounding box center [261, 127] width 523 height 400
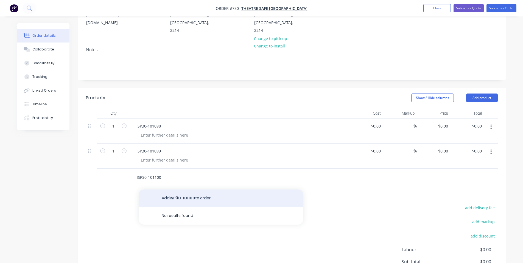
type input "ISP30-101100"
click at [165, 190] on button "Add ISP30-101100 to order" at bounding box center [221, 199] width 165 height 18
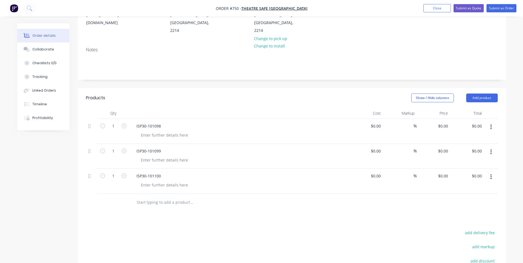
click at [159, 197] on input "text" at bounding box center [192, 202] width 110 height 11
paste input "ISP30-101100"
drag, startPoint x: 163, startPoint y: 195, endPoint x: 159, endPoint y: 194, distance: 4.3
click at [159, 197] on input "ISP30-101100" at bounding box center [192, 202] width 110 height 11
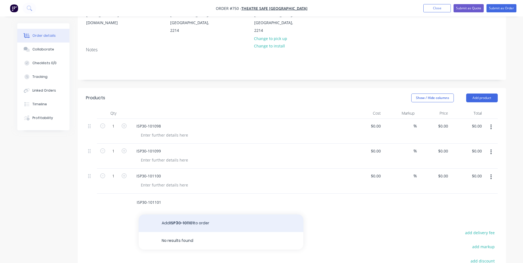
type input "ISP30-101101"
click at [166, 215] on button "Add ISP30-101101 to order" at bounding box center [221, 224] width 165 height 18
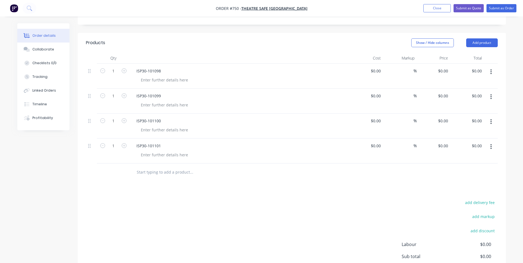
scroll to position [146, 0]
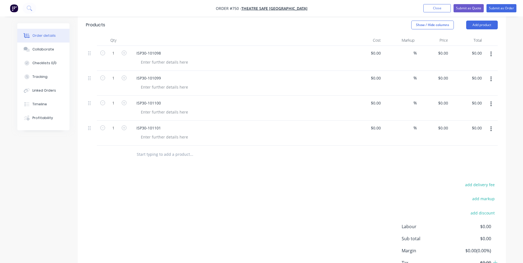
click at [166, 149] on input "text" at bounding box center [192, 154] width 110 height 11
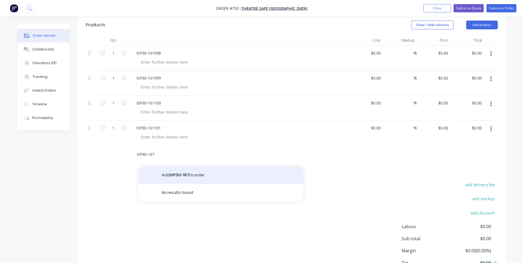
type input "ISP30-167"
click at [183, 167] on button "Add ISP30-167 to order" at bounding box center [221, 176] width 165 height 18
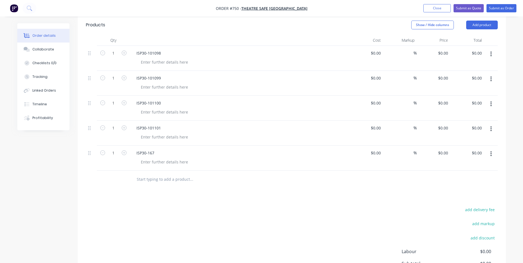
drag, startPoint x: 163, startPoint y: 176, endPoint x: 163, endPoint y: 173, distance: 3.0
click at [163, 175] on input "text" at bounding box center [192, 179] width 110 height 11
paste input "ISP30-101100"
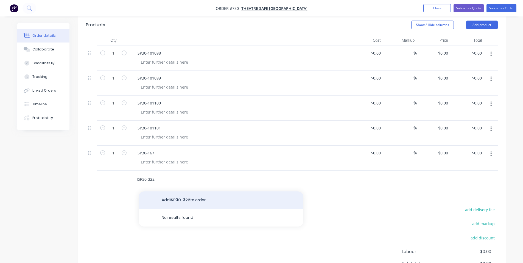
type input "ISP30-322"
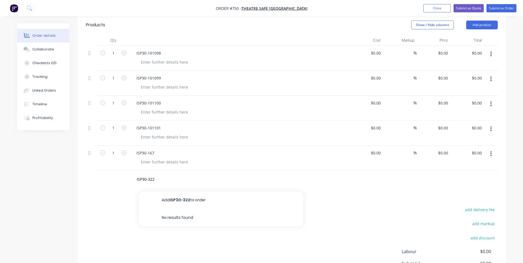
drag, startPoint x: 189, startPoint y: 189, endPoint x: 173, endPoint y: 189, distance: 16.2
click at [188, 192] on button "Add ISP30-322 to order" at bounding box center [221, 201] width 165 height 18
click at [165, 199] on input "text" at bounding box center [192, 204] width 110 height 11
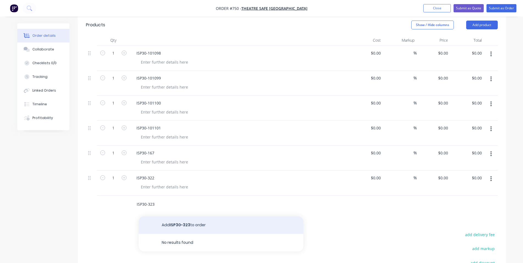
type input "ISP30-323"
click at [176, 220] on button "Add ISP30-323 to order" at bounding box center [221, 226] width 165 height 18
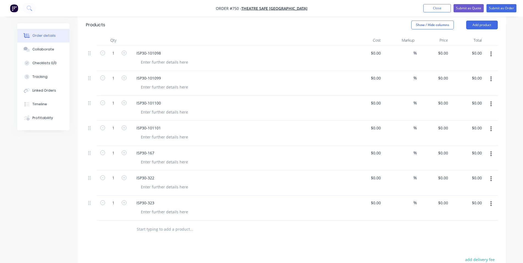
click at [171, 226] on input "text" at bounding box center [192, 229] width 110 height 11
type input "ISP30-324"
click at [181, 242] on button "Add ISP30-324 to order" at bounding box center [221, 251] width 165 height 18
click at [150, 58] on div at bounding box center [165, 62] width 56 height 8
click at [114, 49] on input "1" at bounding box center [113, 53] width 14 height 8
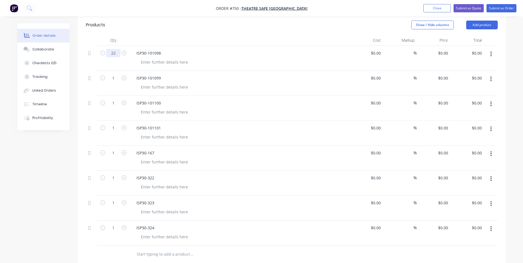
type input "22"
drag, startPoint x: 116, startPoint y: 65, endPoint x: 115, endPoint y: 75, distance: 10.5
click at [116, 71] on div "1" at bounding box center [113, 83] width 33 height 25
click at [115, 75] on div "1" at bounding box center [113, 83] width 33 height 25
click at [115, 57] on input "1" at bounding box center [113, 53] width 14 height 8
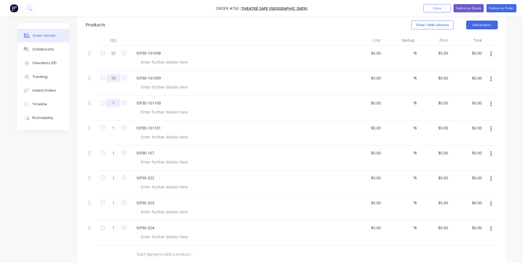
type input "15"
click at [115, 57] on input "1" at bounding box center [113, 53] width 14 height 8
type input "22"
click at [116, 57] on input "1" at bounding box center [113, 53] width 14 height 8
type input "15"
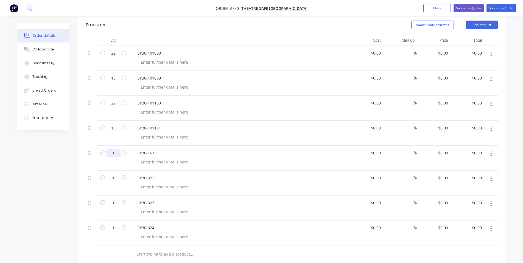
click at [113, 57] on input "1" at bounding box center [113, 53] width 14 height 8
type input "8"
click at [113, 57] on input "1" at bounding box center [113, 53] width 14 height 8
type input "8"
click at [116, 57] on input "1" at bounding box center [113, 53] width 14 height 8
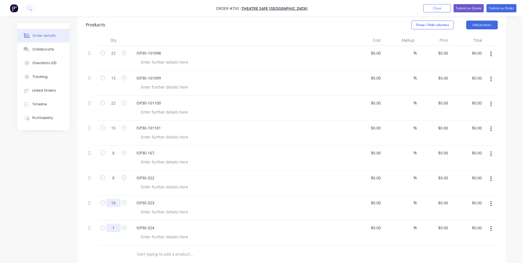
type input "16"
click at [113, 57] on input "1" at bounding box center [113, 53] width 14 height 8
type input "18"
click at [116, 57] on input "8" at bounding box center [113, 53] width 14 height 8
type input "34"
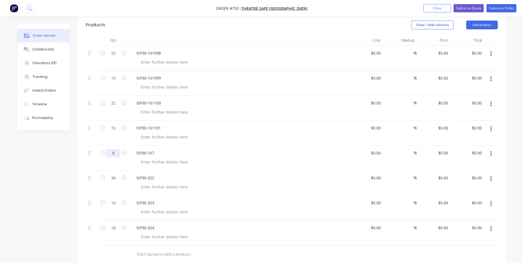
click at [113, 57] on input "8" at bounding box center [113, 53] width 14 height 8
type input "36"
click at [114, 57] on input "15" at bounding box center [113, 53] width 14 height 8
type input "16"
click at [113, 57] on input "22" at bounding box center [113, 53] width 14 height 8
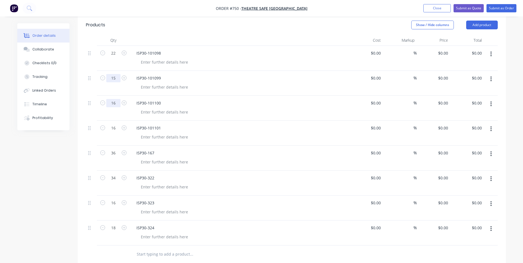
type input "16"
click at [112, 57] on input "15" at bounding box center [113, 53] width 14 height 8
type input "16"
click at [115, 49] on input "22" at bounding box center [113, 53] width 14 height 8
type input "16"
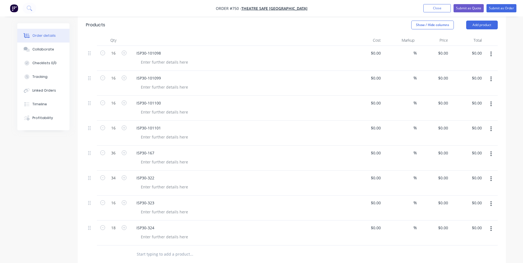
click at [139, 27] on header "Products Show / Hide columns Add product" at bounding box center [292, 25] width 429 height 20
type input "18"
click at [113, 237] on div "18" at bounding box center [113, 233] width 33 height 25
click at [443, 49] on div "0 $0.00" at bounding box center [443, 53] width 15 height 8
type input "$22.00"
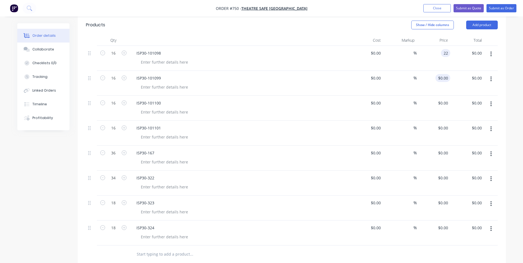
type input "$352.00"
click at [450, 74] on input "0" at bounding box center [444, 78] width 13 height 8
type input "$15.00"
type input "$240.00"
click at [448, 99] on input "0" at bounding box center [447, 103] width 6 height 8
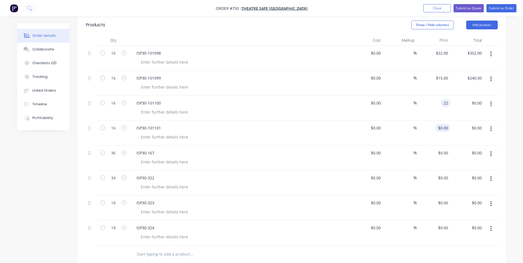
type input "$22.00"
type input "$352.00"
click at [446, 124] on input "0" at bounding box center [444, 128] width 13 height 8
type input "$15.00"
type input "$240.00"
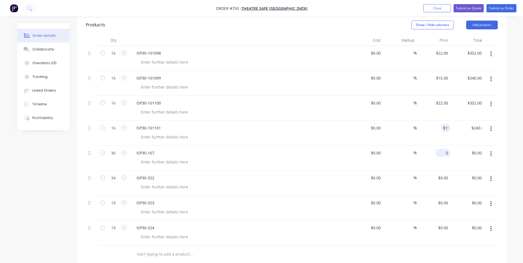
click at [445, 149] on input "0" at bounding box center [444, 153] width 13 height 8
type input "$8.00"
type input "$288.00"
click at [446, 174] on input "0" at bounding box center [444, 178] width 13 height 8
type input "$8.00"
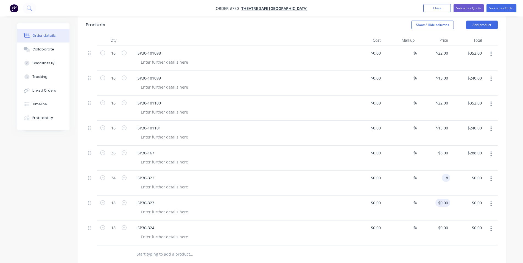
type input "$272.00"
click at [445, 199] on div "0 $0.00" at bounding box center [444, 203] width 13 height 8
type input "$16.00"
type input "$288.00"
click at [445, 224] on input "0" at bounding box center [444, 228] width 13 height 8
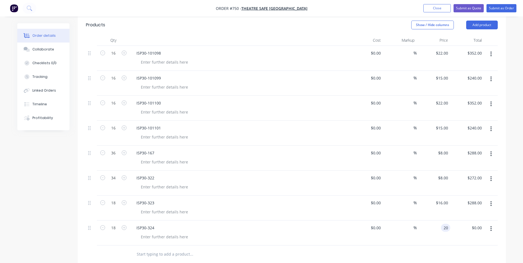
type input "$20.00"
type input "$360.00"
click at [426, 237] on div "$20.00 $20.00" at bounding box center [434, 233] width 34 height 25
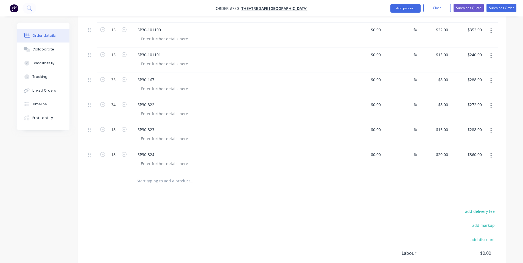
scroll to position [73, 0]
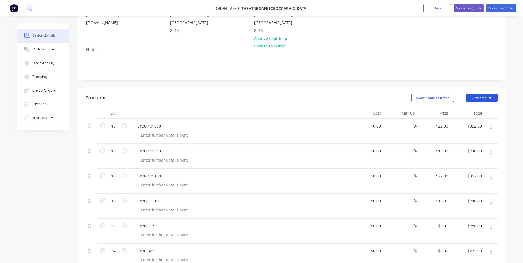
click at [484, 94] on button "Add product" at bounding box center [482, 98] width 32 height 9
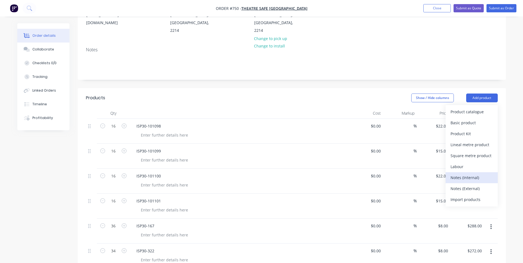
click at [488, 174] on div "Notes (Internal)" at bounding box center [472, 178] width 42 height 8
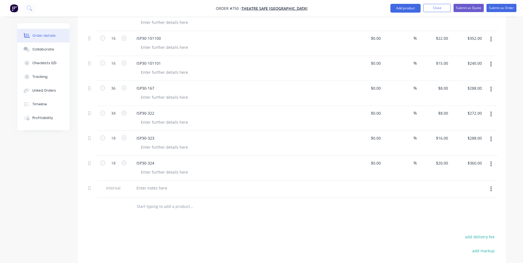
scroll to position [220, 0]
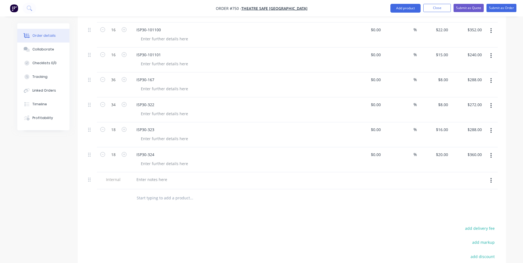
click at [167, 193] on input "text" at bounding box center [192, 198] width 110 height 11
click at [162, 176] on div at bounding box center [152, 180] width 40 height 8
drag, startPoint x: 223, startPoint y: 170, endPoint x: 205, endPoint y: 171, distance: 18.7
click at [205, 176] on div "TRUMPF | Finn-Power C5 | Bending | Mill Finish" at bounding box center [192, 180] width 121 height 8
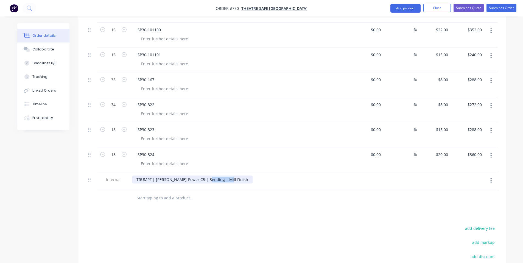
copy div "Mill Finish"
click at [172, 160] on div at bounding box center [165, 164] width 56 height 8
paste div
click at [168, 135] on div at bounding box center [165, 139] width 56 height 8
paste div
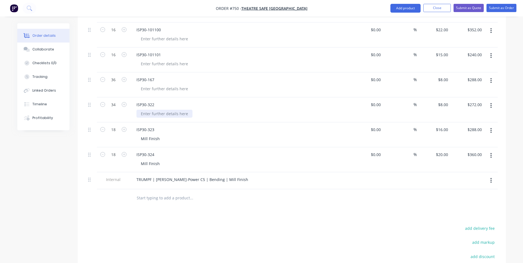
click at [168, 110] on div at bounding box center [165, 114] width 56 height 8
paste div
click at [172, 85] on div at bounding box center [165, 89] width 56 height 8
paste div
click at [173, 60] on div at bounding box center [165, 64] width 56 height 8
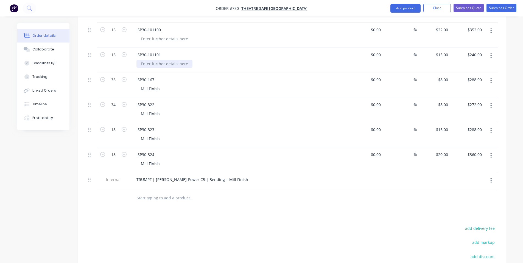
paste div
click at [173, 35] on div at bounding box center [165, 39] width 56 height 8
paste div
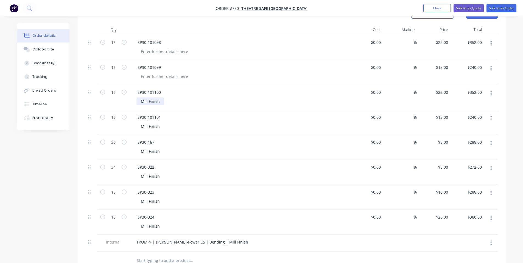
scroll to position [146, 0]
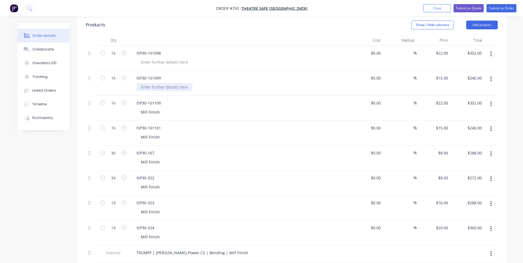
click at [166, 83] on div at bounding box center [165, 87] width 56 height 8
paste div
click at [172, 49] on div "ISP30-101098" at bounding box center [239, 53] width 215 height 8
click at [173, 58] on div at bounding box center [165, 62] width 56 height 8
paste div
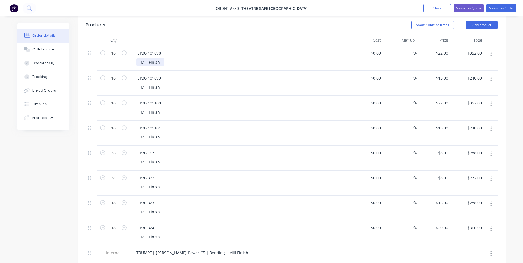
scroll to position [0, 0]
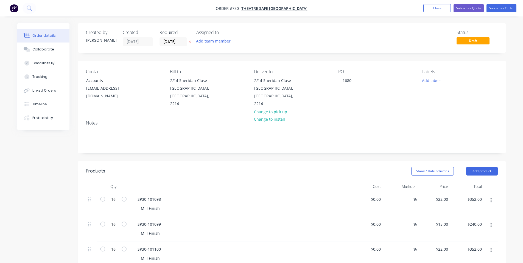
drag, startPoint x: 176, startPoint y: 61, endPoint x: 175, endPoint y: 72, distance: 11.0
click at [176, 61] on div "Contact Accounts accounts@theatresafe.com.au Bill to 2/14 Sheridan Close Milper…" at bounding box center [292, 88] width 429 height 55
click at [174, 116] on div "Notes" at bounding box center [292, 134] width 429 height 37
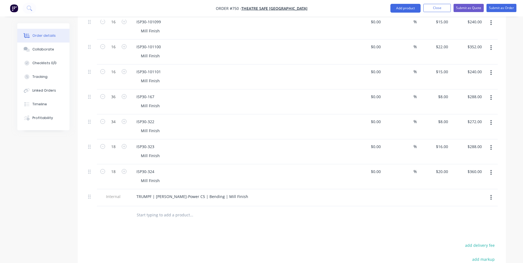
scroll to position [220, 0]
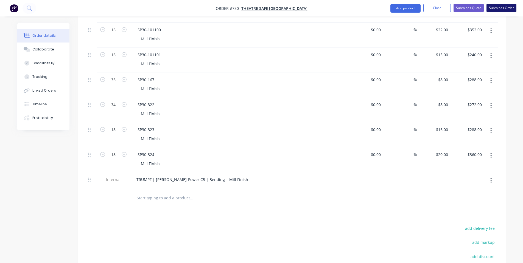
click at [500, 6] on button "Submit as Order" at bounding box center [502, 8] width 30 height 8
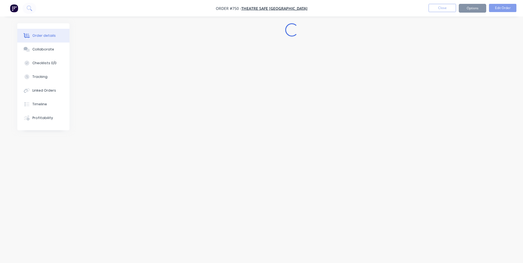
scroll to position [0, 0]
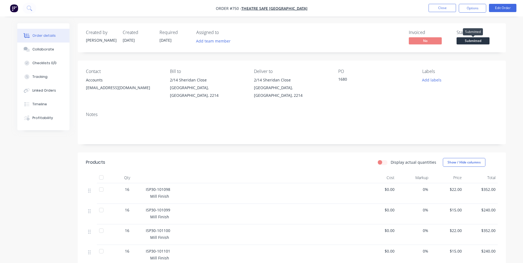
click at [472, 41] on span "Submitted" at bounding box center [473, 40] width 33 height 7
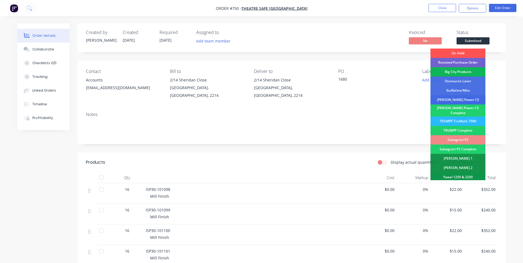
click at [449, 100] on div "Finn-Power C5" at bounding box center [458, 99] width 55 height 9
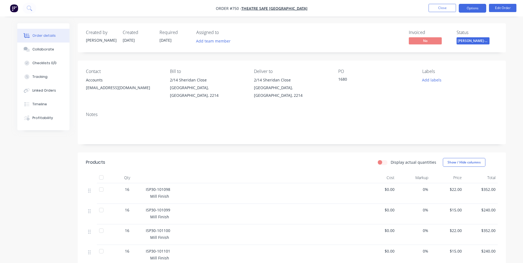
click at [469, 8] on button "Options" at bounding box center [472, 8] width 27 height 9
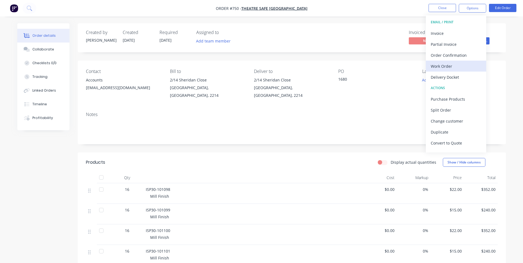
click at [448, 66] on div "Work Order" at bounding box center [456, 66] width 51 height 8
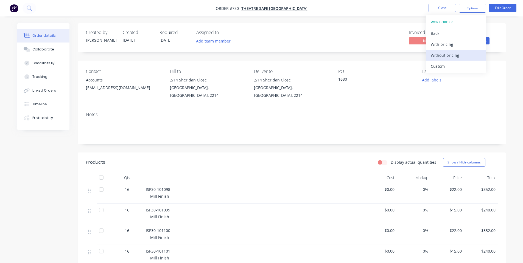
click at [443, 57] on div "Without pricing" at bounding box center [456, 55] width 51 height 8
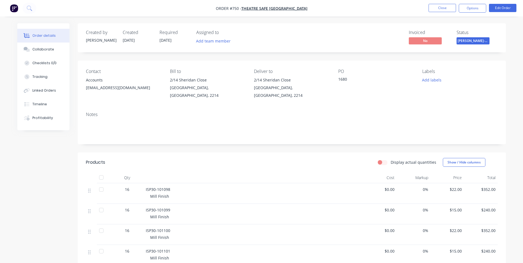
click at [327, 28] on div "Created by Shane Created 28/08/25 Required 16/10/25 Assigned to Add team member…" at bounding box center [292, 37] width 429 height 29
click at [446, 10] on button "Close" at bounding box center [442, 8] width 27 height 8
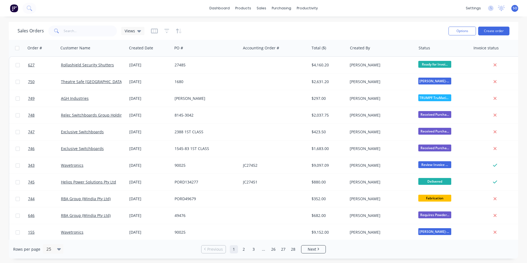
click at [385, 23] on div "Sales Orders Views Options Create order" at bounding box center [264, 31] width 510 height 18
click at [220, 26] on div "Sales Orders Views" at bounding box center [231, 30] width 427 height 13
click at [312, 24] on div "Sales Orders Views Options Create order" at bounding box center [264, 31] width 510 height 18
click at [290, 30] on div "Sales Orders Views" at bounding box center [231, 30] width 427 height 13
click at [243, 37] on div "Sales Orders Views" at bounding box center [231, 30] width 427 height 13
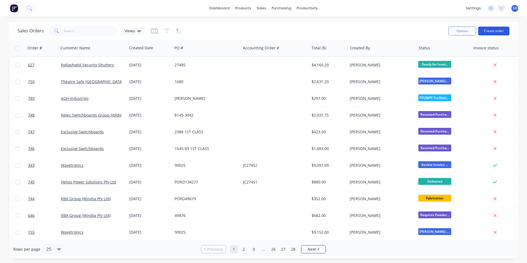
click at [503, 30] on button "Create order" at bounding box center [494, 31] width 31 height 9
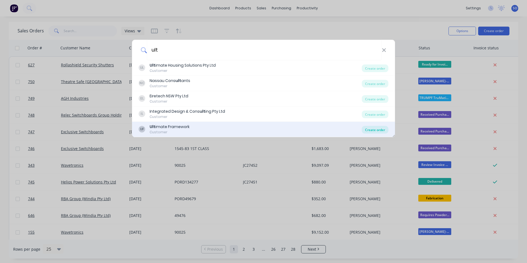
type input "ult"
click at [382, 128] on div "Create order" at bounding box center [375, 130] width 27 height 8
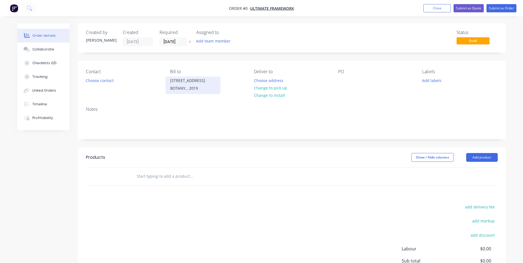
click at [195, 90] on div "BOTANY, , 2019" at bounding box center [193, 89] width 46 height 8
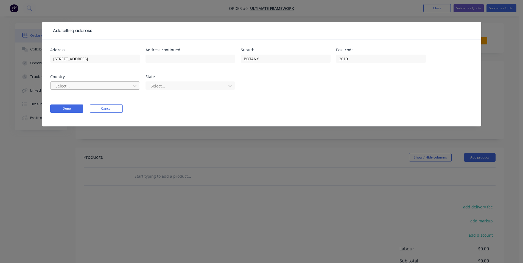
click at [127, 87] on div at bounding box center [91, 86] width 73 height 7
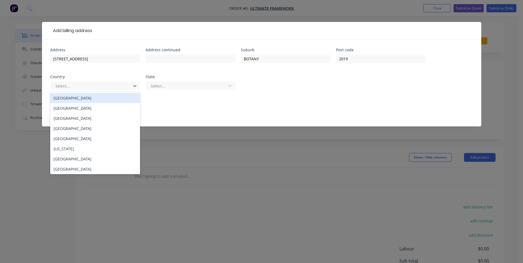
drag, startPoint x: 126, startPoint y: 95, endPoint x: 130, endPoint y: 96, distance: 3.7
click at [126, 96] on div "Australia" at bounding box center [95, 98] width 90 height 10
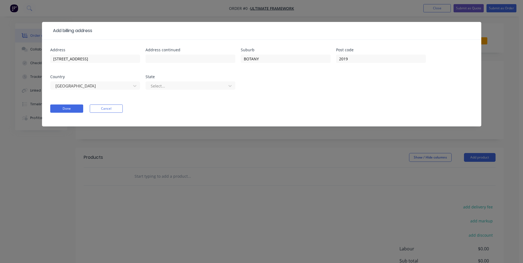
click at [174, 90] on div "Select..." at bounding box center [191, 88] width 90 height 16
click at [176, 85] on div at bounding box center [186, 86] width 73 height 7
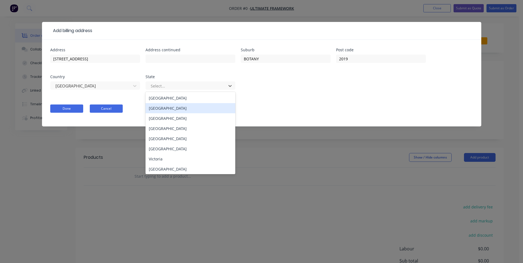
drag, startPoint x: 171, startPoint y: 109, endPoint x: 90, endPoint y: 107, distance: 81.3
click at [171, 108] on div "New South Wales" at bounding box center [191, 108] width 90 height 10
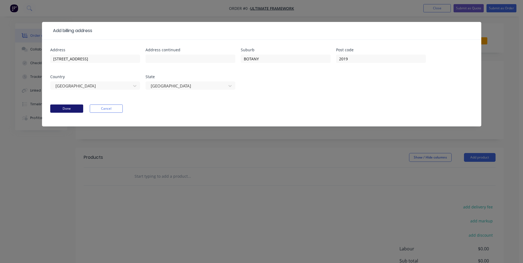
click at [65, 110] on button "Done" at bounding box center [66, 109] width 33 height 8
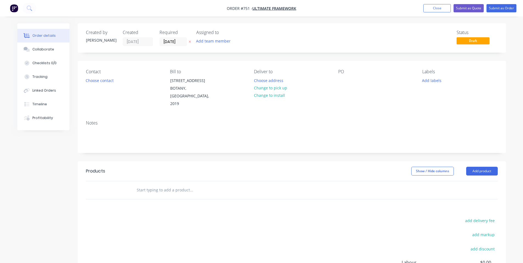
click at [164, 185] on input "text" at bounding box center [192, 190] width 110 height 11
click at [173, 185] on input "text" at bounding box center [192, 190] width 110 height 11
type input "F"
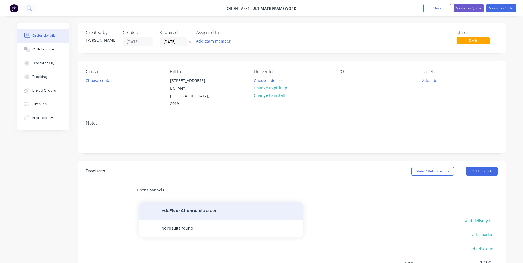
type input "Floor Channels"
click at [179, 208] on button "Add Floor Channels to order" at bounding box center [221, 211] width 165 height 18
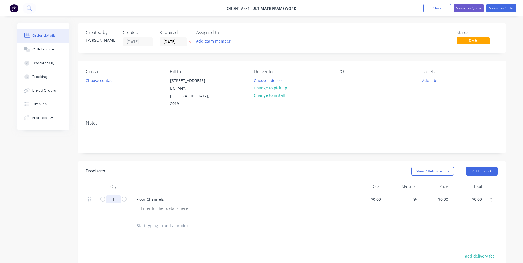
click at [109, 196] on input "1" at bounding box center [113, 200] width 14 height 8
type input "2"
drag, startPoint x: 219, startPoint y: 170, endPoint x: 396, endPoint y: 190, distance: 178.0
click at [220, 170] on header "Products Show / Hide columns Add product" at bounding box center [292, 172] width 429 height 20
drag, startPoint x: 446, startPoint y: 190, endPoint x: 443, endPoint y: 188, distance: 4.6
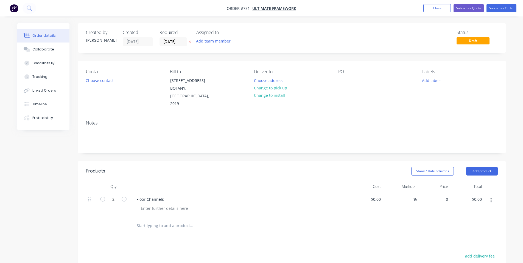
click at [447, 196] on input "0" at bounding box center [444, 200] width 13 height 8
type input "$300.00"
type input "$600.00"
click at [339, 162] on header "Products Show / Hide columns Add product" at bounding box center [292, 172] width 429 height 20
click at [176, 205] on div at bounding box center [165, 209] width 56 height 8
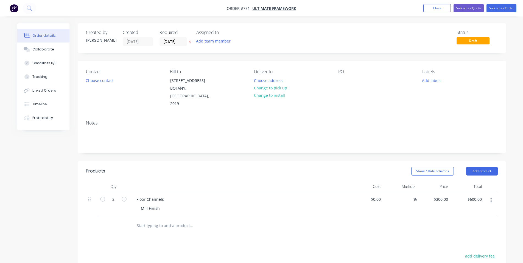
drag, startPoint x: 234, startPoint y: 151, endPoint x: 235, endPoint y: 153, distance: 2.9
click at [234, 151] on div "Created by Shane Created 28/08/25 Required 28/08/25 Assigned to Add team member…" at bounding box center [292, 195] width 429 height 344
click at [341, 79] on div at bounding box center [342, 81] width 9 height 8
click at [268, 84] on div "Choose address Change to pick up Change to install" at bounding box center [270, 88] width 39 height 23
click at [270, 89] on button "Change to pick up" at bounding box center [270, 87] width 39 height 7
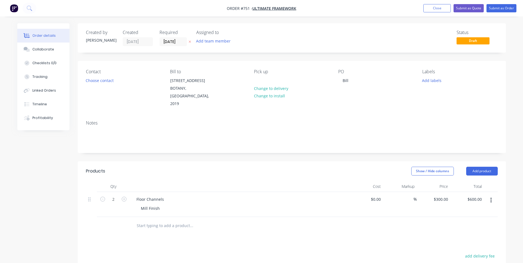
click at [110, 76] on div "Contact Choose contact" at bounding box center [123, 88] width 75 height 39
click at [111, 77] on button "Choose contact" at bounding box center [100, 80] width 34 height 7
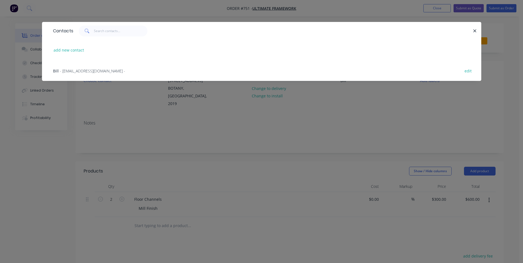
click at [101, 74] on div "Bill - bill@ufltd.com.au - edit" at bounding box center [261, 70] width 423 height 21
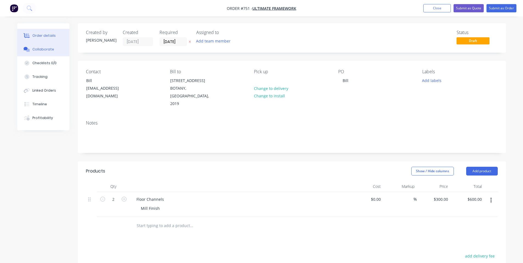
click at [49, 50] on div "Collaborate" at bounding box center [43, 49] width 22 height 5
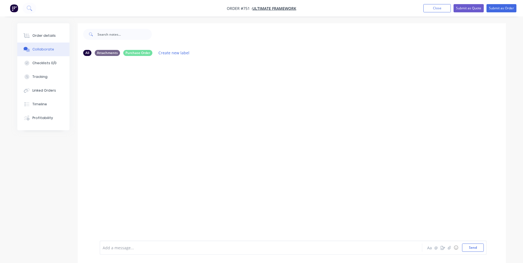
click at [185, 151] on div at bounding box center [292, 150] width 429 height 180
drag, startPoint x: 477, startPoint y: 249, endPoint x: 455, endPoint y: 246, distance: 22.5
click at [477, 249] on button "Send" at bounding box center [473, 248] width 22 height 8
click at [179, 240] on div "Add a message... Aa @ ☺ Send" at bounding box center [292, 248] width 429 height 31
drag, startPoint x: 179, startPoint y: 242, endPoint x: 181, endPoint y: 245, distance: 3.4
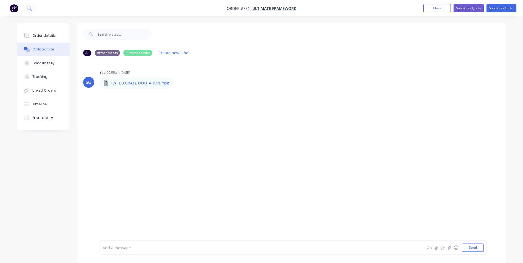
click at [180, 244] on div "Add a message... Aa @ ☺ Send" at bounding box center [293, 248] width 387 height 14
click at [181, 245] on div "Add a message..." at bounding box center [246, 248] width 286 height 8
click at [51, 35] on div "Order details" at bounding box center [43, 35] width 23 height 5
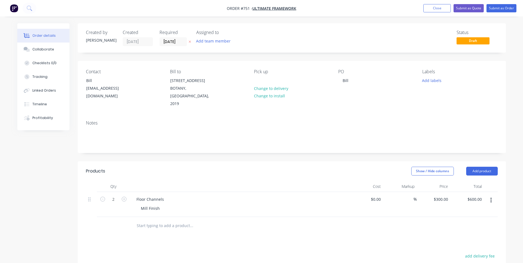
click at [276, 138] on div "Notes" at bounding box center [292, 134] width 429 height 37
click at [486, 167] on button "Add product" at bounding box center [482, 171] width 32 height 9
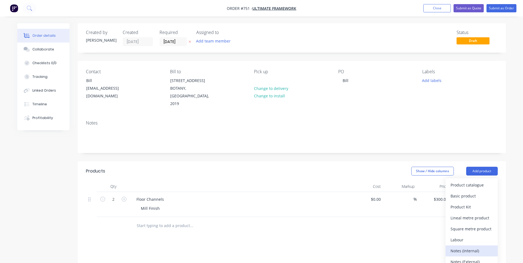
click at [466, 247] on div "Notes (Internal)" at bounding box center [472, 251] width 42 height 8
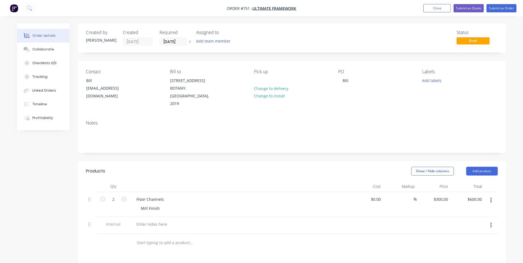
click at [168, 224] on div at bounding box center [240, 225] width 220 height 17
click at [157, 221] on div at bounding box center [152, 225] width 40 height 8
click at [186, 167] on div "Show / Hide columns Add product" at bounding box center [335, 171] width 324 height 9
drag, startPoint x: 180, startPoint y: 39, endPoint x: 177, endPoint y: 49, distance: 10.0
click at [180, 39] on input "28/08/25" at bounding box center [173, 42] width 27 height 8
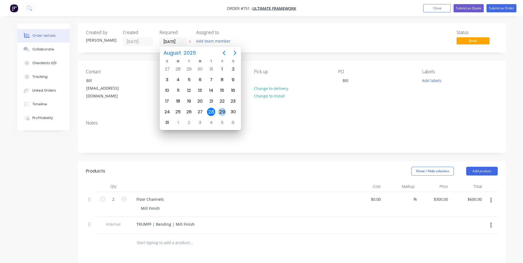
click at [225, 111] on div "29" at bounding box center [222, 112] width 8 height 8
type input "29/08/25"
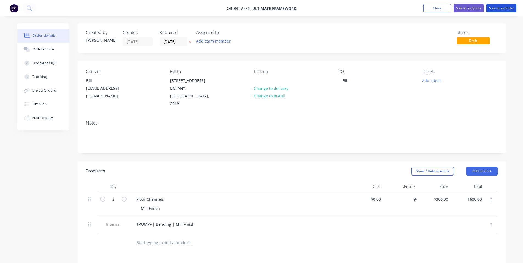
drag, startPoint x: 495, startPoint y: 6, endPoint x: 491, endPoint y: 18, distance: 12.3
click at [495, 6] on button "Submit as Order" at bounding box center [502, 8] width 30 height 8
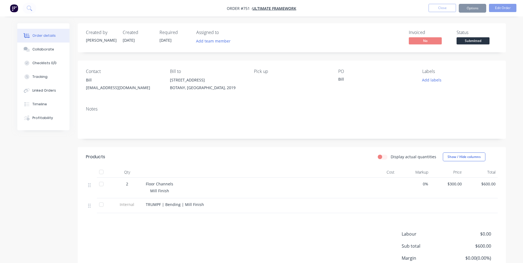
click at [472, 39] on span "Submitted" at bounding box center [473, 40] width 33 height 7
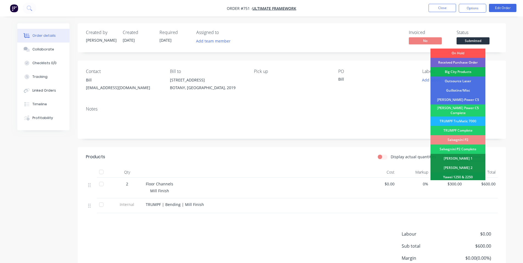
click at [470, 120] on div "TRUMPF TruMatic 7000" at bounding box center [458, 121] width 55 height 9
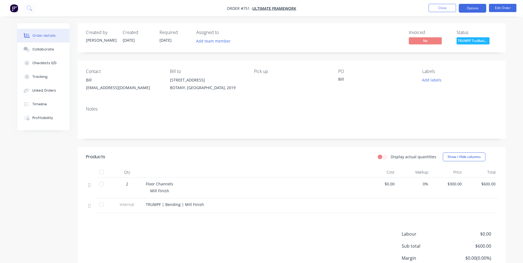
click at [475, 5] on button "Options" at bounding box center [472, 8] width 27 height 9
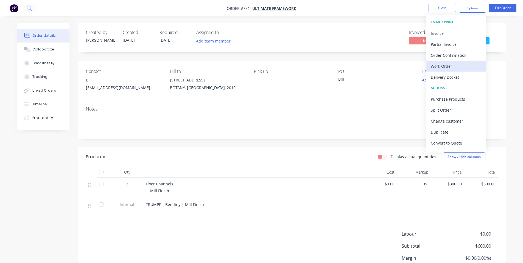
drag, startPoint x: 454, startPoint y: 73, endPoint x: 455, endPoint y: 69, distance: 3.7
click at [455, 69] on div "EMAIL / PRINT Invoice Partial Invoice Order Confirmation Work Order Delivery Do…" at bounding box center [456, 83] width 60 height 137
click at [455, 68] on div "Work Order" at bounding box center [456, 66] width 51 height 8
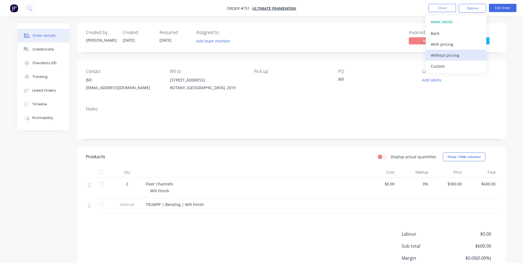
click at [452, 55] on div "Without pricing" at bounding box center [456, 55] width 51 height 8
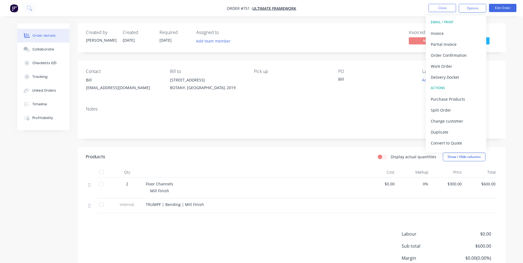
drag, startPoint x: 272, startPoint y: 28, endPoint x: 287, endPoint y: 28, distance: 15.4
click at [273, 28] on div "Created by Shane Created 28/08/25 Required 29/08/25 Assigned to Add team member…" at bounding box center [292, 37] width 429 height 29
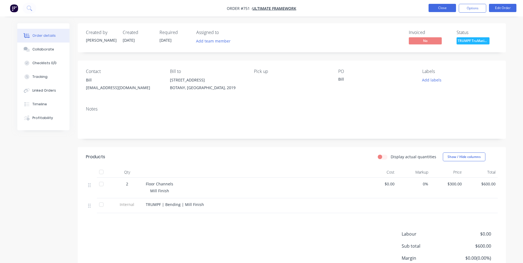
click at [434, 11] on button "Close" at bounding box center [442, 8] width 27 height 8
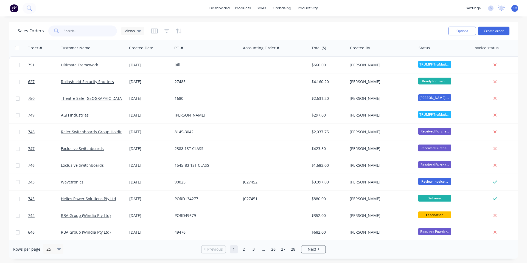
click at [80, 36] on input "text" at bounding box center [91, 31] width 54 height 11
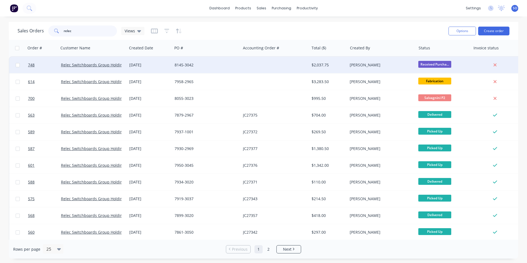
type input "relec"
click at [230, 68] on div "8145-3042" at bounding box center [207, 65] width 68 height 16
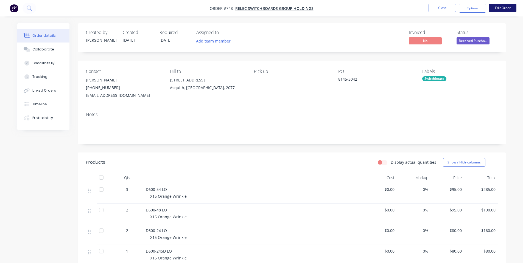
click at [503, 7] on button "Edit Order" at bounding box center [502, 8] width 27 height 8
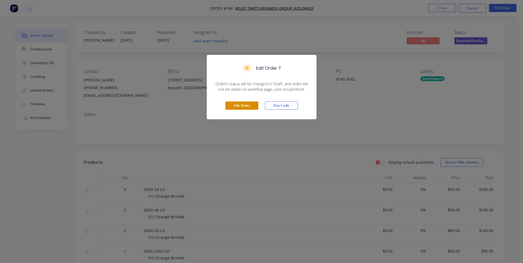
click at [240, 104] on button "Edit Order" at bounding box center [242, 106] width 33 height 8
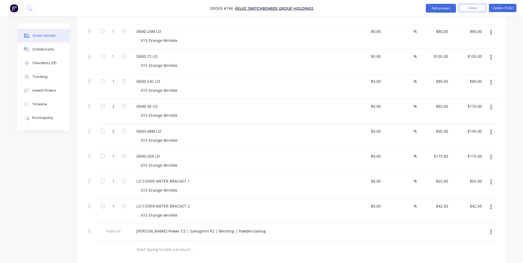
scroll to position [421, 0]
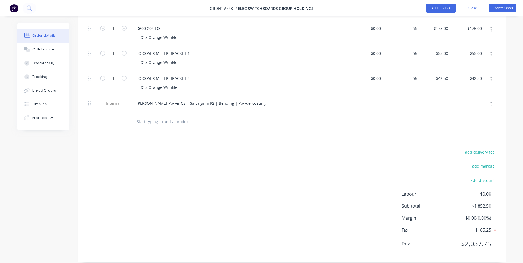
click at [180, 116] on input "text" at bounding box center [192, 121] width 110 height 11
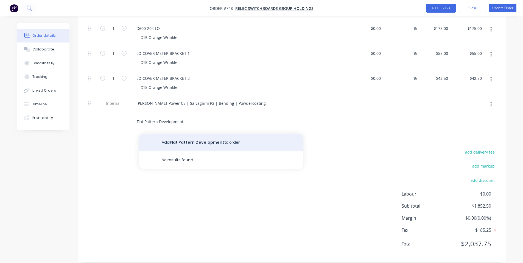
type input "Flat Pattern Development"
click at [174, 136] on button "Add Flat Pattern Development to order" at bounding box center [221, 143] width 165 height 18
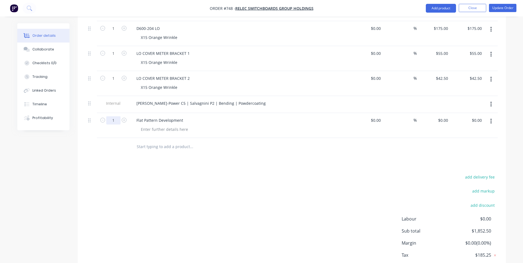
type input "2"
drag, startPoint x: 134, startPoint y: 143, endPoint x: 111, endPoint y: 137, distance: 23.3
click at [134, 143] on div at bounding box center [214, 146] width 165 height 11
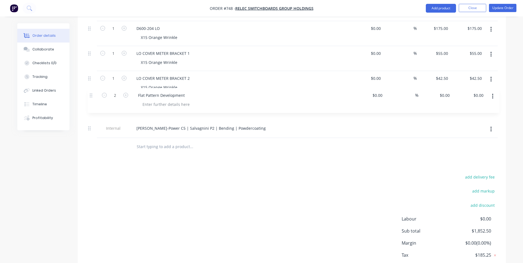
drag, startPoint x: 89, startPoint y: 113, endPoint x: 92, endPoint y: 94, distance: 19.4
click at [443, 99] on div "0 $0.00" at bounding box center [443, 103] width 15 height 8
type input "$65.00"
type input "$130.00"
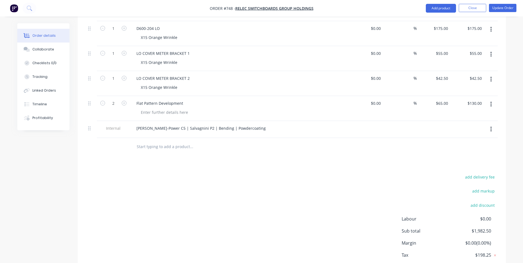
drag, startPoint x: 367, startPoint y: 175, endPoint x: 370, endPoint y: 177, distance: 3.1
click at [367, 175] on div "add delivery fee add markup add discount Labour $0.00 Sub total $1,982.50 Margi…" at bounding box center [292, 227] width 412 height 106
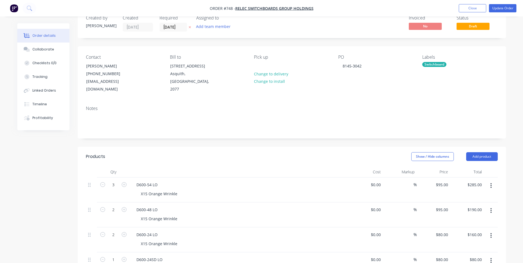
scroll to position [0, 0]
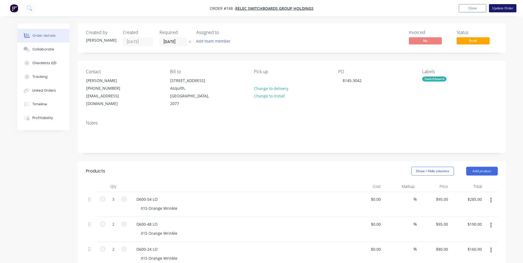
click at [506, 7] on button "Update Order" at bounding box center [502, 8] width 27 height 8
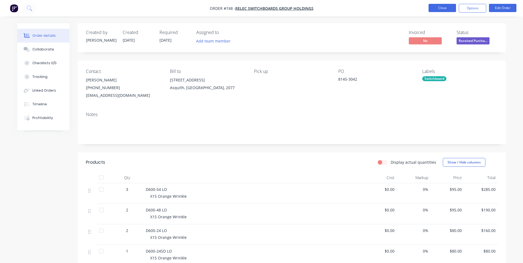
click at [431, 5] on button "Close" at bounding box center [442, 8] width 27 height 8
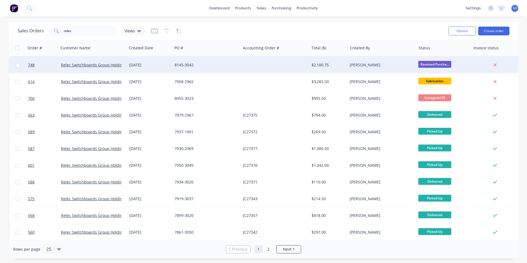
click at [408, 69] on div "Shane O'Grady" at bounding box center [382, 65] width 68 height 16
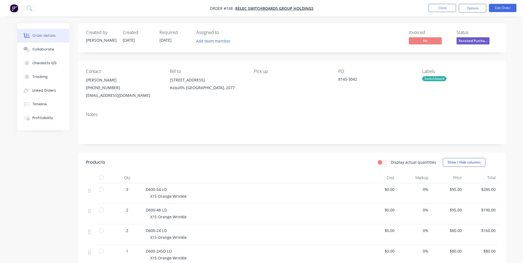
click at [473, 40] on span "Received Purcha..." at bounding box center [473, 40] width 33 height 7
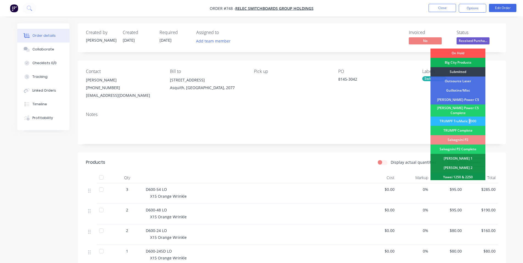
drag, startPoint x: 470, startPoint y: 118, endPoint x: 468, endPoint y: 113, distance: 6.0
click at [470, 118] on div "TRUMPF TruMatic 7000" at bounding box center [458, 121] width 55 height 9
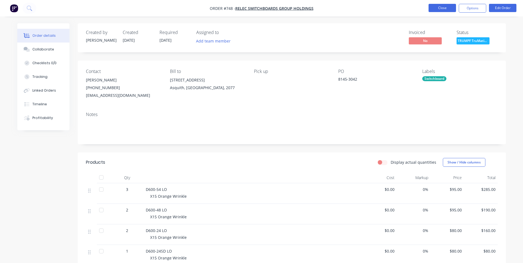
click at [449, 6] on button "Close" at bounding box center [442, 8] width 27 height 8
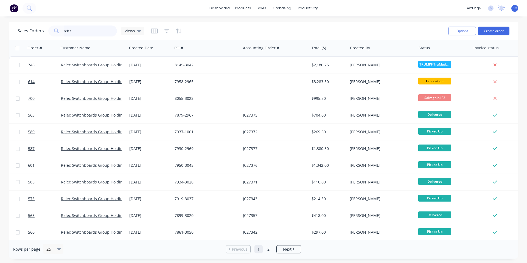
drag, startPoint x: 74, startPoint y: 27, endPoint x: 7, endPoint y: 31, distance: 67.4
click at [0, 31] on div "Sales Orders relec Views Options Create order Order # Customer Name Created Dat…" at bounding box center [263, 140] width 527 height 237
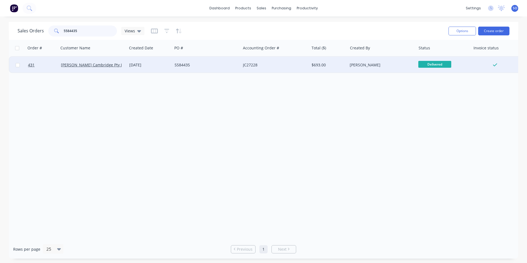
type input "5584435"
click at [420, 68] on span "Delivered" at bounding box center [435, 64] width 33 height 7
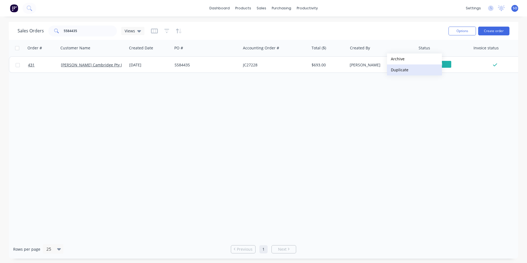
click at [407, 70] on button "Duplicate" at bounding box center [414, 70] width 55 height 11
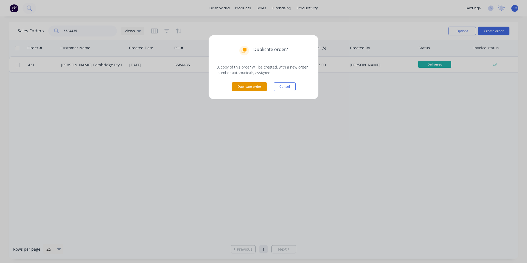
click at [242, 85] on button "Duplicate order" at bounding box center [249, 86] width 35 height 9
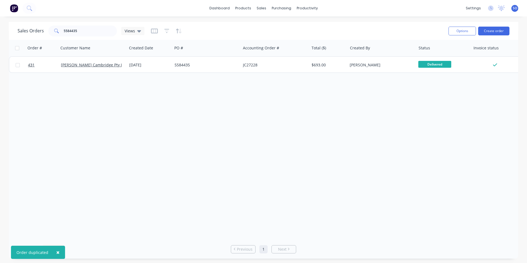
click at [230, 120] on div "Order # Customer Name Created Date PO # Accounting Order # Total ($) Created By…" at bounding box center [264, 140] width 510 height 200
click at [106, 28] on input "5584435" at bounding box center [91, 31] width 54 height 11
drag, startPoint x: 91, startPoint y: 30, endPoint x: 37, endPoint y: 36, distance: 55.3
click at [37, 36] on div "Sales Orders 5584435 Views" at bounding box center [81, 31] width 127 height 11
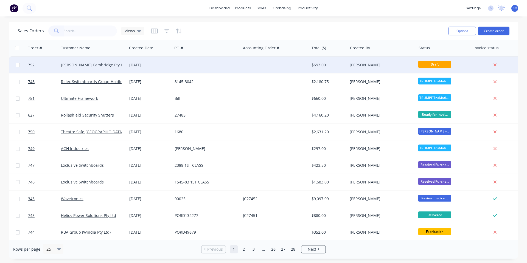
click at [149, 58] on div "28 Aug 2025" at bounding box center [149, 65] width 45 height 16
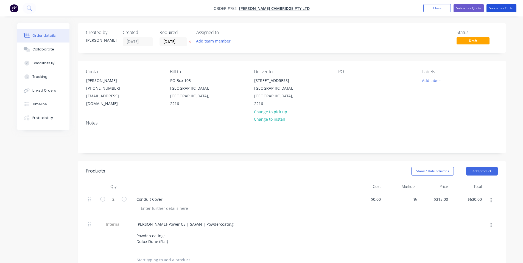
drag, startPoint x: 507, startPoint y: 7, endPoint x: 317, endPoint y: 83, distance: 205.0
click at [318, 80] on div "Order #752 - Barnwell Cambridge Pty Ltd Add product Close Submit as Quote Submi…" at bounding box center [261, 205] width 523 height 410
click at [341, 81] on div at bounding box center [342, 81] width 9 height 8
click at [397, 93] on div "PO 5584435" at bounding box center [375, 88] width 75 height 39
click at [166, 42] on input "28/08/25" at bounding box center [173, 42] width 27 height 8
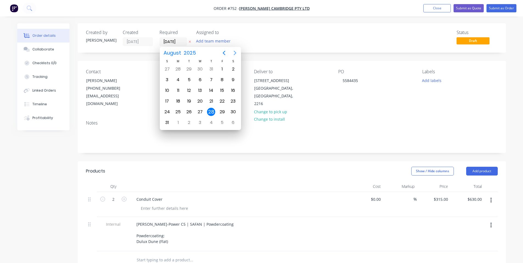
click at [236, 50] on icon "Next page" at bounding box center [235, 53] width 7 height 7
click at [234, 78] on div "13" at bounding box center [233, 80] width 8 height 8
type input "13/09/25"
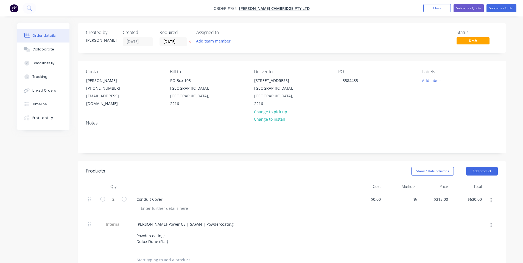
click at [257, 55] on div "Created by Shane Created 28/08/25 Required 13/09/25 Assigned to Add team member…" at bounding box center [292, 212] width 429 height 378
click at [42, 49] on div "Collaborate" at bounding box center [43, 49] width 22 height 5
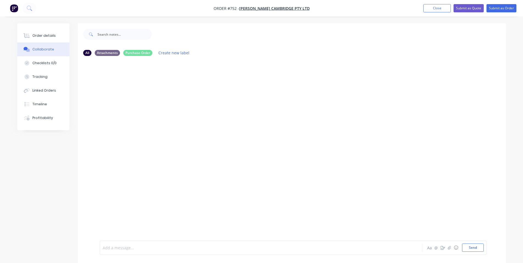
click at [136, 246] on div at bounding box center [246, 248] width 286 height 6
click at [54, 39] on button "Order details" at bounding box center [43, 36] width 52 height 14
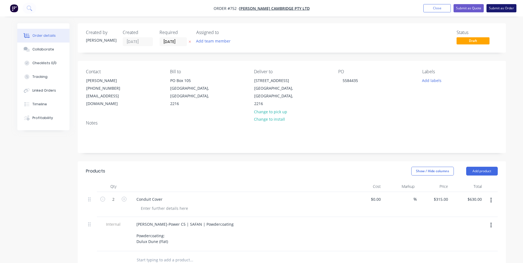
click at [500, 9] on button "Submit as Order" at bounding box center [502, 8] width 30 height 8
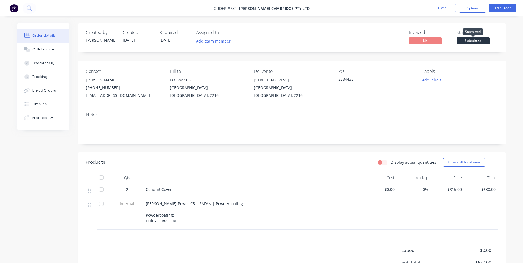
click at [477, 40] on span "Submitted" at bounding box center [473, 40] width 33 height 7
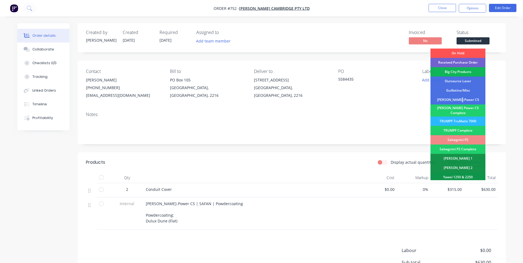
click at [469, 98] on div "Finn-Power C5" at bounding box center [458, 99] width 55 height 9
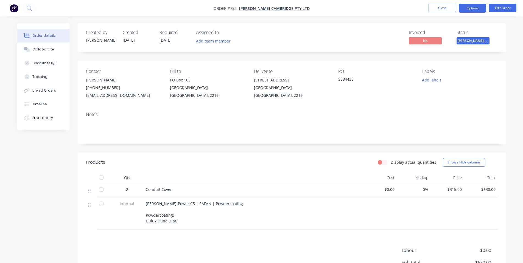
click at [480, 9] on button "Options" at bounding box center [472, 8] width 27 height 9
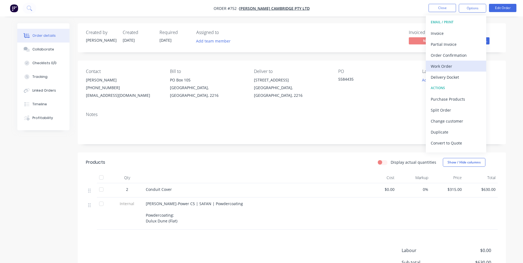
click at [462, 70] on div "Work Order" at bounding box center [456, 66] width 51 height 8
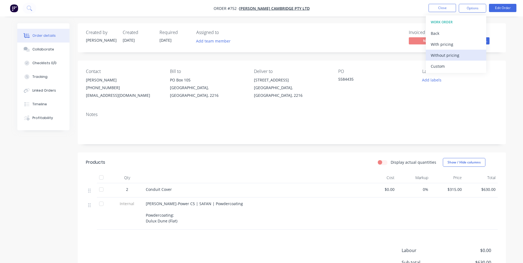
click at [459, 57] on div "Without pricing" at bounding box center [456, 55] width 51 height 8
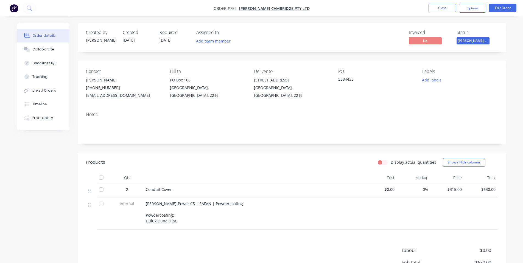
click at [365, 31] on div "Invoiced No Status Finn-Power C5" at bounding box center [374, 38] width 247 height 16
click at [436, 7] on button "Close" at bounding box center [442, 8] width 27 height 8
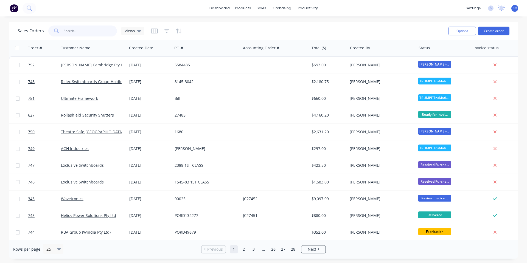
click at [90, 29] on input "text" at bounding box center [91, 31] width 54 height 11
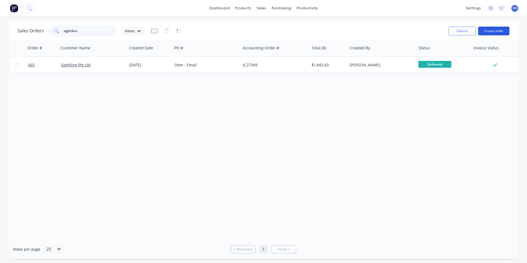
type input "sightline"
click at [495, 28] on button "Create order" at bounding box center [494, 31] width 31 height 9
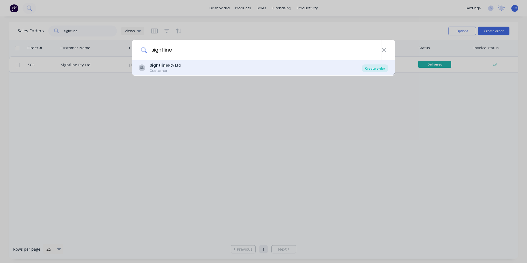
type input "sightline"
click at [375, 66] on div "Create order" at bounding box center [375, 69] width 27 height 8
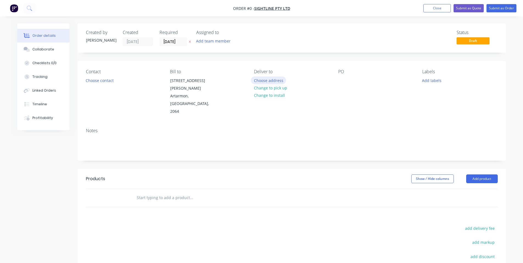
click at [269, 80] on button "Choose address" at bounding box center [268, 80] width 35 height 7
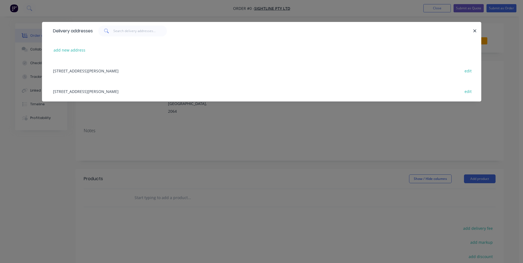
click at [123, 68] on div "25 Carlotta Street, Artarmon, New South Wales, Australia, 2064 edit" at bounding box center [261, 70] width 423 height 21
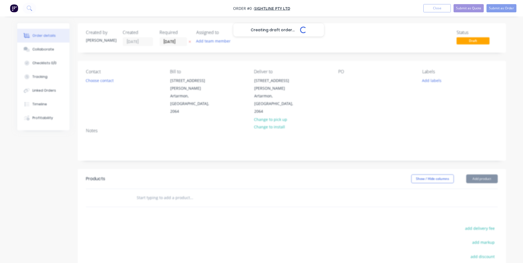
click at [100, 83] on button "Choose contact" at bounding box center [100, 80] width 34 height 7
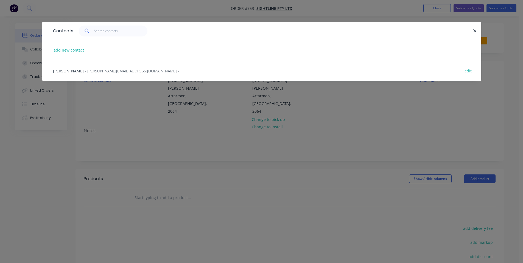
click at [106, 72] on span "- adriano@sightline.com.au -" at bounding box center [132, 70] width 94 height 5
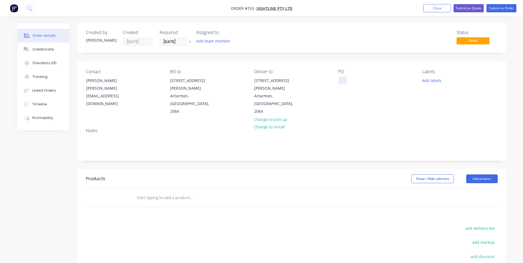
click at [343, 84] on div at bounding box center [342, 81] width 9 height 8
click at [432, 79] on button "Add labels" at bounding box center [432, 80] width 25 height 7
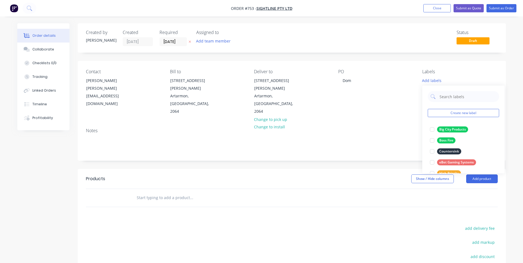
drag, startPoint x: 405, startPoint y: 111, endPoint x: 382, endPoint y: 116, distance: 23.7
click at [406, 124] on div "Notes" at bounding box center [292, 142] width 429 height 37
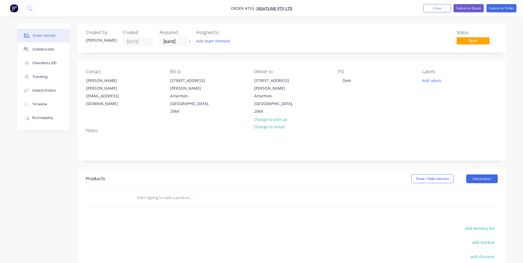
click at [193, 193] on input "text" at bounding box center [192, 198] width 110 height 11
click at [33, 52] on div "Collaborate" at bounding box center [43, 49] width 22 height 5
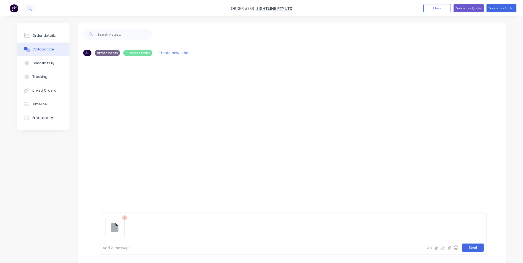
click at [474, 248] on button "Send" at bounding box center [473, 248] width 22 height 8
click at [49, 34] on div "Order details" at bounding box center [43, 35] width 23 height 5
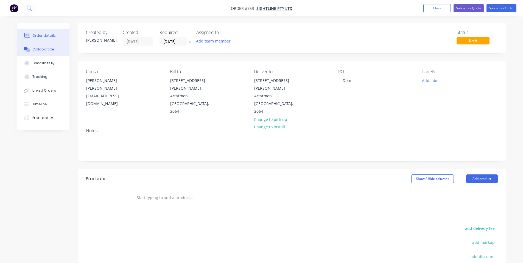
click at [39, 53] on button "Collaborate" at bounding box center [43, 50] width 52 height 14
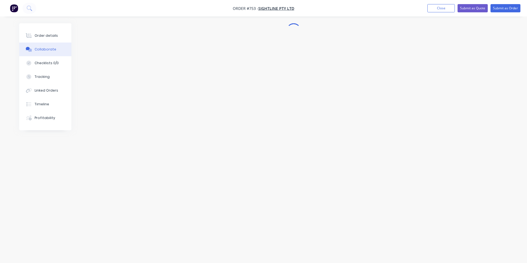
click at [278, 49] on div at bounding box center [263, 121] width 489 height 196
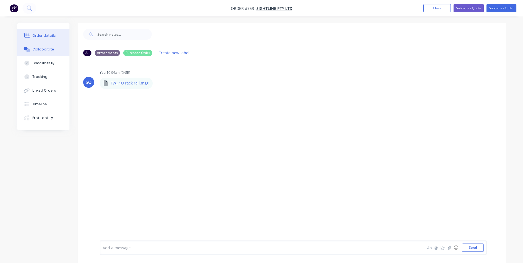
click at [45, 33] on div "Order details" at bounding box center [43, 35] width 23 height 5
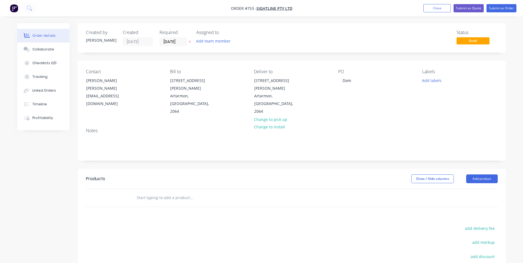
click at [154, 193] on input "text" at bounding box center [192, 198] width 110 height 11
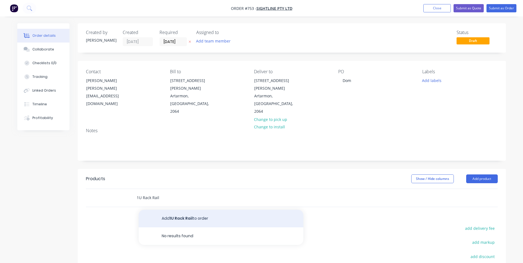
type input "1U Rack Rail"
click at [186, 210] on button "Add 1U Rack Rail to order" at bounding box center [221, 219] width 165 height 18
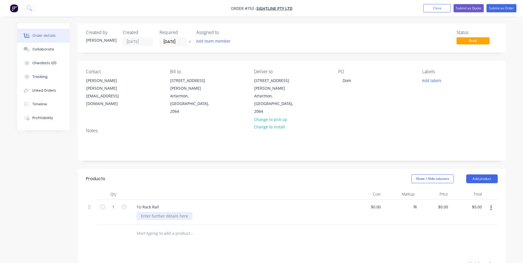
click at [168, 212] on div at bounding box center [165, 216] width 56 height 8
click at [186, 169] on header "Products Show / Hide columns Add product" at bounding box center [292, 179] width 429 height 20
click at [484, 175] on button "Add product" at bounding box center [482, 179] width 32 height 9
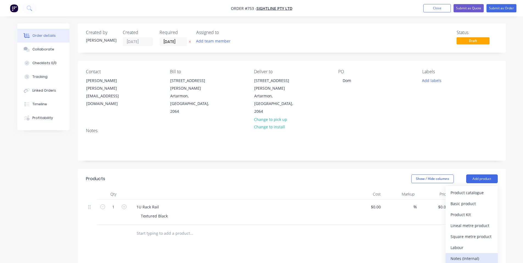
click at [474, 255] on div "Notes (Internal)" at bounding box center [472, 259] width 42 height 8
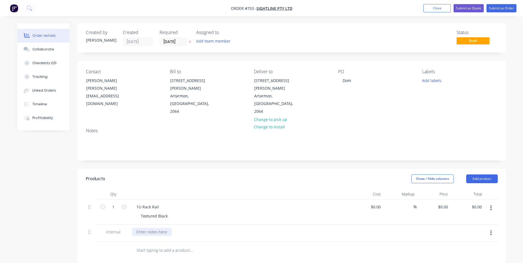
click at [148, 228] on div at bounding box center [152, 232] width 40 height 8
click at [190, 175] on div "Show / Hide columns Add product" at bounding box center [335, 179] width 324 height 9
click at [444, 203] on div "0 0" at bounding box center [446, 207] width 9 height 8
click at [109, 203] on input "1" at bounding box center [113, 207] width 14 height 8
click at [158, 175] on div "Products" at bounding box center [130, 179] width 88 height 9
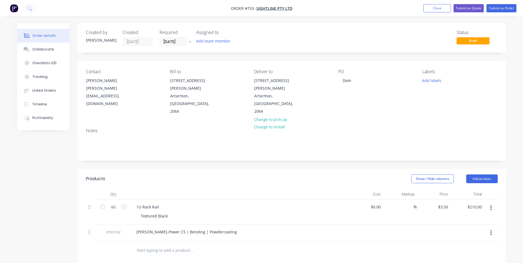
click at [158, 175] on div "Products" at bounding box center [130, 179] width 88 height 9
click at [46, 54] on button "Collaborate" at bounding box center [43, 50] width 52 height 14
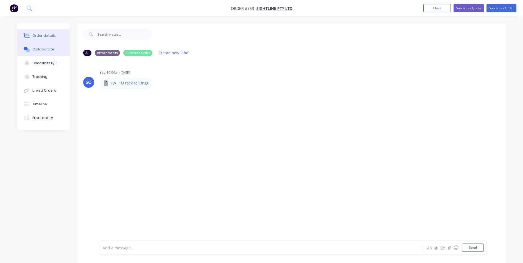
click at [49, 39] on button "Order details" at bounding box center [43, 36] width 52 height 14
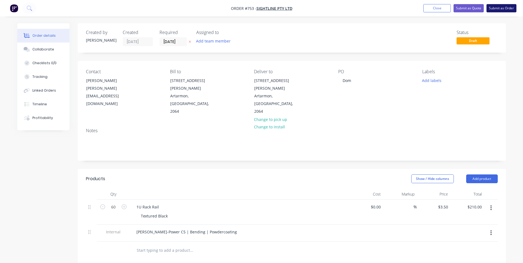
click at [502, 5] on button "Submit as Order" at bounding box center [502, 8] width 30 height 8
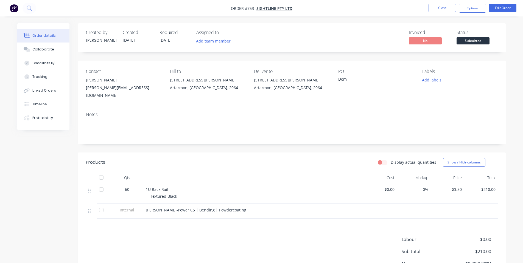
click at [476, 40] on span "Submitted" at bounding box center [473, 40] width 33 height 7
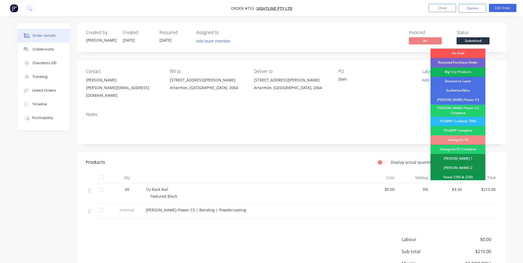
click at [468, 99] on div "Finn-Power C5" at bounding box center [458, 99] width 55 height 9
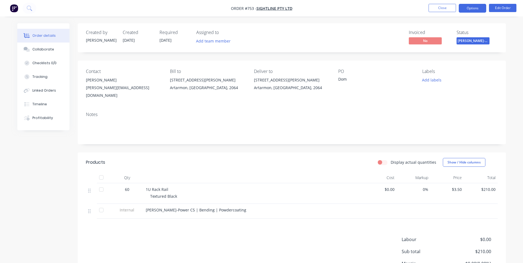
click at [479, 10] on button "Options" at bounding box center [472, 8] width 27 height 9
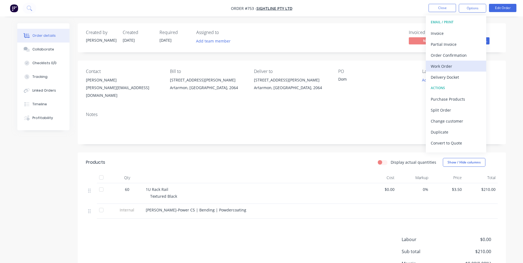
click at [456, 62] on div "Work Order" at bounding box center [456, 66] width 51 height 8
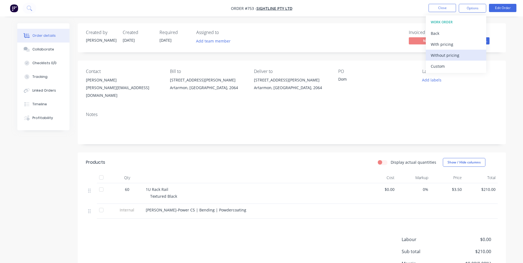
click at [455, 55] on div "Without pricing" at bounding box center [456, 55] width 51 height 8
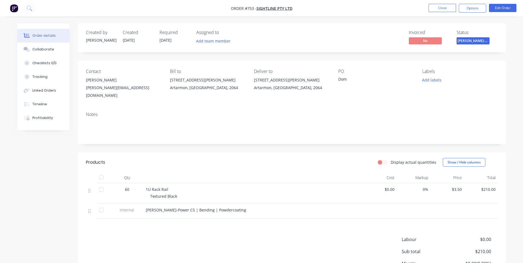
click at [289, 112] on div "Notes" at bounding box center [292, 114] width 412 height 5
click at [439, 3] on nav "Order #753 - Sightline Pty Ltd Close Options Edit Order" at bounding box center [261, 8] width 523 height 16
click at [441, 8] on button "Close" at bounding box center [442, 8] width 27 height 8
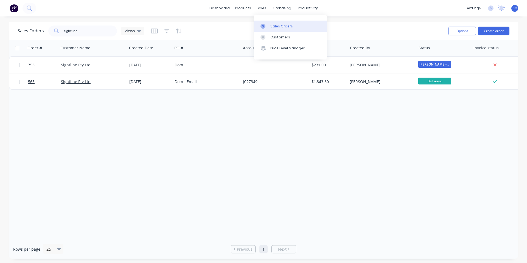
click at [270, 25] on link "Sales Orders" at bounding box center [290, 26] width 73 height 11
drag, startPoint x: 90, startPoint y: 30, endPoint x: 31, endPoint y: 26, distance: 59.3
click at [38, 31] on div "Sales Orders sightline Views" at bounding box center [81, 31] width 127 height 11
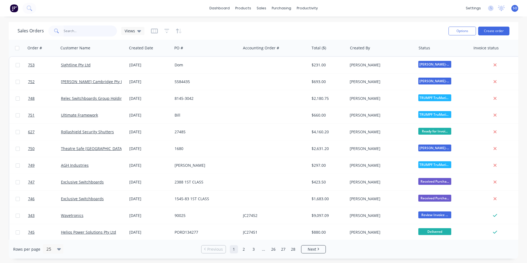
click at [83, 32] on input "text" at bounding box center [91, 31] width 54 height 11
click at [487, 31] on button "Create order" at bounding box center [494, 31] width 31 height 9
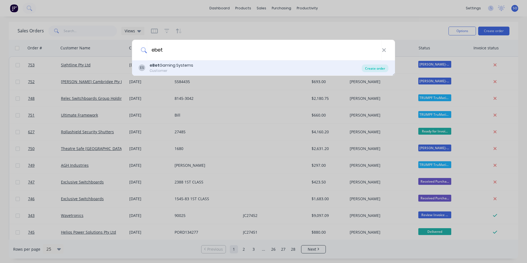
click at [368, 69] on div "Create order" at bounding box center [375, 69] width 27 height 8
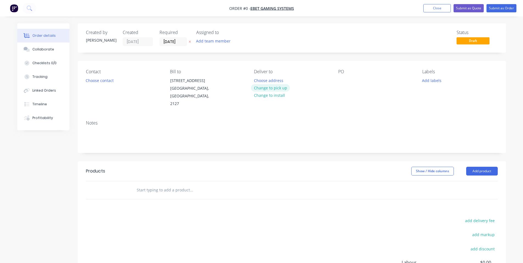
click at [270, 89] on button "Change to pick up" at bounding box center [270, 87] width 39 height 7
click at [118, 82] on div "Contact Choose contact" at bounding box center [123, 88] width 75 height 39
click at [99, 80] on button "Choose contact" at bounding box center [100, 80] width 34 height 7
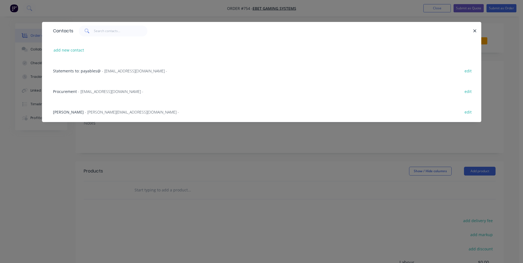
click at [93, 88] on div "Procurement - procurement@ebetsystems.com.au - edit" at bounding box center [261, 91] width 423 height 21
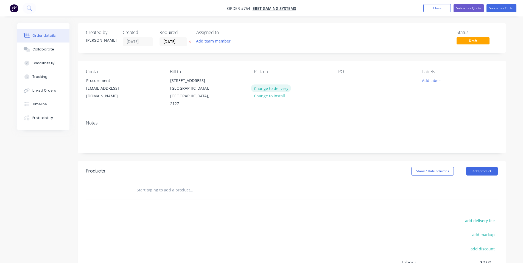
click at [272, 88] on button "Change to delivery" at bounding box center [271, 88] width 40 height 7
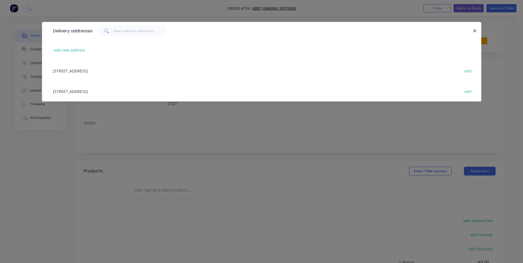
click at [113, 71] on div "10 Holker Street, Newington, New South Wales, Australia, 2127 edit" at bounding box center [261, 70] width 423 height 21
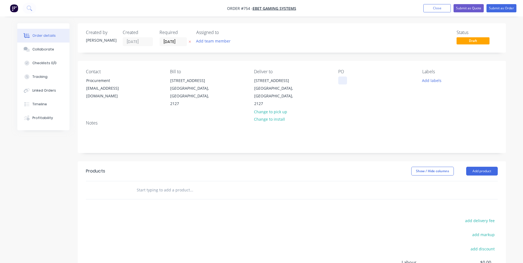
drag, startPoint x: 343, startPoint y: 84, endPoint x: 345, endPoint y: 80, distance: 3.8
click at [344, 81] on div at bounding box center [342, 81] width 9 height 8
click at [371, 108] on div "Contact Procurement procurement@ebetsystems.com.au Bill to 10 Holker Street New…" at bounding box center [292, 88] width 429 height 55
click at [176, 42] on input "28/08/25" at bounding box center [173, 42] width 27 height 8
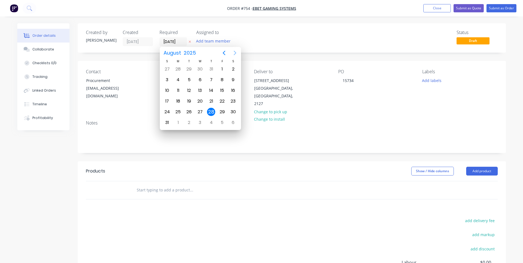
click at [238, 52] on icon "Next page" at bounding box center [235, 53] width 7 height 7
click at [190, 88] on div "16" at bounding box center [189, 91] width 8 height 8
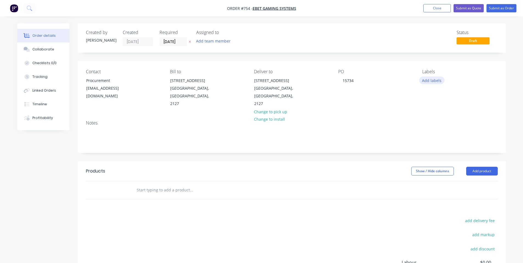
click at [429, 79] on button "Add labels" at bounding box center [432, 80] width 25 height 7
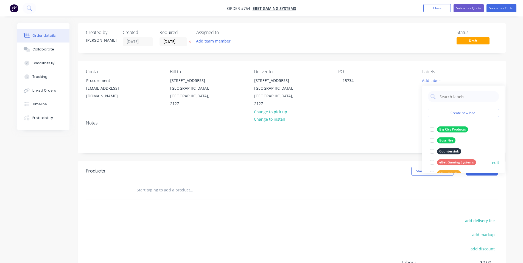
click at [444, 160] on div "eBet Gaming Systems" at bounding box center [456, 163] width 39 height 6
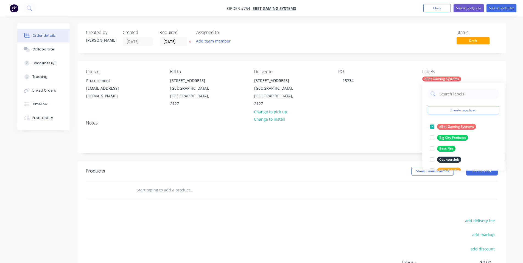
click at [200, 185] on input "text" at bounding box center [192, 190] width 110 height 11
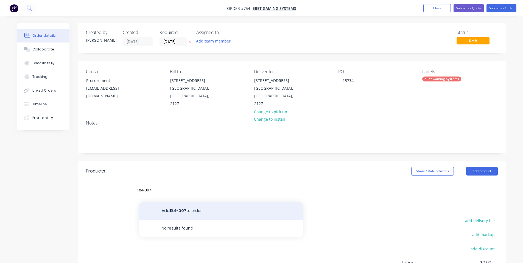
click at [170, 204] on button "Add 184-007 to order" at bounding box center [221, 211] width 165 height 18
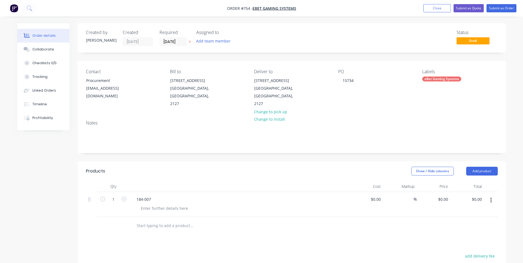
click at [153, 221] on input "text" at bounding box center [192, 226] width 110 height 11
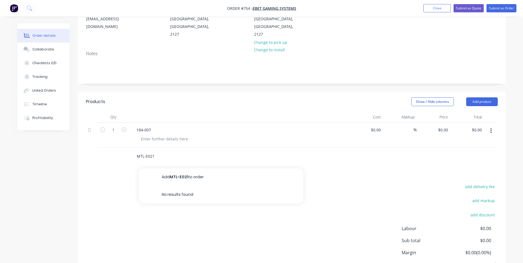
scroll to position [104, 0]
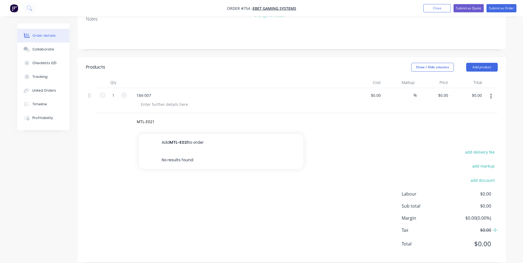
click at [164, 134] on button "Add MTL-E021 to order" at bounding box center [221, 143] width 165 height 18
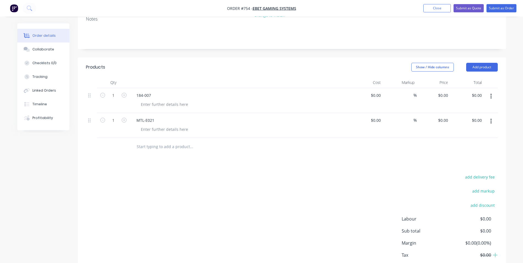
click at [163, 141] on input "text" at bounding box center [192, 146] width 110 height 11
paste input "MTL-E021"
drag, startPoint x: 157, startPoint y: 140, endPoint x: 153, endPoint y: 141, distance: 4.2
click at [153, 141] on input "MTL-E021" at bounding box center [192, 146] width 110 height 11
click at [179, 162] on button "Add MTL-E022 to order" at bounding box center [221, 168] width 165 height 18
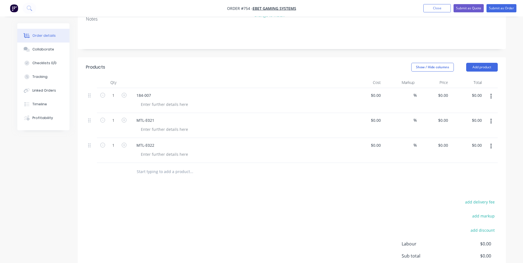
click at [158, 166] on input "text" at bounding box center [192, 171] width 110 height 11
paste input "MTL-E021"
drag, startPoint x: 166, startPoint y: 162, endPoint x: 150, endPoint y: 164, distance: 16.9
click at [150, 166] on input "MTL-E021" at bounding box center [192, 171] width 110 height 11
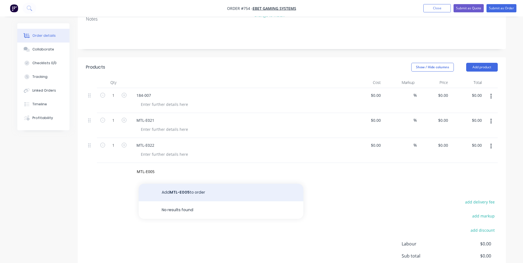
click at [157, 184] on button "Add MTL-E005 to order" at bounding box center [221, 193] width 165 height 18
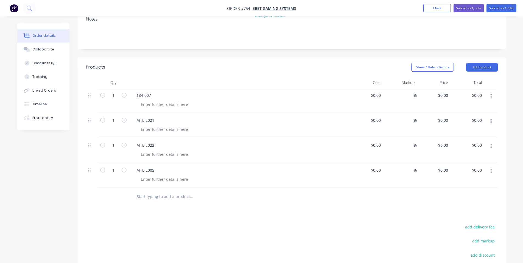
click at [149, 191] on input "text" at bounding box center [192, 196] width 110 height 11
paste input "MTL-E021"
drag, startPoint x: 151, startPoint y: 197, endPoint x: 148, endPoint y: 198, distance: 2.8
click at [148, 198] on div "MTL-E021" at bounding box center [229, 197] width 198 height 18
click at [152, 191] on input "MTL-E021" at bounding box center [192, 196] width 110 height 11
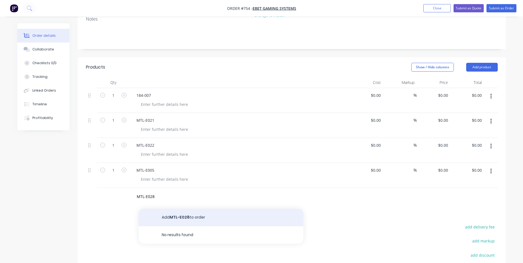
click at [165, 209] on button "Add MTL-E028 to order" at bounding box center [221, 218] width 165 height 18
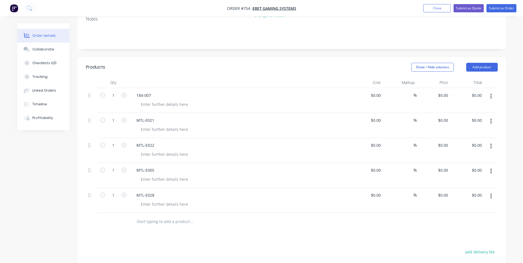
click at [158, 216] on input "text" at bounding box center [192, 221] width 110 height 11
paste input "MTL-E021"
drag, startPoint x: 157, startPoint y: 212, endPoint x: 151, endPoint y: 212, distance: 6.6
click at [151, 216] on input "MTL-E021" at bounding box center [192, 221] width 110 height 11
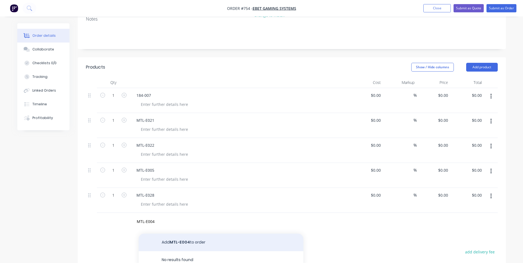
click at [177, 234] on button "Add MTL-E004 to order" at bounding box center [221, 243] width 165 height 18
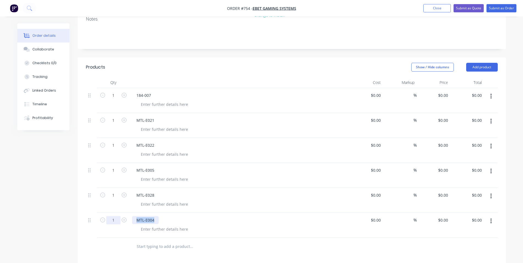
drag, startPoint x: 161, startPoint y: 214, endPoint x: 120, endPoint y: 214, distance: 41.2
click at [119, 213] on div "1 MTL-E004 $0.00 $0.00 % $0.00 $0.00 $0.00 $0.00" at bounding box center [292, 225] width 412 height 25
copy div "MTL-E004"
click at [155, 241] on input "text" at bounding box center [192, 246] width 110 height 11
paste input "MTL-E004"
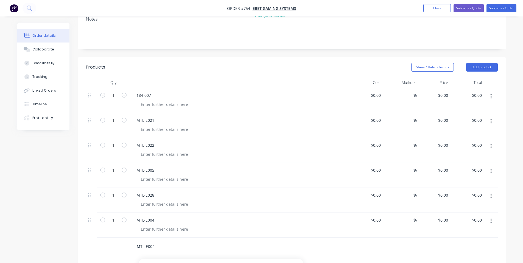
click at [154, 241] on input "MTL-E004" at bounding box center [192, 246] width 110 height 11
click at [162, 252] on div "Products Show / Hide columns Add product Qty Cost Markup Price Total 1 184-007 …" at bounding box center [292, 222] width 429 height 330
click at [165, 257] on div "Products Show / Hide columns Add product Qty Cost Markup Price Total 1 184-007 …" at bounding box center [292, 222] width 429 height 330
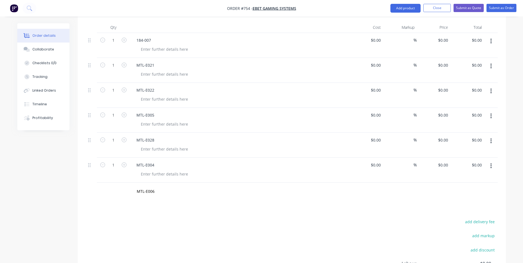
scroll to position [177, 0]
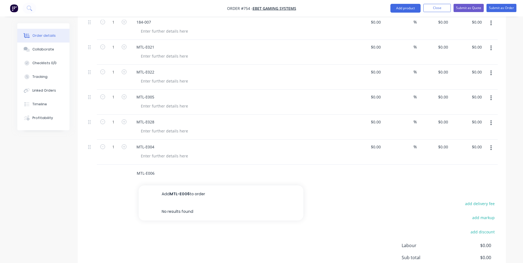
click at [165, 168] on input "MTL-E006" at bounding box center [192, 173] width 110 height 11
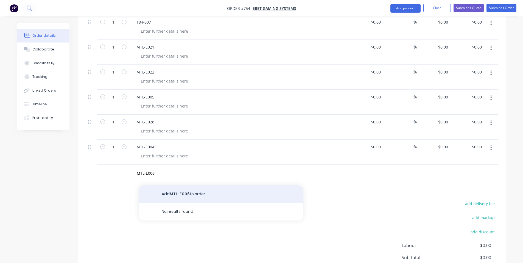
click at [163, 186] on button "Add MTL-E006 to order" at bounding box center [221, 195] width 165 height 18
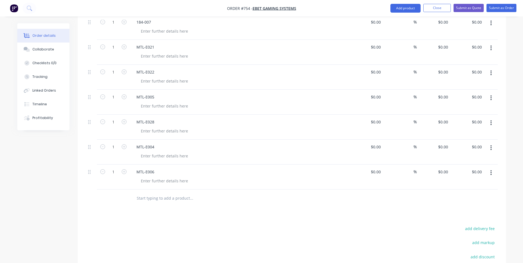
click at [156, 194] on input "text" at bounding box center [192, 198] width 110 height 11
paste input "MTL-E004"
click at [151, 193] on input "MTL-E004" at bounding box center [192, 198] width 110 height 11
drag, startPoint x: 151, startPoint y: 192, endPoint x: 150, endPoint y: 196, distance: 4.3
click at [150, 193] on input "MTL-E004" at bounding box center [192, 198] width 110 height 11
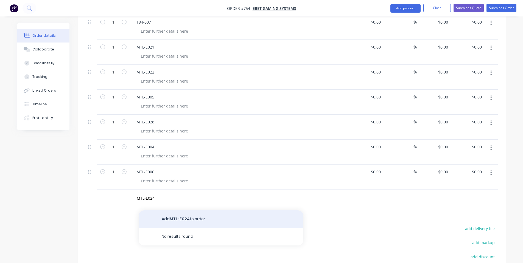
click at [179, 212] on button "Add MTL-E024 to order" at bounding box center [221, 220] width 165 height 18
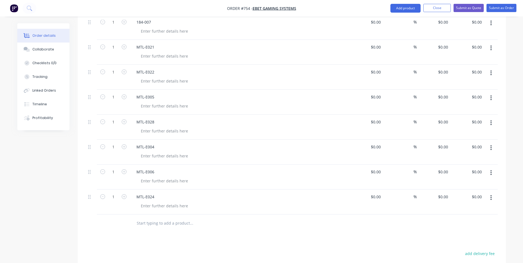
click at [157, 218] on input "text" at bounding box center [192, 223] width 110 height 11
paste input "MTL-E004"
drag, startPoint x: 159, startPoint y: 216, endPoint x: 149, endPoint y: 216, distance: 10.2
click at [149, 218] on input "MTL-E004" at bounding box center [192, 223] width 110 height 11
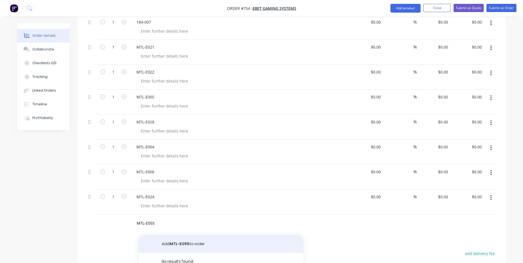
click at [166, 237] on button "Add MTL-E055 to order" at bounding box center [221, 245] width 165 height 18
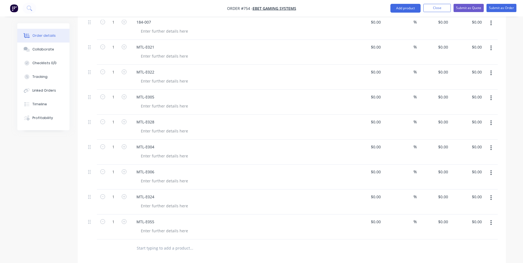
click at [161, 243] on input "text" at bounding box center [192, 248] width 110 height 11
paste input "MTL-E004"
drag, startPoint x: 161, startPoint y: 238, endPoint x: 151, endPoint y: 240, distance: 10.2
click at [151, 243] on input "MTL-E004" at bounding box center [192, 248] width 110 height 11
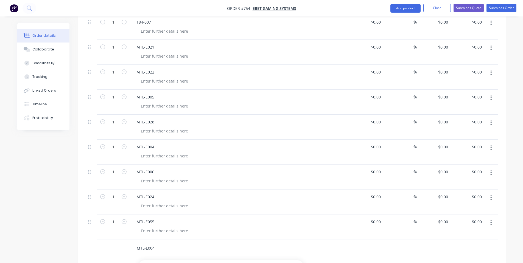
click at [152, 244] on input "MTL-E004" at bounding box center [192, 248] width 110 height 11
click at [151, 243] on input "MTL-E004" at bounding box center [192, 248] width 110 height 11
click at [166, 243] on input "MTL-E034" at bounding box center [192, 248] width 110 height 11
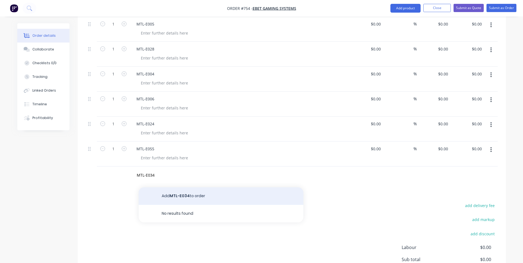
click at [184, 189] on button "Add MTL-E034 to order" at bounding box center [221, 197] width 165 height 18
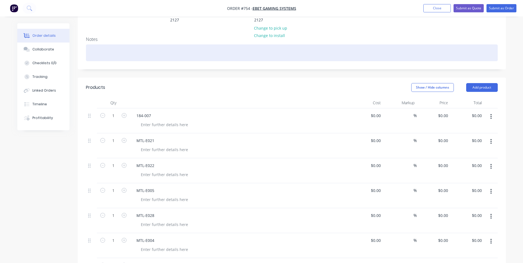
scroll to position [73, 0]
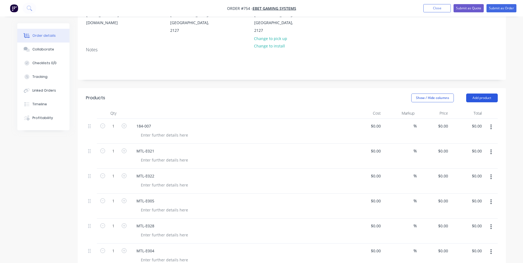
click at [480, 94] on button "Add product" at bounding box center [482, 98] width 32 height 9
drag, startPoint x: 465, startPoint y: 183, endPoint x: 454, endPoint y: 183, distance: 11.3
click at [465, 185] on div "Notes (External)" at bounding box center [472, 189] width 42 height 8
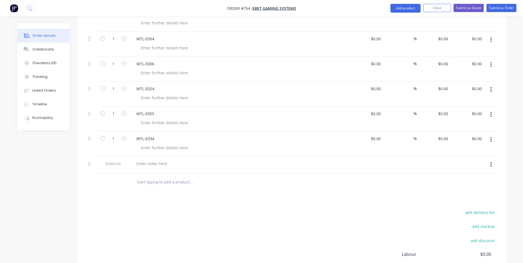
scroll to position [293, 0]
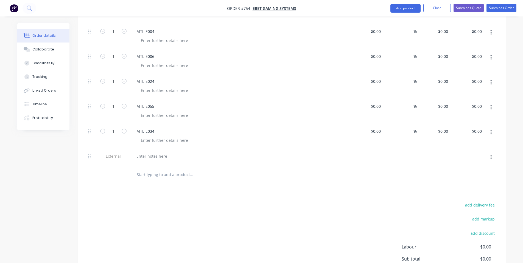
click at [157, 153] on div at bounding box center [240, 157] width 220 height 17
click at [153, 152] on div at bounding box center [152, 156] width 40 height 8
click at [235, 191] on div "Products Show / Hide columns Add product Qty Cost Markup Price Total 1 184-007 …" at bounding box center [292, 94] width 429 height 453
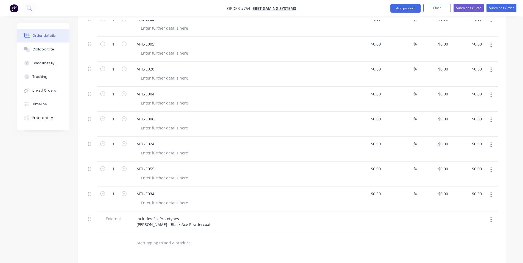
scroll to position [220, 0]
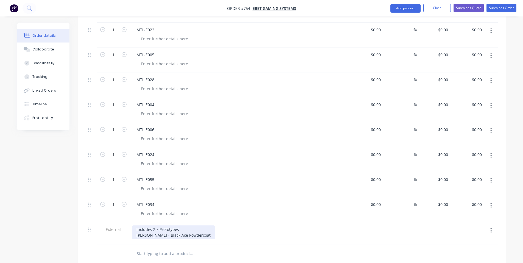
click at [182, 226] on div "Includes 2 x Prototypes Clarisa - Black Ace Powdercoat" at bounding box center [173, 233] width 83 height 14
click at [235, 249] on input "text" at bounding box center [192, 254] width 110 height 11
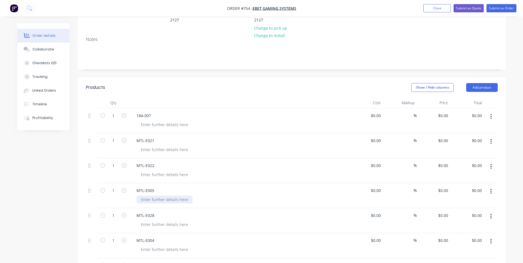
scroll to position [73, 0]
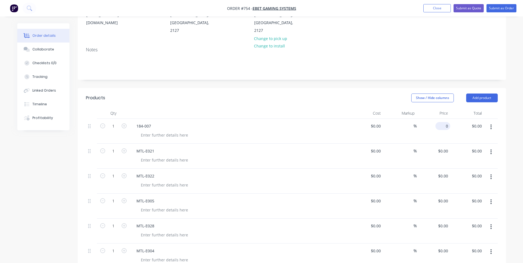
click at [444, 122] on input "0" at bounding box center [444, 126] width 13 height 8
click at [446, 147] on input "0" at bounding box center [447, 151] width 6 height 8
paste input "40"
click at [443, 172] on div "0 $0.00" at bounding box center [443, 176] width 15 height 8
paste input "40"
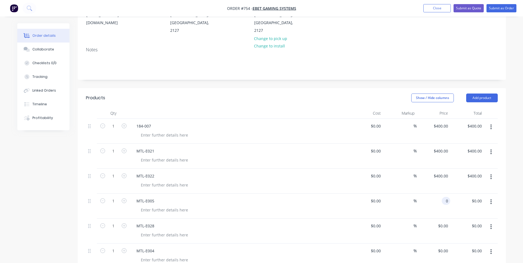
click at [446, 197] on input "0" at bounding box center [447, 201] width 6 height 8
paste input "40"
click at [444, 222] on div "0 $0.00" at bounding box center [443, 226] width 15 height 8
paste input "40"
click at [445, 247] on input "0" at bounding box center [444, 251] width 13 height 8
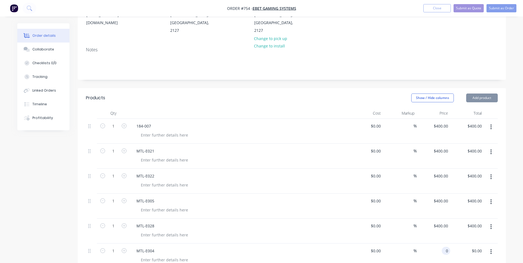
paste input "40"
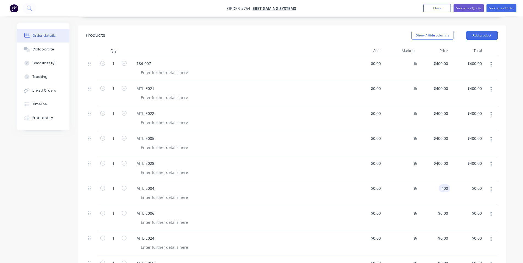
scroll to position [146, 0]
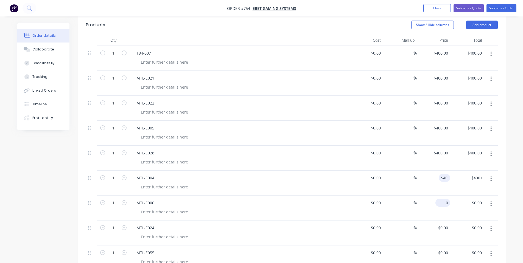
click at [443, 199] on div "0 $0.00" at bounding box center [443, 203] width 15 height 8
paste input "40"
click at [441, 221] on div "0 $0.00" at bounding box center [434, 233] width 34 height 25
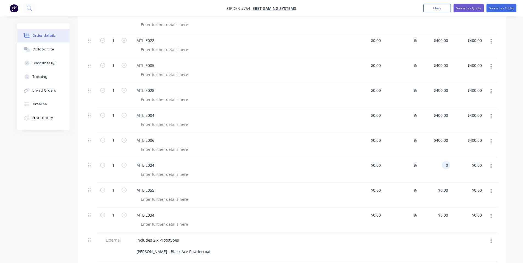
scroll to position [220, 0]
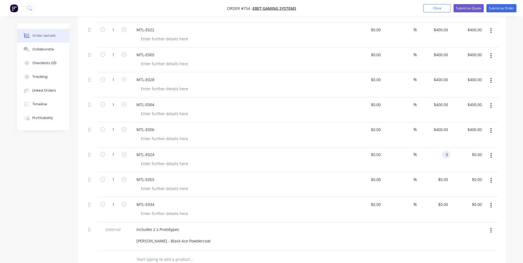
paste input "40"
click at [445, 176] on input "0" at bounding box center [447, 180] width 6 height 8
paste input "40"
click at [443, 201] on div "0 $0.00" at bounding box center [443, 205] width 15 height 8
paste input "40"
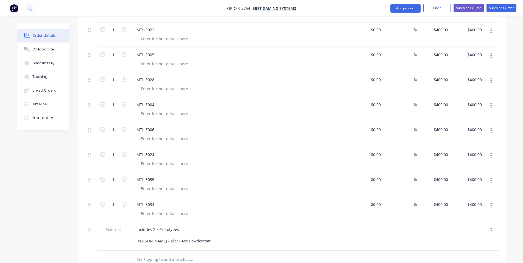
click at [446, 223] on div at bounding box center [434, 237] width 34 height 29
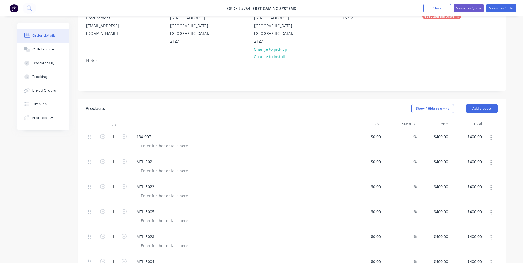
scroll to position [73, 0]
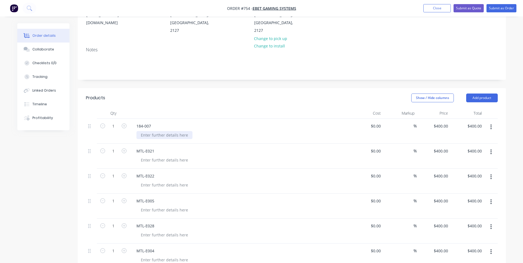
click at [159, 131] on div at bounding box center [165, 135] width 56 height 8
click at [152, 122] on div "184-007" at bounding box center [143, 126] width 23 height 8
drag, startPoint x: 150, startPoint y: 118, endPoint x: 192, endPoint y: 121, distance: 41.9
click at [192, 122] on div "184-007 | NONSTOCKCAP" at bounding box center [239, 126] width 215 height 8
copy div "| NONSTOCKCAP"
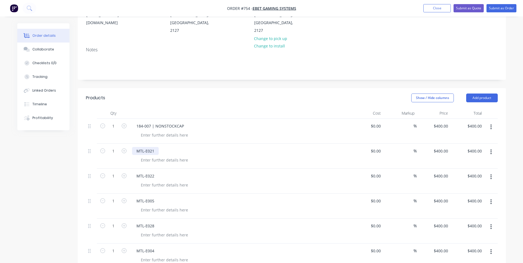
click at [157, 147] on div "MTL-E021" at bounding box center [145, 151] width 27 height 8
click at [156, 147] on div "MTL-E021" at bounding box center [145, 151] width 27 height 8
paste div
click at [154, 172] on div "MTL-E022" at bounding box center [145, 176] width 27 height 8
click at [154, 147] on div "MTL-E021| NONSTOCKCAP" at bounding box center [161, 151] width 59 height 8
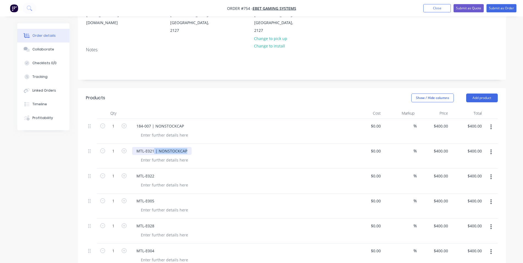
drag, startPoint x: 154, startPoint y: 145, endPoint x: 203, endPoint y: 146, distance: 49.2
click at [203, 147] on div "MTL-E021 | NONSTOCKCAP" at bounding box center [239, 151] width 215 height 8
copy div "| NONSTOCKCAP"
drag, startPoint x: 154, startPoint y: 166, endPoint x: 155, endPoint y: 168, distance: 2.9
click at [155, 172] on div "MTL-E022" at bounding box center [145, 176] width 27 height 8
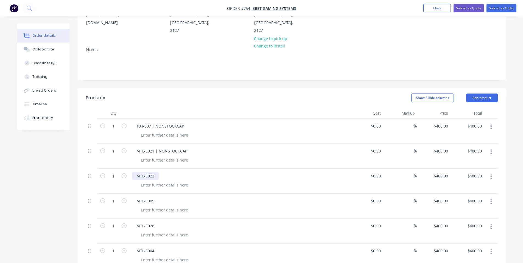
click at [157, 172] on div "MTL-E022" at bounding box center [145, 176] width 27 height 8
paste div
click at [155, 172] on div "MTL-E022| NONSTOCKCAP" at bounding box center [161, 176] width 59 height 8
click at [155, 197] on div "MTL-E005" at bounding box center [145, 201] width 27 height 8
click at [153, 197] on div "MTL-E005" at bounding box center [145, 201] width 27 height 8
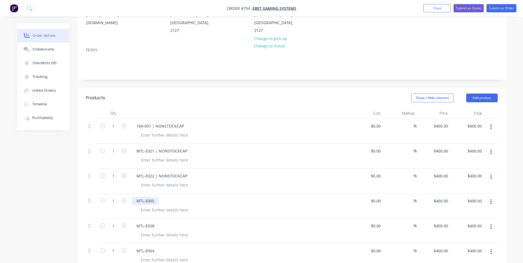
paste div
click at [154, 197] on div "MTL-E005| NONSTOCKCAP" at bounding box center [161, 201] width 59 height 8
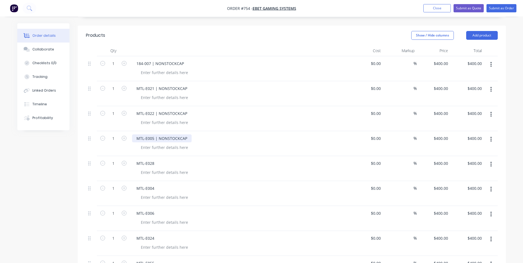
scroll to position [146, 0]
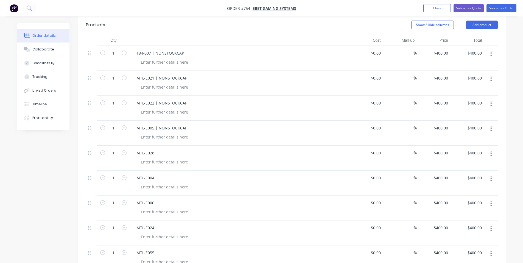
click at [155, 150] on div "MTL-E028" at bounding box center [240, 158] width 220 height 25
click at [156, 149] on div "MTL-E028" at bounding box center [145, 153] width 27 height 8
paste div
click at [154, 149] on div "MTL-E028| NONSTOCKCAP" at bounding box center [161, 153] width 59 height 8
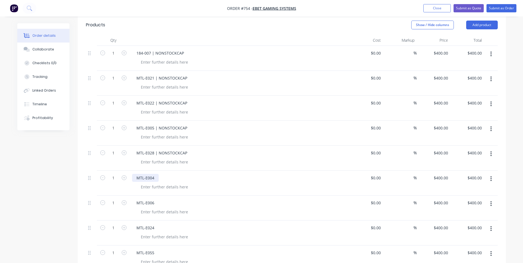
click at [154, 174] on div "MTL-E004" at bounding box center [145, 178] width 27 height 8
paste div
click at [154, 174] on div "MTL-E004| NONSTOCKCAP" at bounding box center [161, 178] width 59 height 8
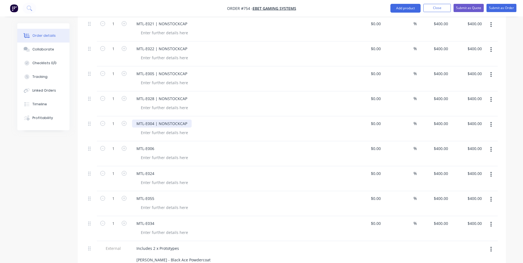
scroll to position [220, 0]
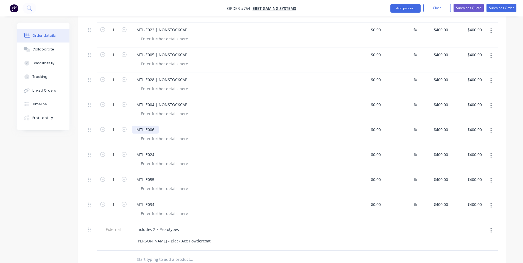
drag, startPoint x: 154, startPoint y: 124, endPoint x: 155, endPoint y: 121, distance: 3.1
click at [154, 126] on div "MTL-E006" at bounding box center [145, 130] width 27 height 8
click at [155, 126] on div "MTL-E006" at bounding box center [145, 130] width 27 height 8
paste div
click at [154, 126] on div "MTL-E006| NONSTOCKCAP" at bounding box center [161, 130] width 59 height 8
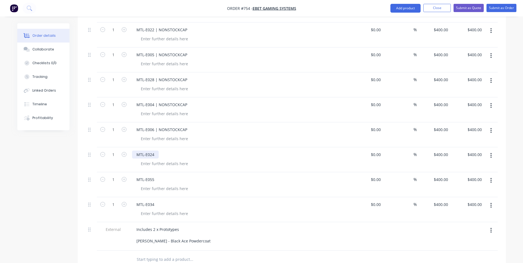
click at [157, 151] on div "MTL-E024" at bounding box center [145, 155] width 27 height 8
click at [154, 151] on div "MTL-E024" at bounding box center [145, 155] width 27 height 8
paste div
click at [154, 151] on div "MTL-E024| NONSTOCKCAP" at bounding box center [161, 155] width 59 height 8
click at [155, 176] on div "MTL-E055" at bounding box center [145, 180] width 27 height 8
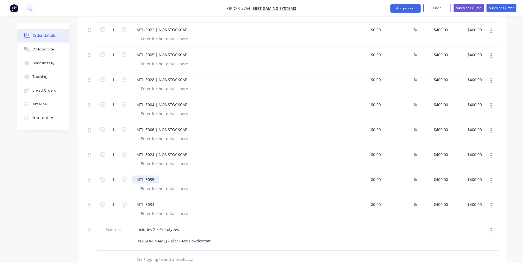
click at [155, 176] on div "MTL-E055" at bounding box center [145, 180] width 27 height 8
paste div
click at [154, 176] on div "MTL-E055| NONSTOCKCAP" at bounding box center [161, 180] width 59 height 8
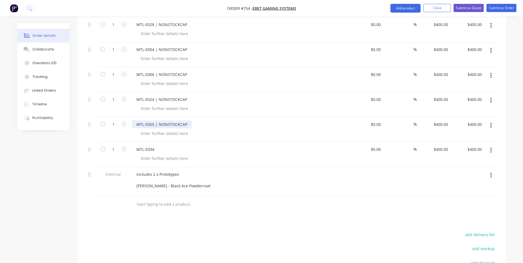
scroll to position [293, 0]
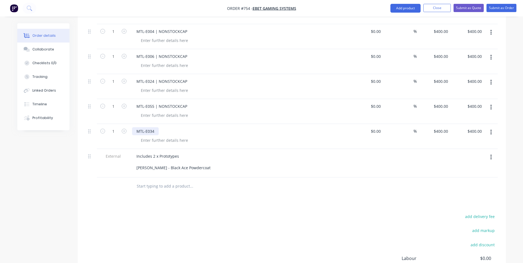
click at [153, 127] on div "MTL-E034" at bounding box center [145, 131] width 27 height 8
click at [155, 127] on div "MTL-E034" at bounding box center [145, 131] width 27 height 8
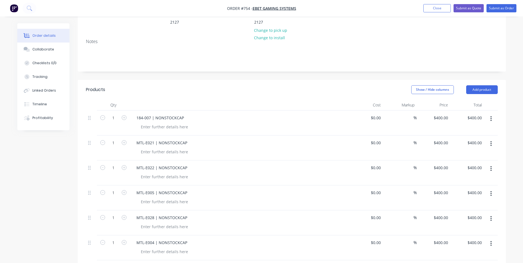
scroll to position [73, 0]
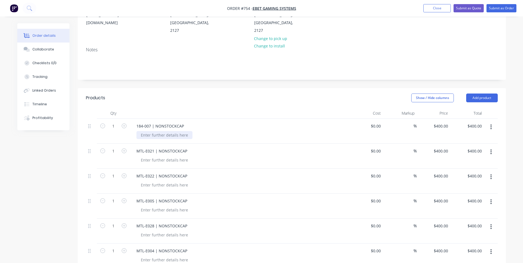
click at [156, 131] on div at bounding box center [165, 135] width 56 height 8
click at [178, 131] on div at bounding box center [165, 135] width 56 height 8
copy div "Design Cost MTL0E9"
copy div "Design Cost MTL-E0"
click at [178, 131] on div "Design Cost MTL-E0" at bounding box center [159, 135] width 45 height 8
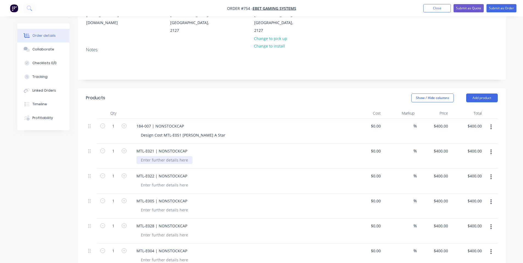
click at [171, 156] on div at bounding box center [165, 160] width 56 height 8
paste div
click at [164, 181] on div at bounding box center [165, 185] width 56 height 8
paste div
click at [167, 206] on div at bounding box center [165, 210] width 56 height 8
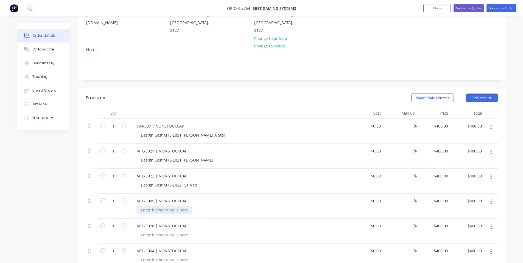
paste div
click at [170, 231] on div at bounding box center [165, 235] width 56 height 8
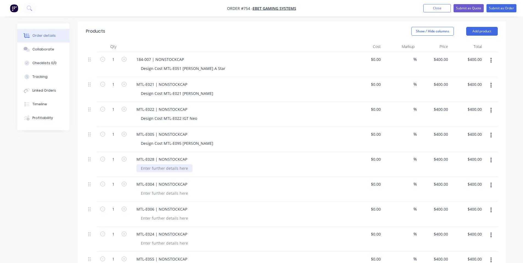
paste div
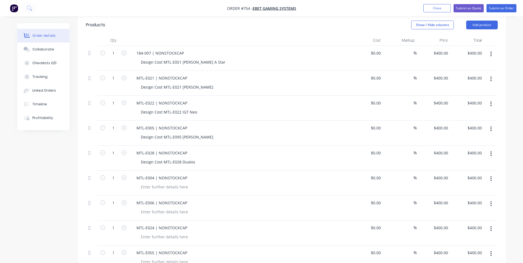
click at [199, 158] on div "Design Cost MTL-E028 Dualos" at bounding box center [242, 162] width 211 height 8
click at [178, 183] on div at bounding box center [165, 187] width 56 height 8
paste div
click at [172, 208] on div at bounding box center [165, 212] width 56 height 8
paste div
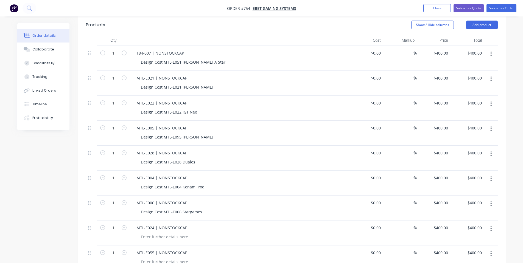
click at [172, 235] on div "MTL-E024 | NONSTOCKCAP" at bounding box center [240, 233] width 220 height 25
click at [173, 233] on div at bounding box center [165, 237] width 56 height 8
paste div
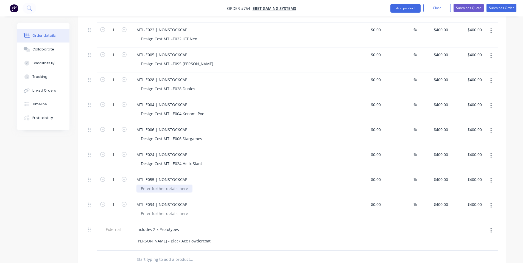
click at [162, 185] on div at bounding box center [165, 189] width 56 height 8
paste div
click at [188, 160] on div "Design Cost MTL-E024 Helix Slant" at bounding box center [172, 164] width 70 height 8
click at [164, 185] on div "Design Cost MTL-E0" at bounding box center [159, 189] width 45 height 8
click at [169, 185] on div "Design Cost MTL-E0" at bounding box center [159, 189] width 45 height 8
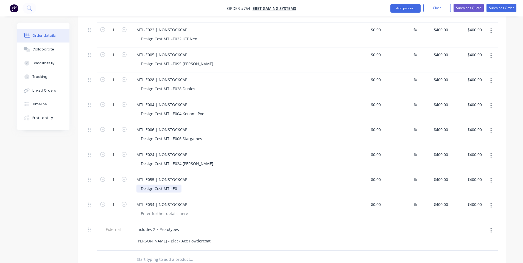
click at [180, 185] on div "Design Cost MTL-E0" at bounding box center [159, 189] width 45 height 8
click at [174, 210] on div at bounding box center [165, 214] width 56 height 8
click at [185, 185] on div "Design Cost MTL-E055 IFT Peak" at bounding box center [169, 189] width 65 height 8
click at [177, 210] on div at bounding box center [165, 214] width 56 height 8
paste div
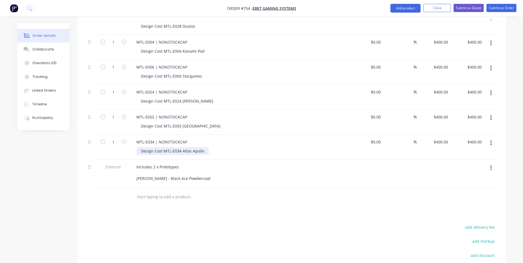
scroll to position [293, 0]
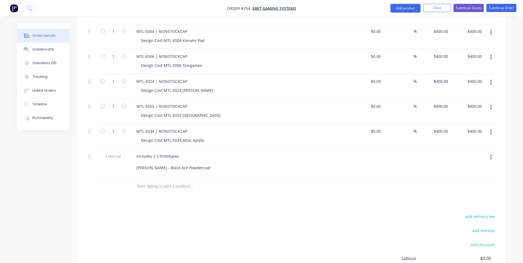
click at [257, 220] on div "add delivery fee add markup add discount Labour $0.00 Sub total $4,000.00 Margi…" at bounding box center [292, 266] width 412 height 106
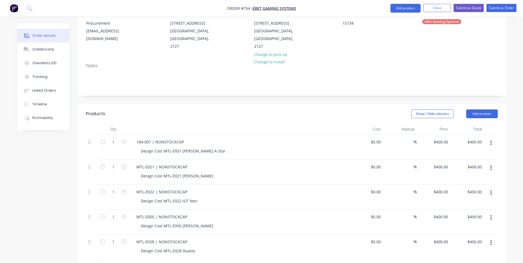
scroll to position [0, 0]
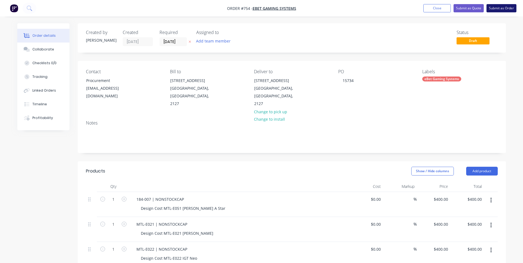
click at [495, 7] on button "Submit as Order" at bounding box center [502, 8] width 30 height 8
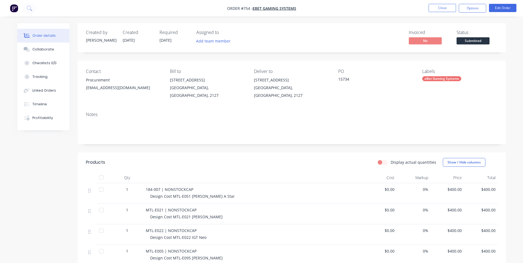
click at [464, 44] on span "Submitted" at bounding box center [473, 40] width 33 height 7
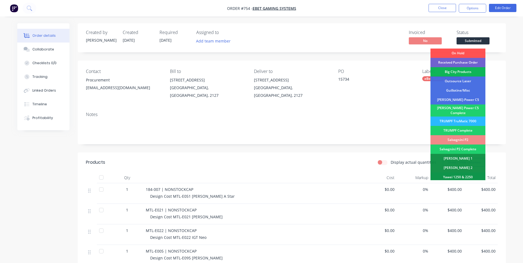
click at [285, 49] on div "Created by Shane Created 28/08/25 Required 16/09/25 Assigned to Add team member…" at bounding box center [292, 37] width 429 height 29
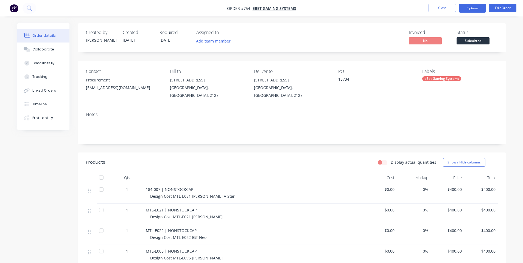
click at [473, 9] on button "Options" at bounding box center [472, 8] width 27 height 9
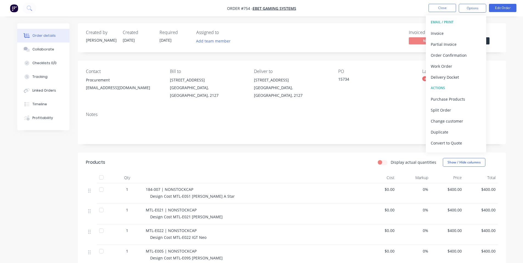
drag, startPoint x: 410, startPoint y: 101, endPoint x: 486, endPoint y: 140, distance: 85.4
click at [410, 101] on div "Contact Procurement procurement@ebetsystems.com.au Bill to 10 Holker Street New…" at bounding box center [292, 84] width 429 height 47
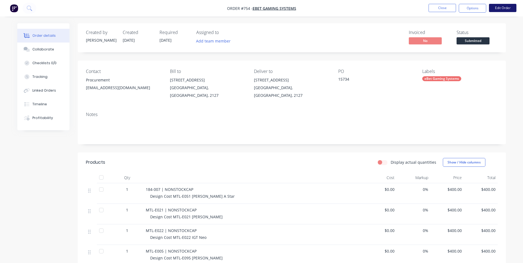
click at [490, 9] on button "Edit Order" at bounding box center [502, 8] width 27 height 8
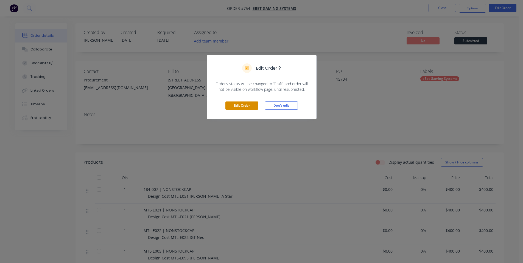
click at [237, 105] on button "Edit Order" at bounding box center [242, 106] width 33 height 8
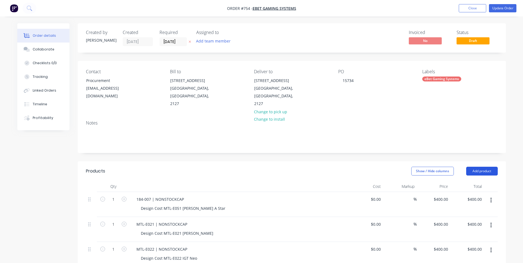
click at [482, 167] on button "Add product" at bounding box center [482, 171] width 32 height 9
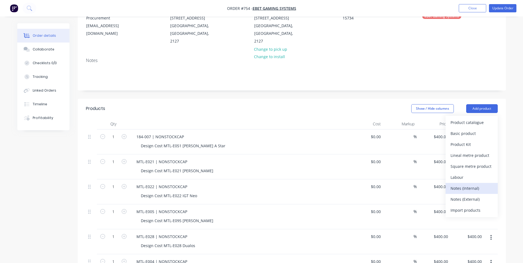
scroll to position [73, 0]
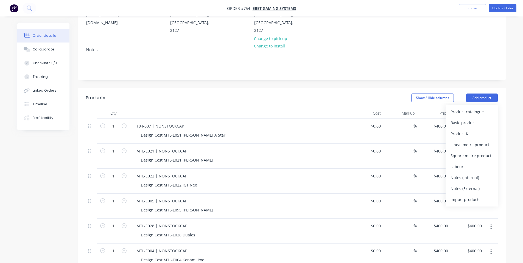
click at [479, 174] on div "Notes (Internal)" at bounding box center [472, 178] width 42 height 8
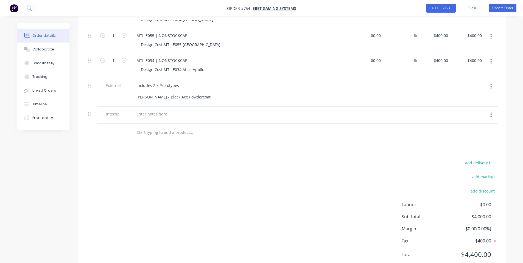
scroll to position [366, 0]
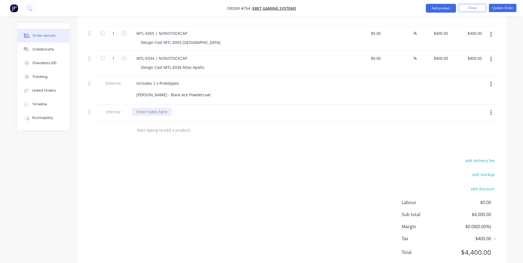
click at [149, 108] on div at bounding box center [152, 112] width 40 height 8
paste div
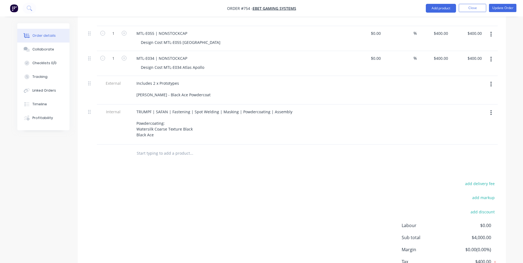
click at [203, 180] on div "add delivery fee add markup add discount Labour $0.00 Sub total $4,000.00 Margi…" at bounding box center [292, 233] width 412 height 106
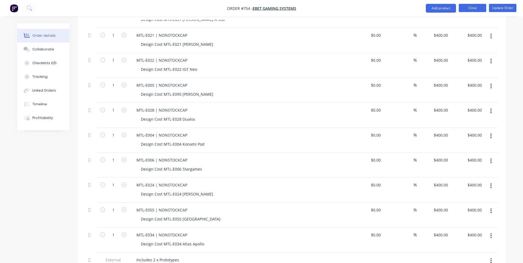
scroll to position [73, 0]
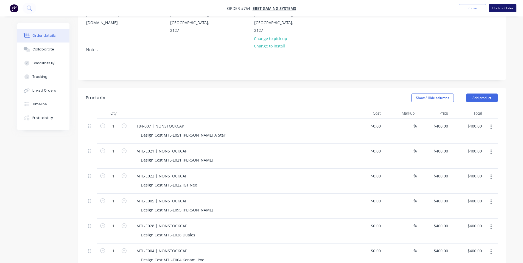
click at [504, 7] on button "Update Order" at bounding box center [502, 8] width 27 height 8
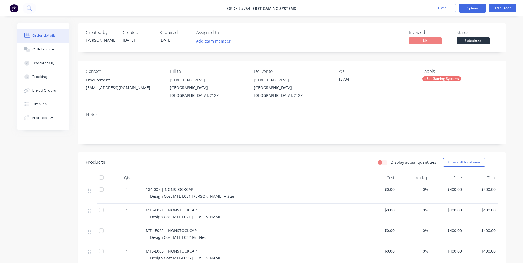
click at [476, 9] on button "Options" at bounding box center [472, 8] width 27 height 9
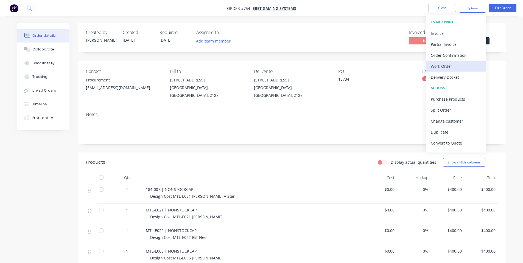
click at [457, 65] on div "Work Order" at bounding box center [456, 66] width 51 height 8
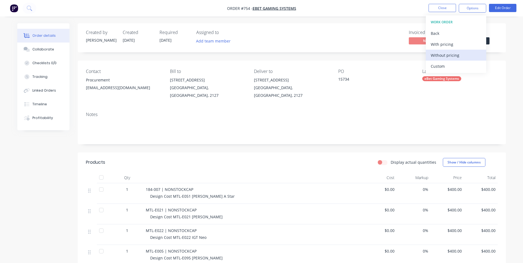
click at [451, 55] on div "Without pricing" at bounding box center [456, 55] width 51 height 8
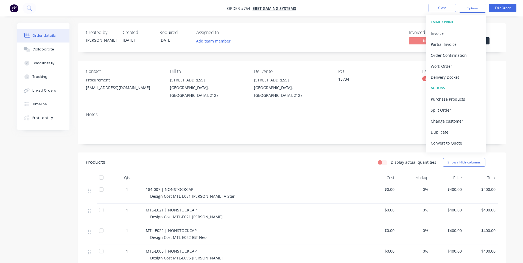
click at [338, 37] on div "Invoiced No Status Submitted" at bounding box center [374, 38] width 247 height 16
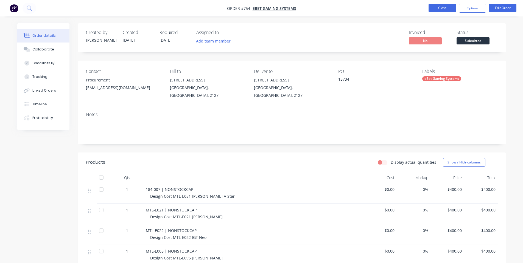
click at [447, 5] on button "Close" at bounding box center [442, 8] width 27 height 8
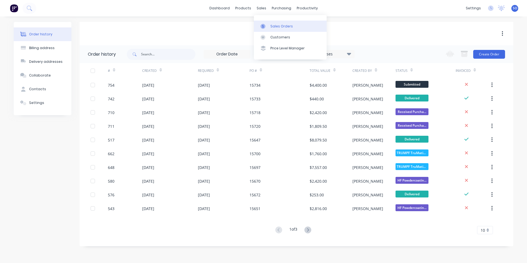
click at [265, 27] on icon at bounding box center [263, 26] width 5 height 5
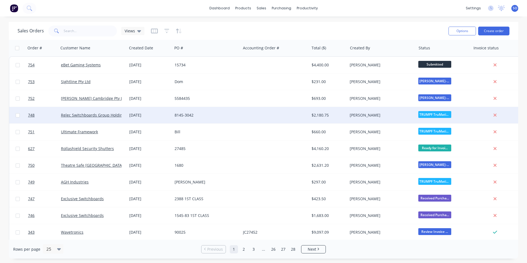
click at [160, 111] on div "28 Aug 2025" at bounding box center [149, 115] width 45 height 16
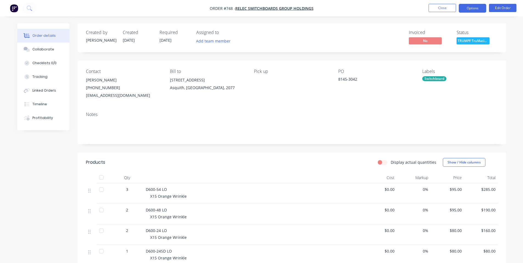
click at [472, 11] on button "Options" at bounding box center [472, 8] width 27 height 9
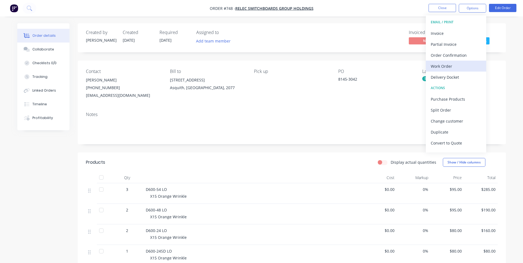
click at [449, 63] on div "Work Order" at bounding box center [456, 66] width 51 height 8
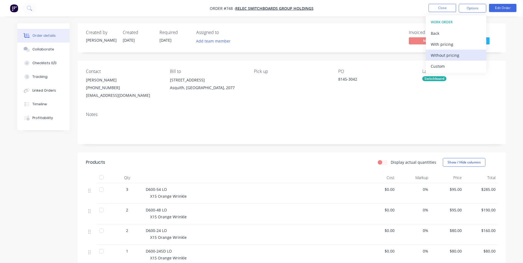
click at [448, 55] on div "Without pricing" at bounding box center [456, 55] width 51 height 8
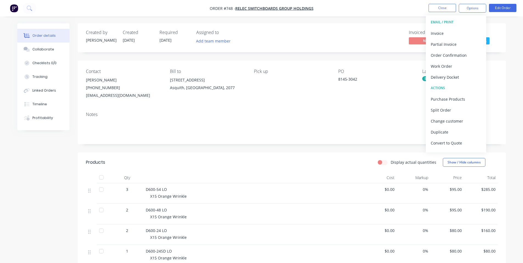
click at [175, 119] on div "Notes" at bounding box center [292, 126] width 429 height 37
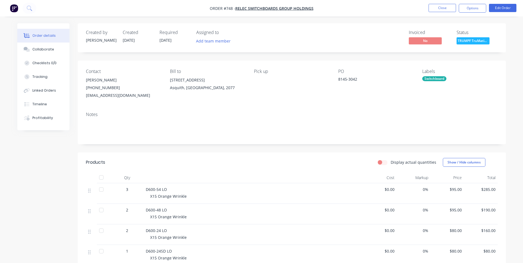
click at [426, 12] on ul "Close Options Edit Order" at bounding box center [472, 8] width 101 height 9
click at [432, 8] on button "Close" at bounding box center [442, 8] width 27 height 8
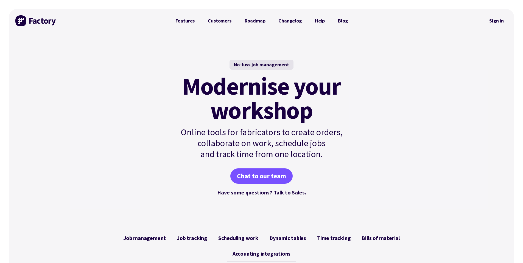
click at [494, 25] on link "Sign in" at bounding box center [497, 21] width 22 height 13
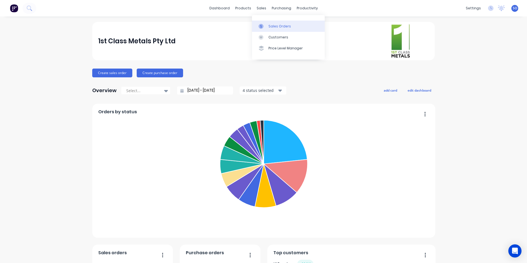
click at [264, 25] on div at bounding box center [263, 26] width 8 height 5
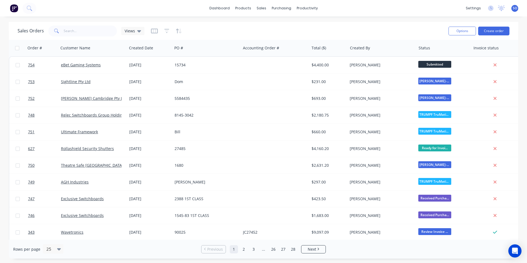
click at [82, 24] on div "Sales Orders Views Options Create order" at bounding box center [264, 31] width 510 height 18
click at [83, 28] on input "text" at bounding box center [91, 31] width 54 height 11
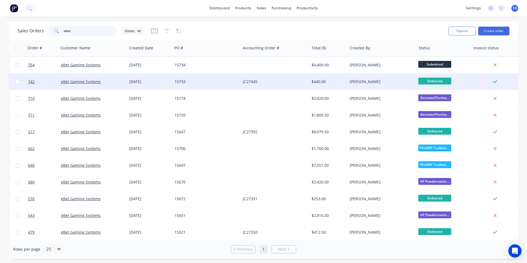
type input "ebet"
click at [160, 82] on div "26 Aug 2025" at bounding box center [149, 81] width 41 height 5
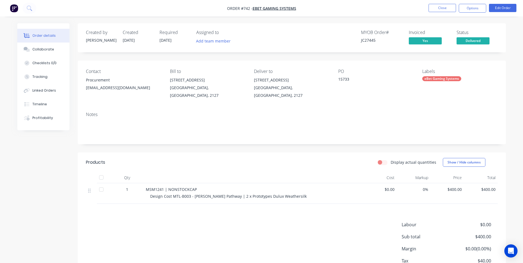
scroll to position [33, 0]
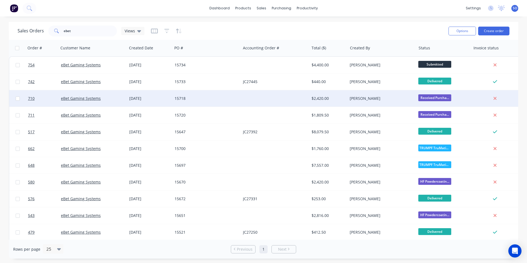
click at [213, 101] on div "15718" at bounding box center [205, 98] width 61 height 5
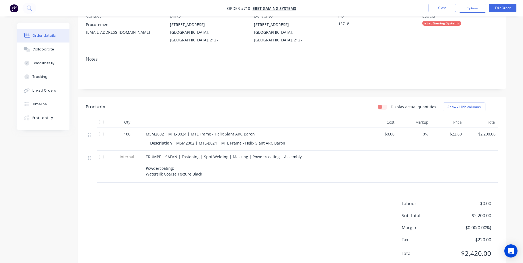
scroll to position [67, 0]
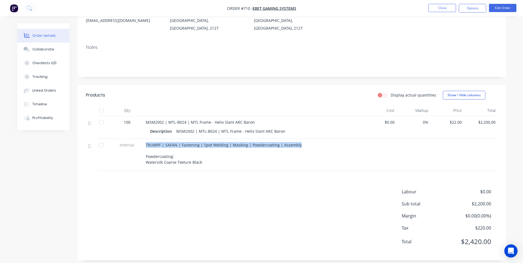
drag, startPoint x: 299, startPoint y: 141, endPoint x: 137, endPoint y: 138, distance: 161.9
click at [137, 139] on div "Internal TRUMPF | SAFAN | Fastening | Spot Welding | Masking | Powdercoating | …" at bounding box center [292, 155] width 412 height 32
copy div "TRUMPF | SAFAN | Fastening | Spot Welding | Masking | Powdercoating | Assembly"
drag, startPoint x: 206, startPoint y: 157, endPoint x: 145, endPoint y: 138, distance: 63.9
click at [145, 139] on div "TRUMPF | SAFAN | Fastening | Spot Welding | Masking | Powdercoating | Assembly …" at bounding box center [254, 155] width 220 height 32
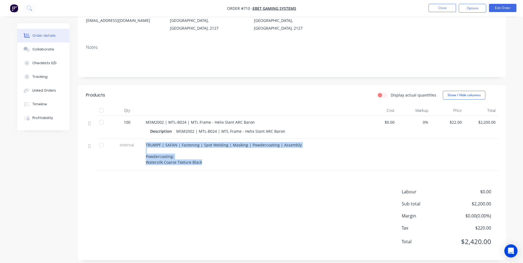
copy span "TRUMPF | SAFAN | Fastening | Spot Welding | Masking | Powdercoating | Assembly …"
drag, startPoint x: 206, startPoint y: 148, endPoint x: 129, endPoint y: 11, distance: 157.4
click at [206, 148] on div "TRUMPF | SAFAN | Fastening | Spot Welding | Masking | Powdercoating | Assembly …" at bounding box center [253, 153] width 215 height 23
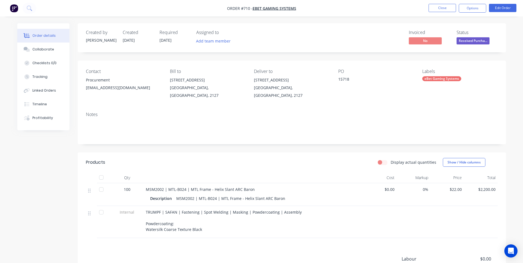
scroll to position [67, 0]
